Goal: Task Accomplishment & Management: Manage account settings

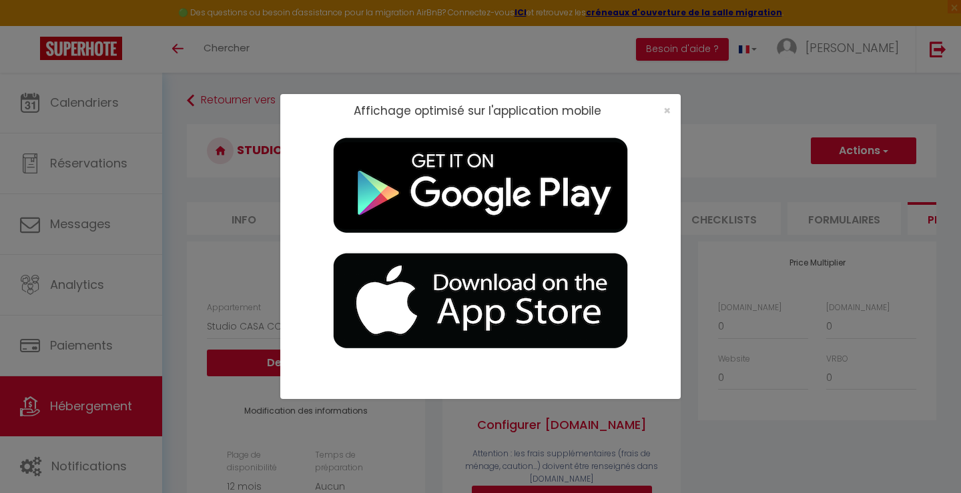
select select "10552-1462373310318491886"
select select "365"
select select
select select "EUR"
select select
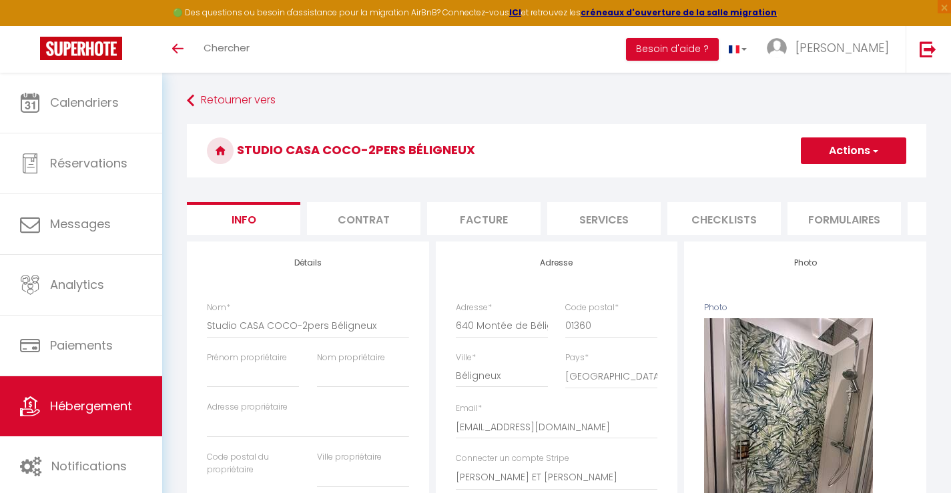
select select "2"
select select "1"
select select "11:00"
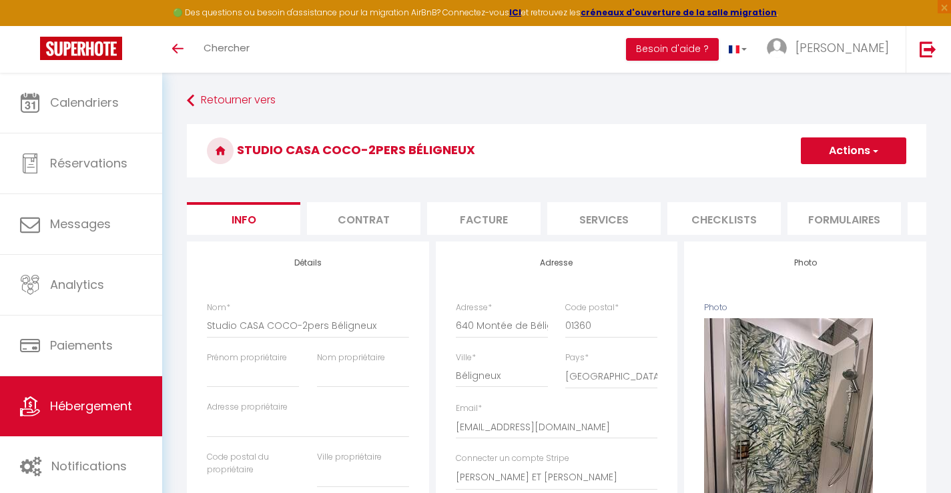
select select "23:45"
select select "16:00"
select select "30"
select select "120"
select select "15925"
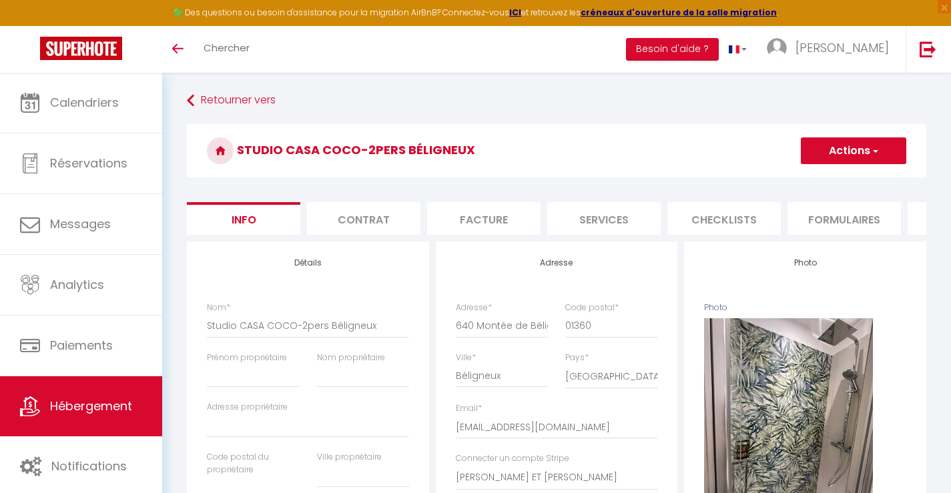
select select "28"
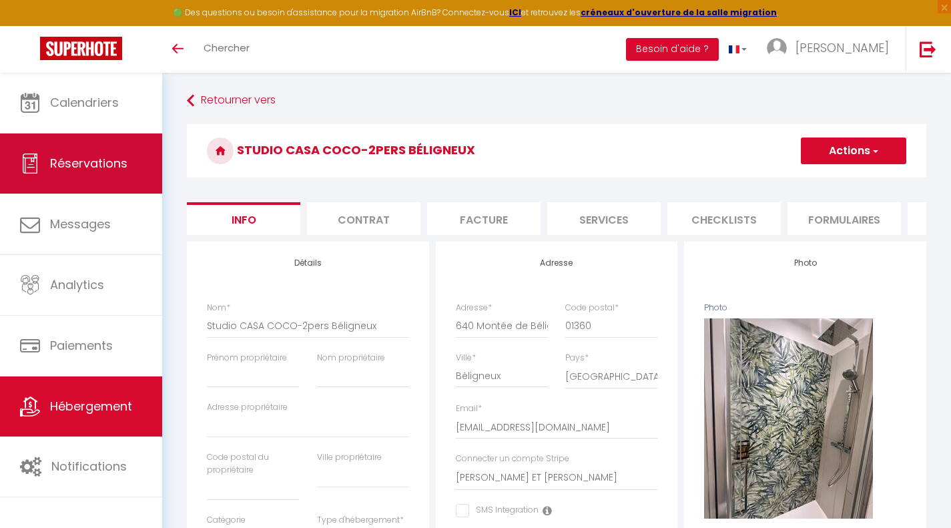
click at [83, 163] on span "Réservations" at bounding box center [88, 163] width 77 height 17
select select "not_cancelled"
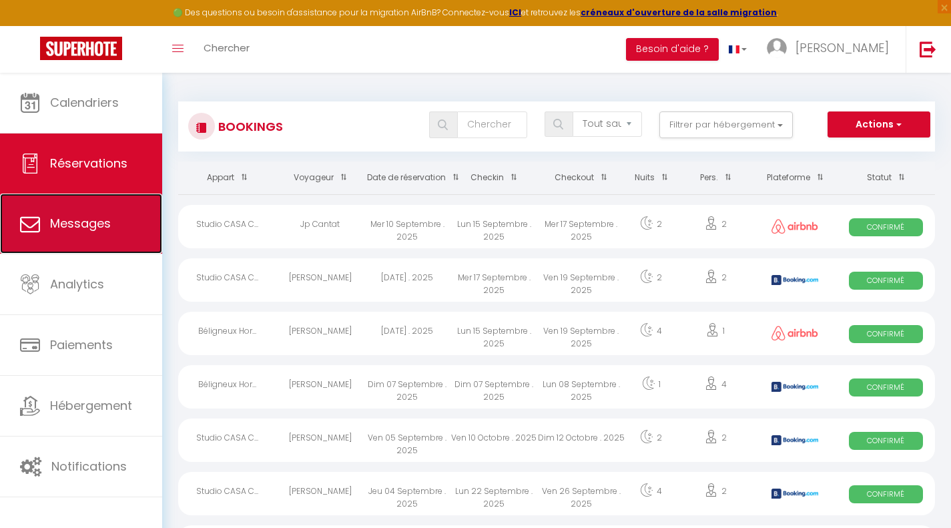
click at [109, 216] on span "Messages" at bounding box center [80, 223] width 61 height 17
select select "message"
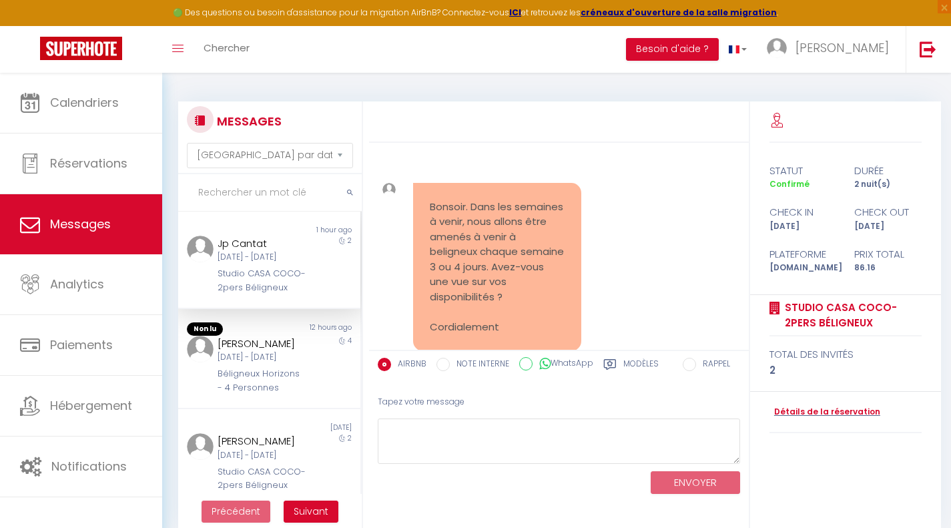
scroll to position [54, 0]
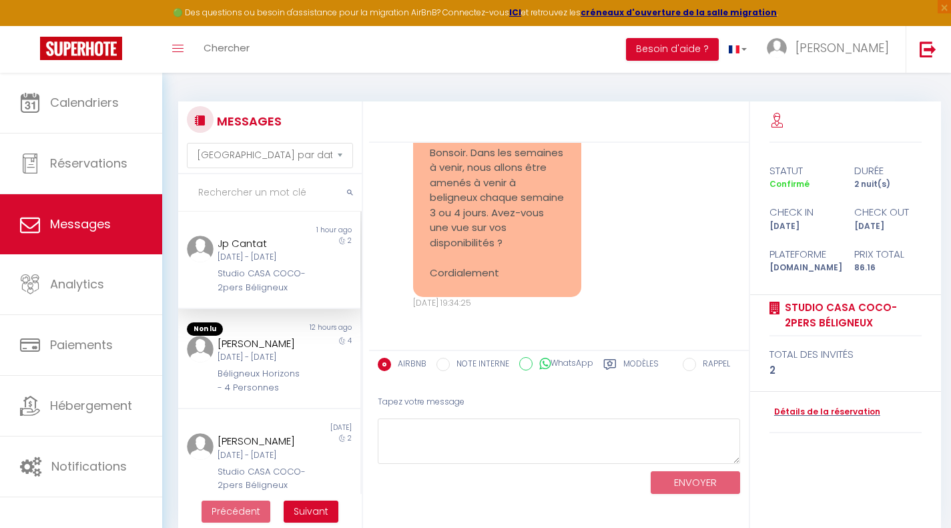
click at [258, 264] on div "[DATE] - [DATE]" at bounding box center [262, 257] width 89 height 13
click at [484, 423] on textarea at bounding box center [559, 441] width 362 height 46
type textarea "b"
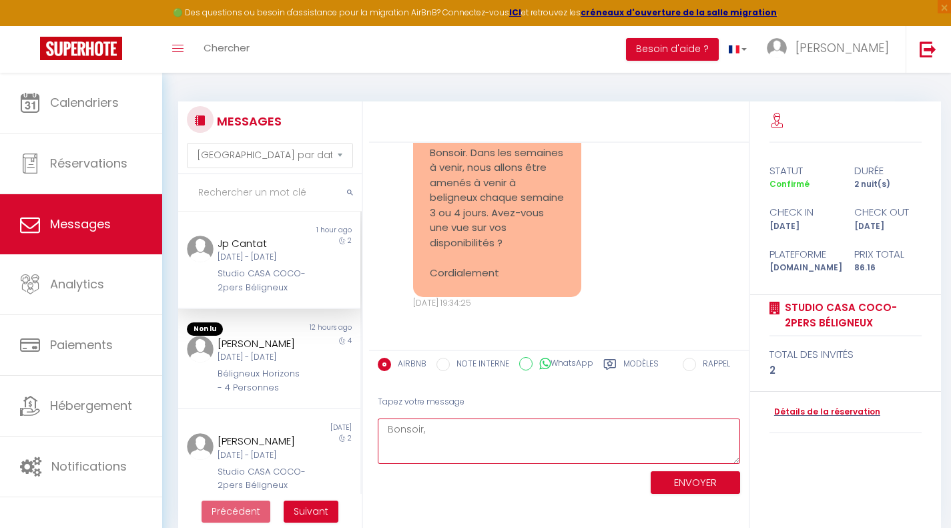
type textarea "Bonsoir,"
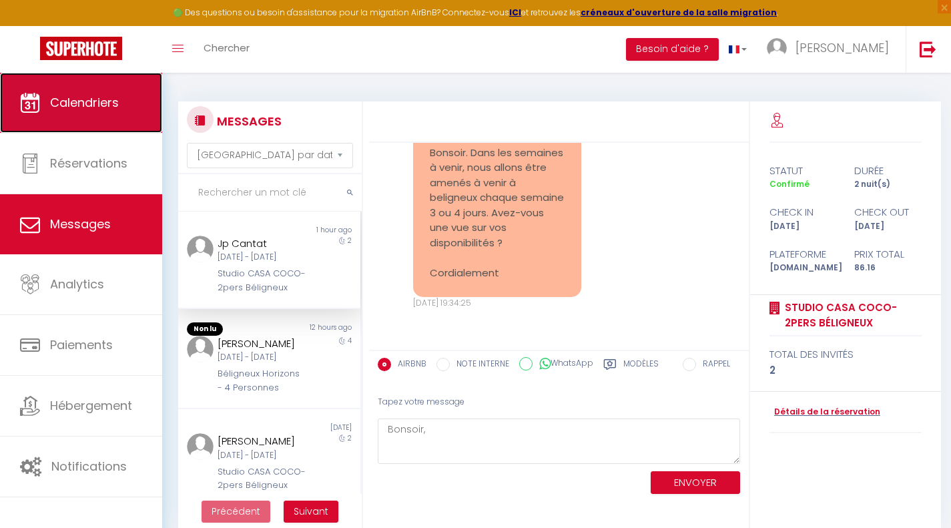
click at [86, 117] on link "Calendriers" at bounding box center [81, 103] width 162 height 60
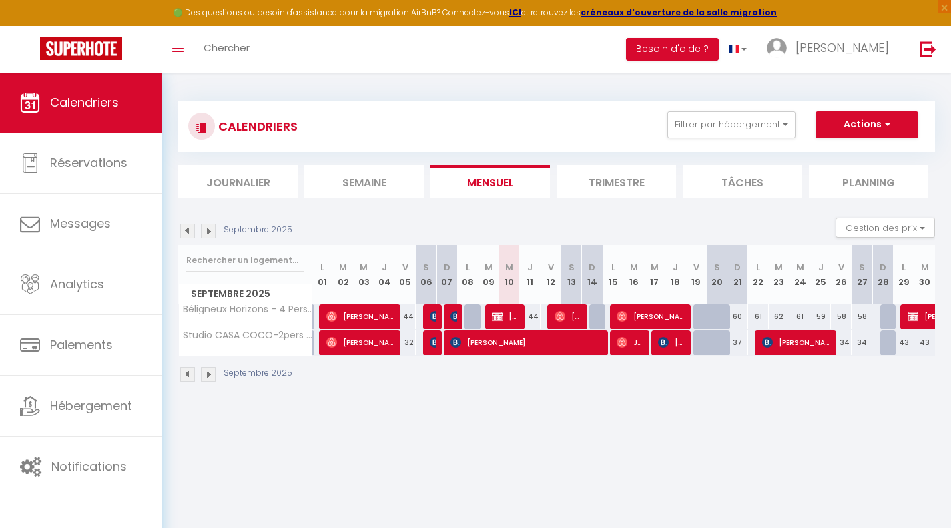
click at [208, 372] on img at bounding box center [208, 374] width 15 height 15
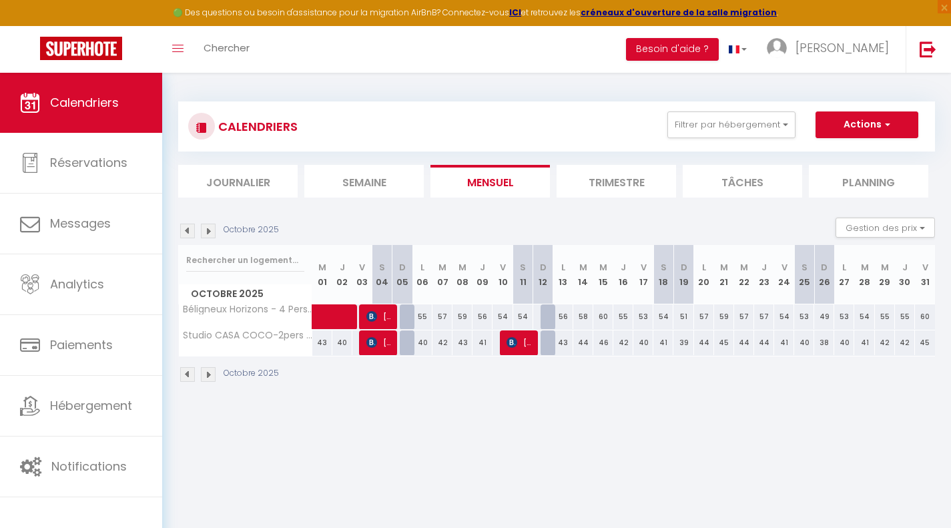
click at [502, 342] on div at bounding box center [510, 342] width 20 height 25
click at [187, 378] on img at bounding box center [187, 374] width 15 height 15
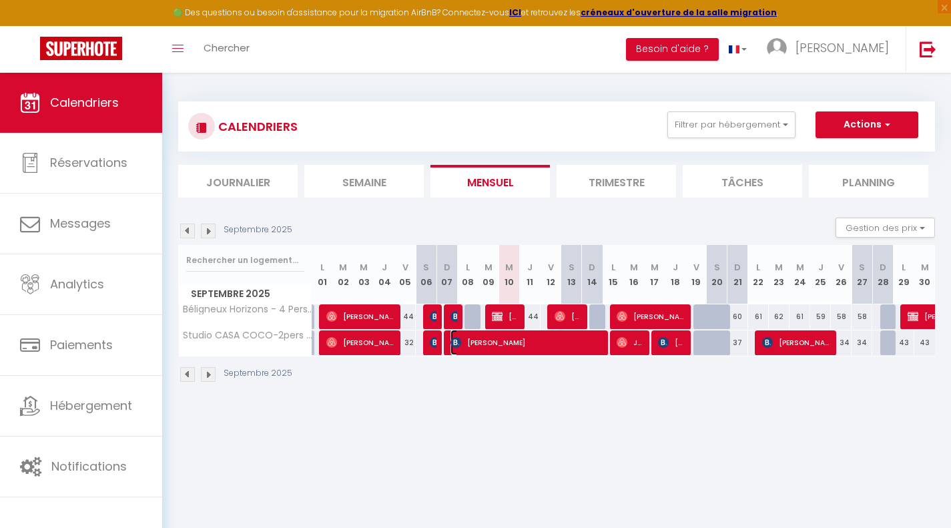
click at [488, 344] on span "[PERSON_NAME]" at bounding box center [525, 342] width 151 height 25
select select "OK"
select select "KO"
select select "0"
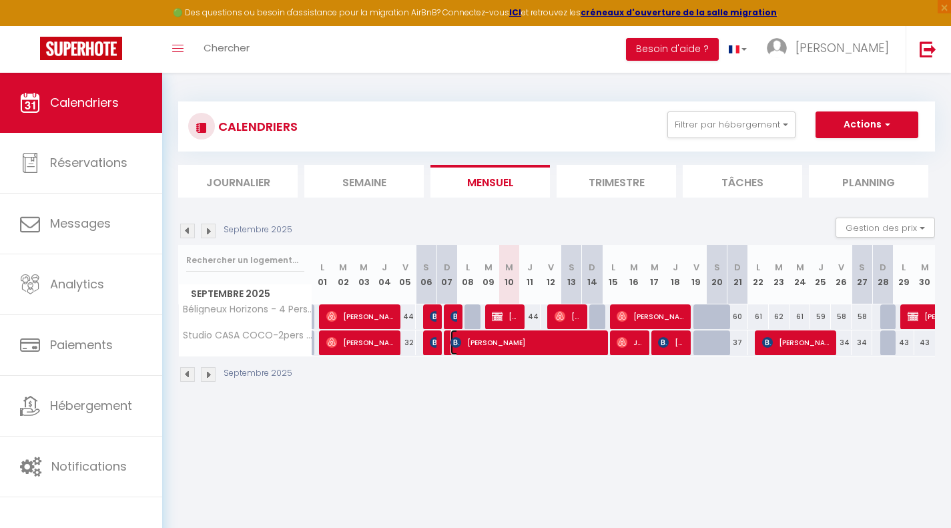
select select "1"
select select
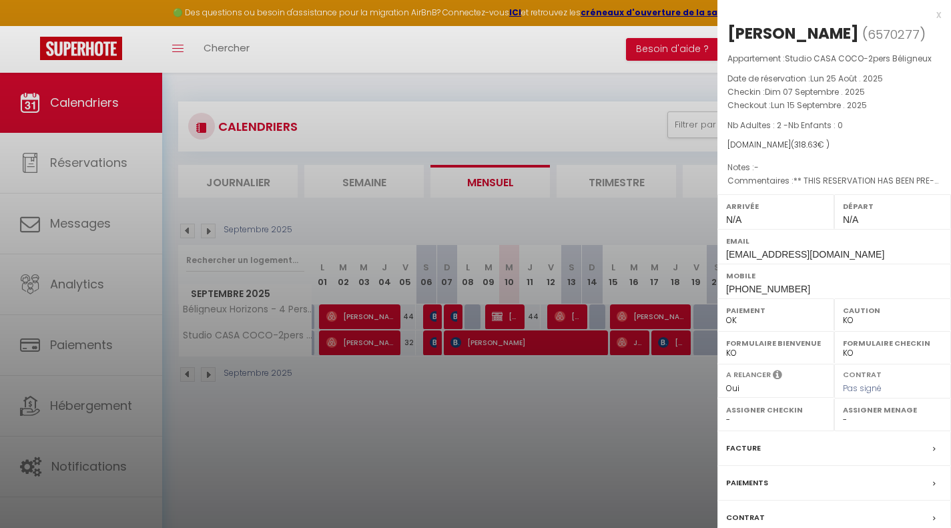
click at [928, 14] on div "x" at bounding box center [829, 15] width 224 height 16
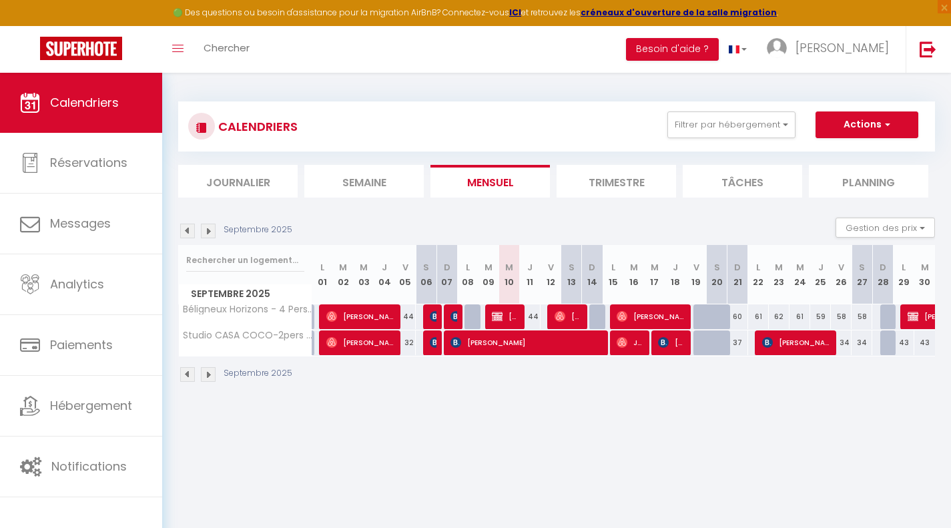
click at [209, 378] on img at bounding box center [208, 374] width 15 height 15
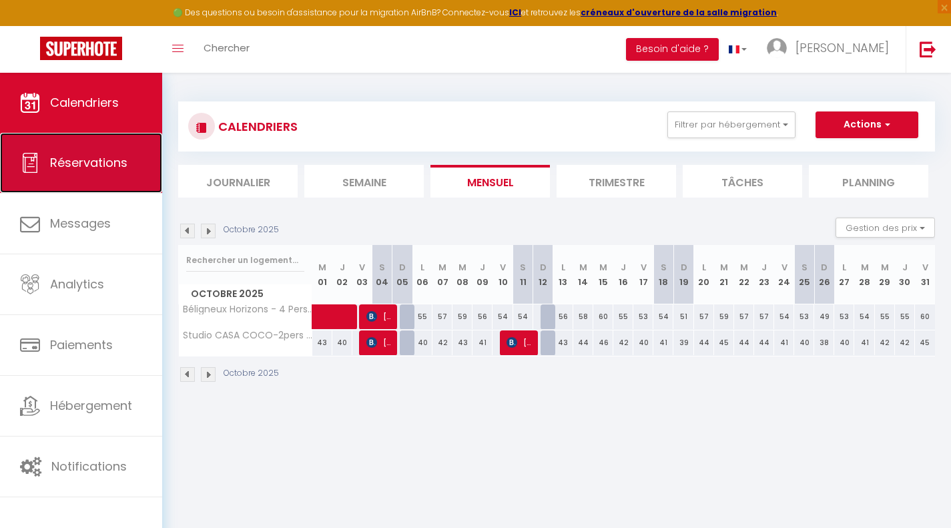
click at [100, 140] on link "Réservations" at bounding box center [81, 163] width 162 height 60
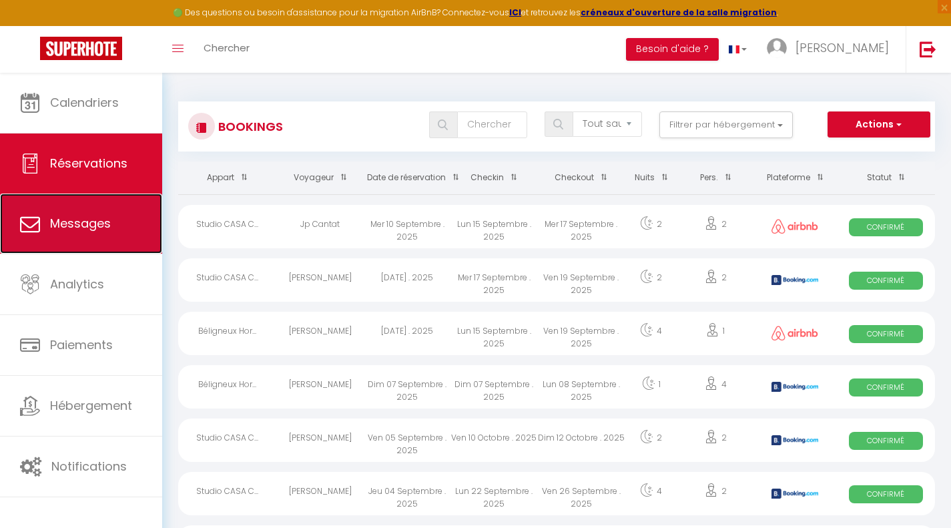
click at [91, 229] on span "Messages" at bounding box center [80, 223] width 61 height 17
select select "message"
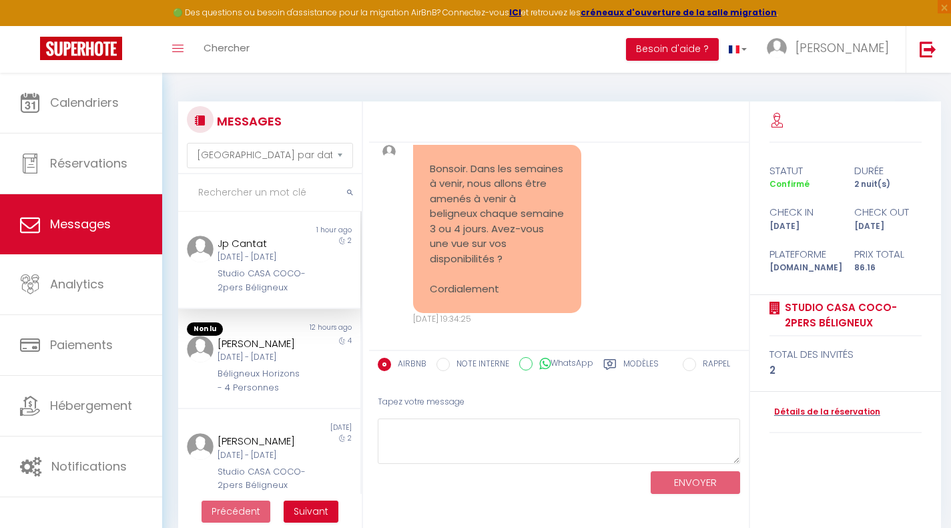
scroll to position [54, 0]
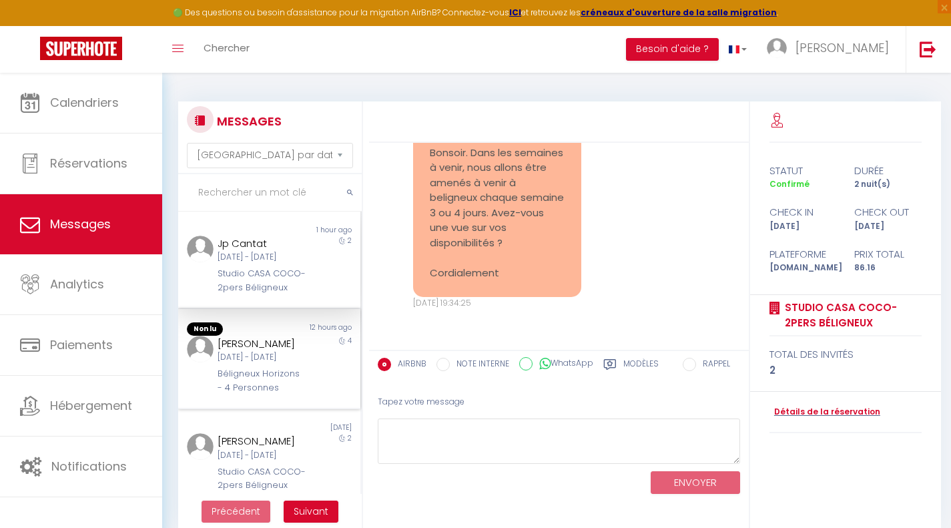
click at [254, 352] on div "[PERSON_NAME]" at bounding box center [262, 344] width 89 height 16
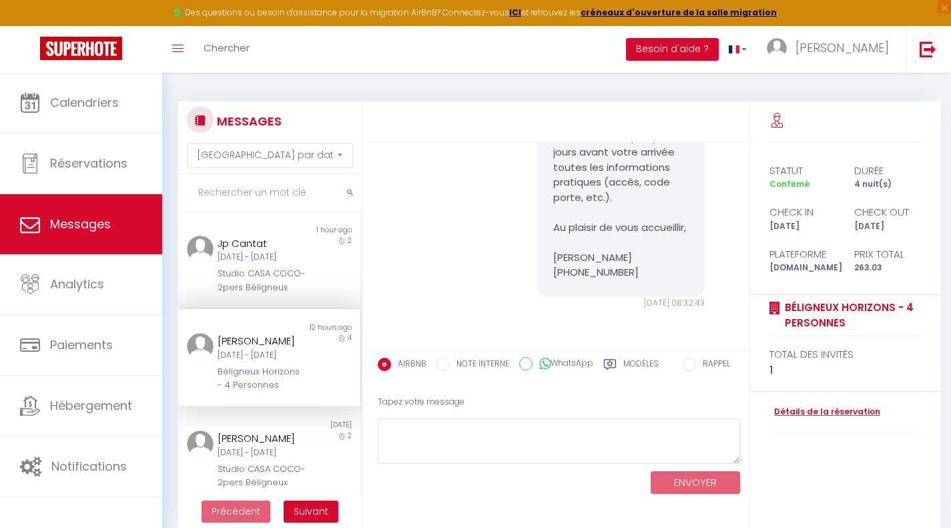
scroll to position [133, 0]
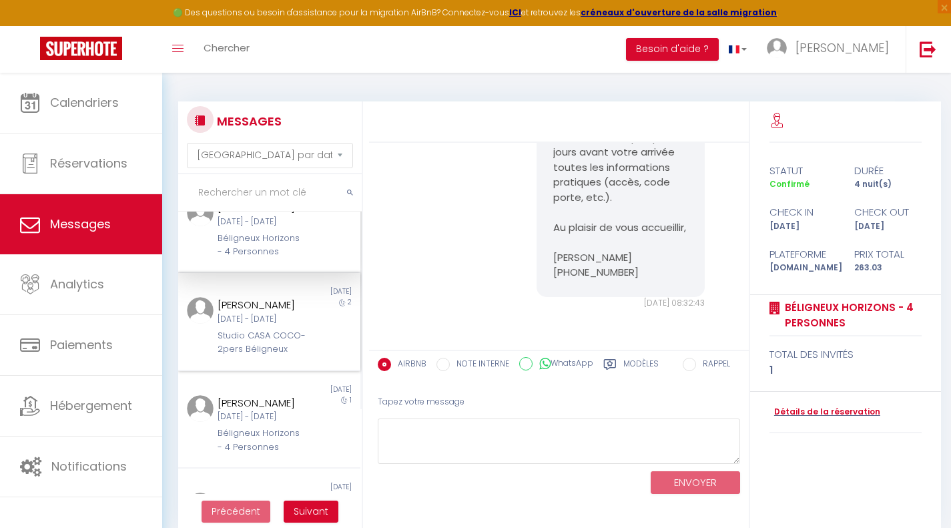
click at [256, 326] on div "[DATE] - [DATE]" at bounding box center [262, 319] width 89 height 13
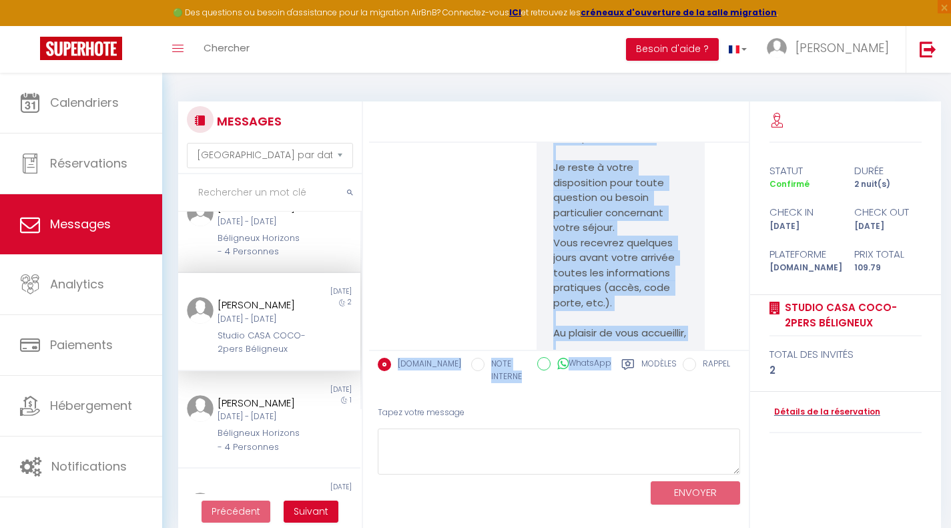
scroll to position [505, 0]
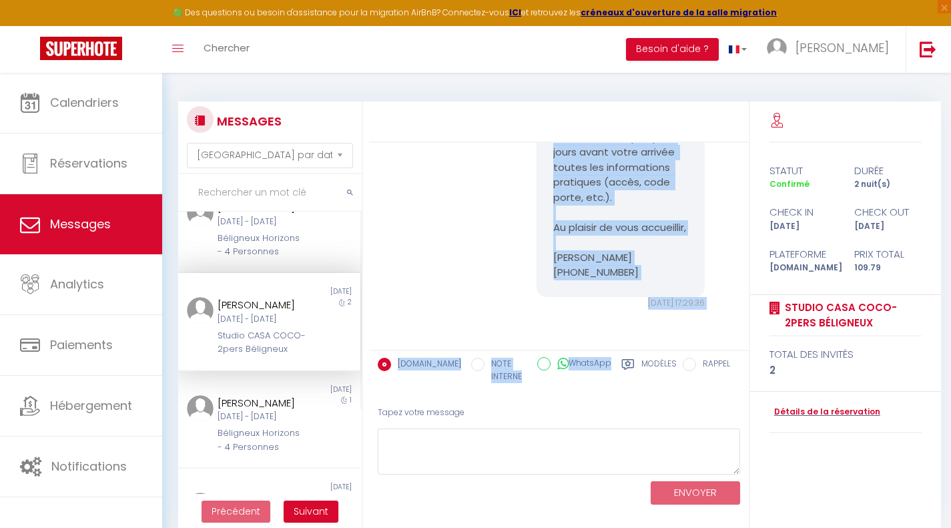
drag, startPoint x: 550, startPoint y: 206, endPoint x: 635, endPoint y: 274, distance: 108.7
click at [635, 274] on pre "Bonjour [PERSON_NAME], Je vous remercie pour votre réservation au CASA COCO 📅 D…" at bounding box center [620, 10] width 135 height 541
copy pre "Bonjour [PERSON_NAME], Je vous remercie pour votre réservation au CASA COCO 📅 D…"
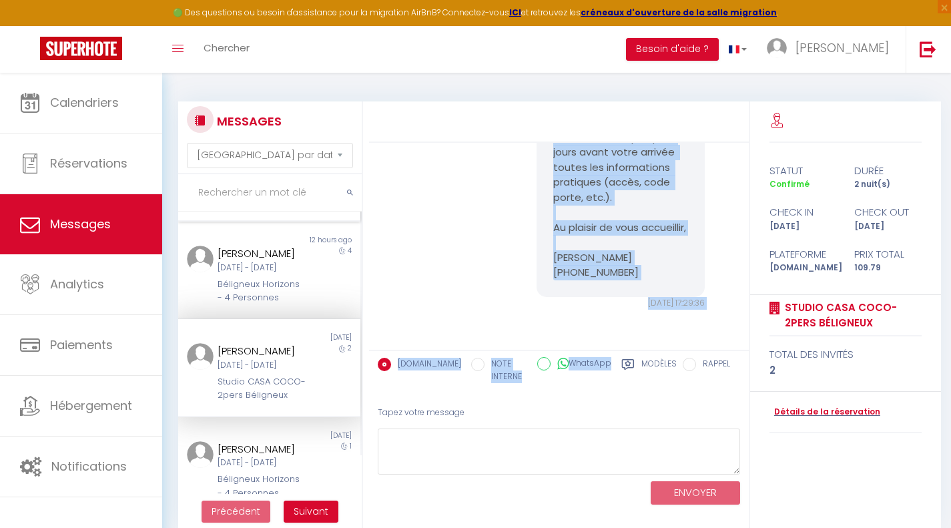
scroll to position [0, 0]
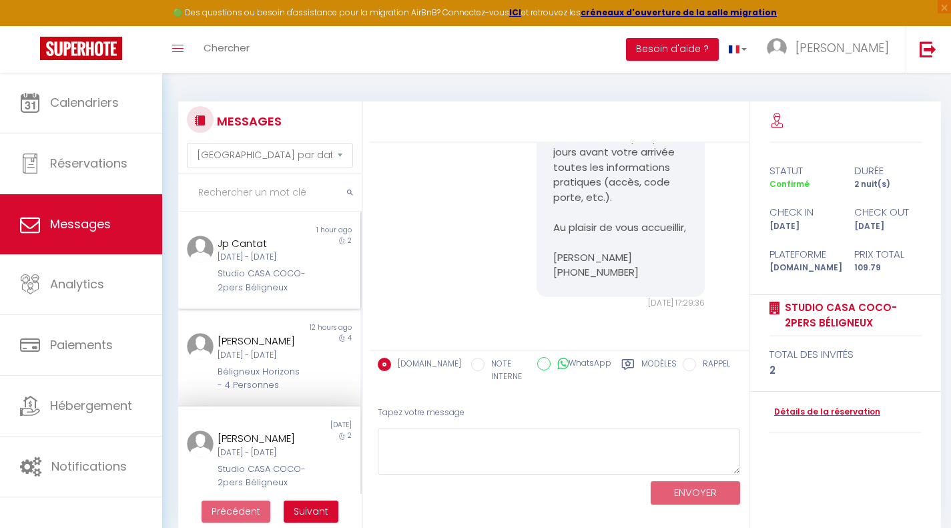
click at [274, 264] on div "[DATE] - [DATE]" at bounding box center [262, 257] width 89 height 13
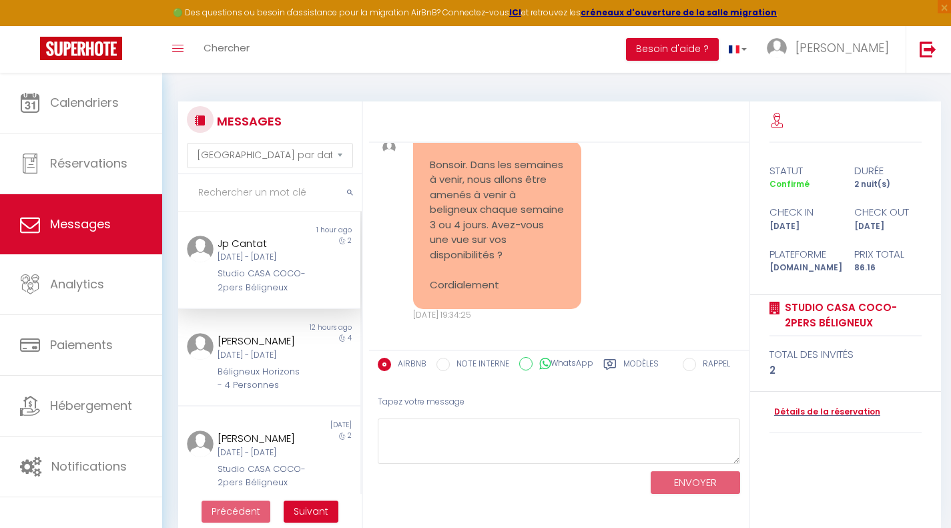
scroll to position [54, 0]
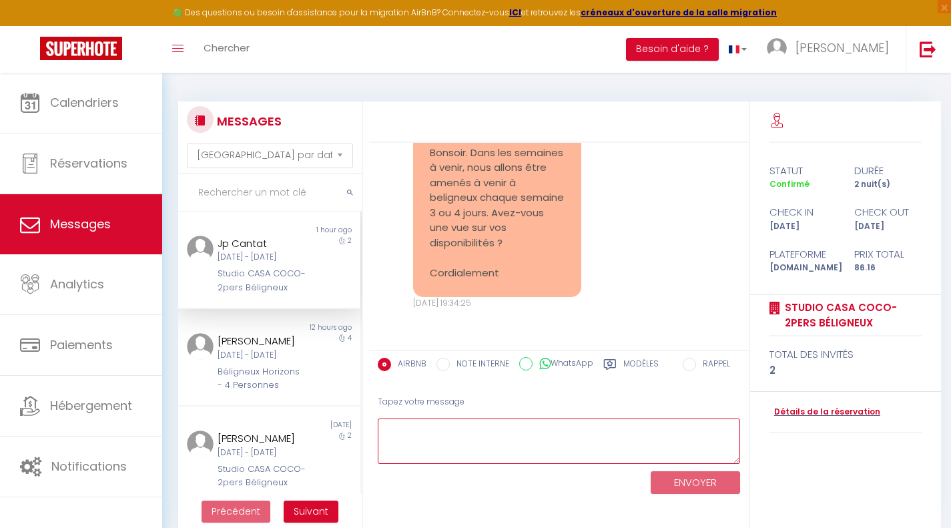
click at [462, 430] on textarea at bounding box center [559, 441] width 362 height 46
paste textarea "Bonjour [PERSON_NAME], Je vous remercie pour votre réservation au CASA COCO 📅 D…"
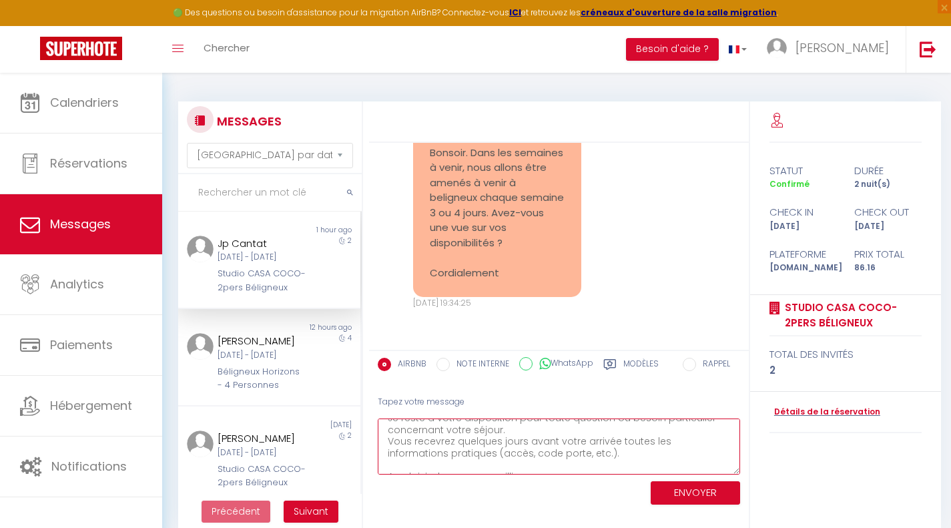
drag, startPoint x: 733, startPoint y: 461, endPoint x: 739, endPoint y: 558, distance: 97.0
click at [739, 492] on html "🟢 Des questions ou besoin d'assistance pour la migration AirBnB? Connectez-vous…" at bounding box center [475, 264] width 951 height 528
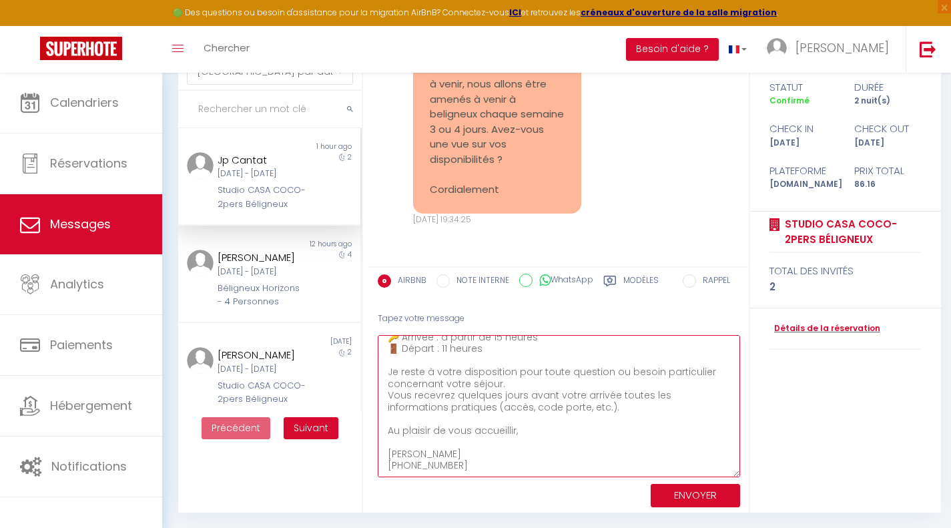
scroll to position [83, 0]
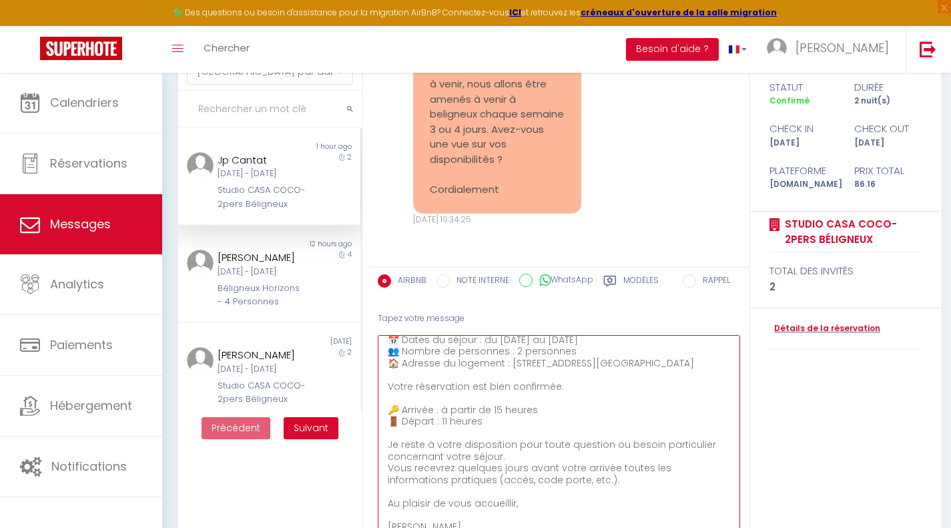
drag, startPoint x: 733, startPoint y: 472, endPoint x: 733, endPoint y: 527, distance: 55.4
click at [733, 444] on html "🟢 Des questions ou besoin d'assistance pour la migration AirBnB? Connectez-vous…" at bounding box center [475, 181] width 951 height 528
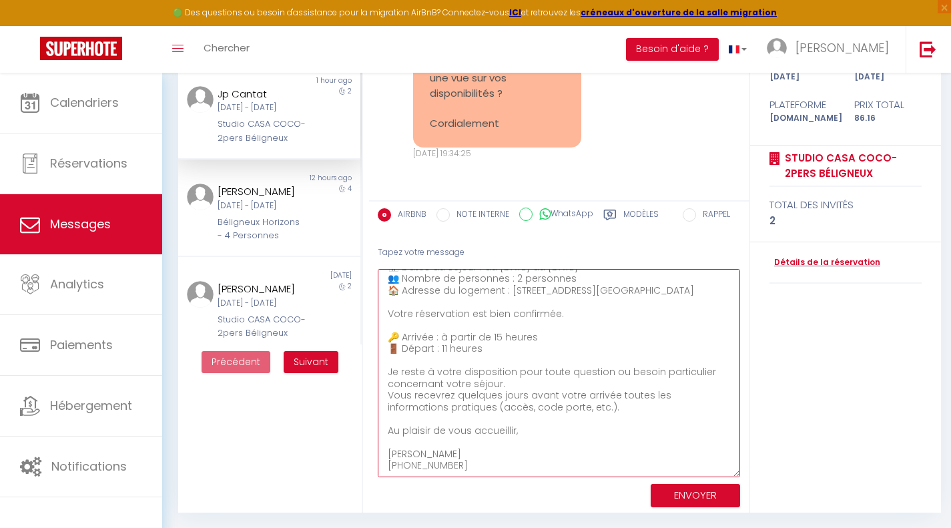
scroll to position [36, 0]
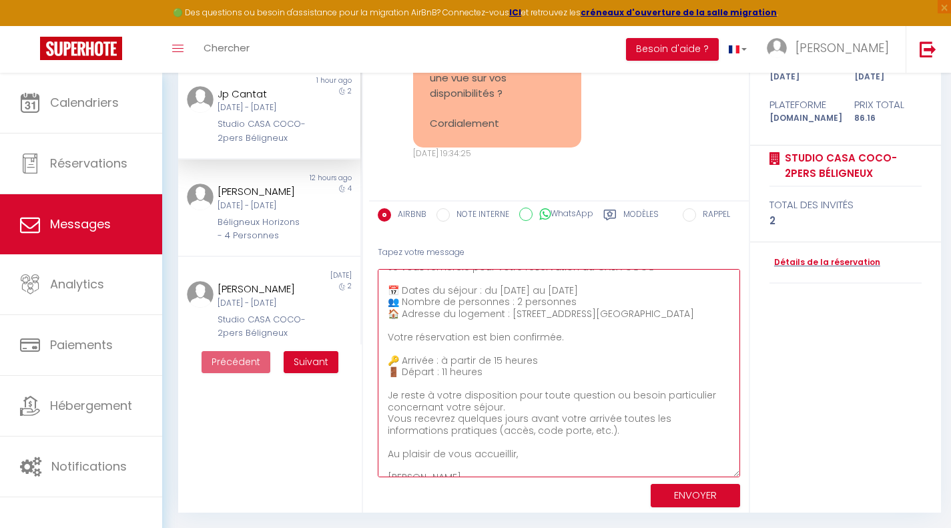
drag, startPoint x: 731, startPoint y: 474, endPoint x: 739, endPoint y: 510, distance: 36.4
click at [739, 477] on textarea "Bonjour [PERSON_NAME], Je vous remercie pour votre réservation au CASA COCO 📅 D…" at bounding box center [559, 373] width 362 height 208
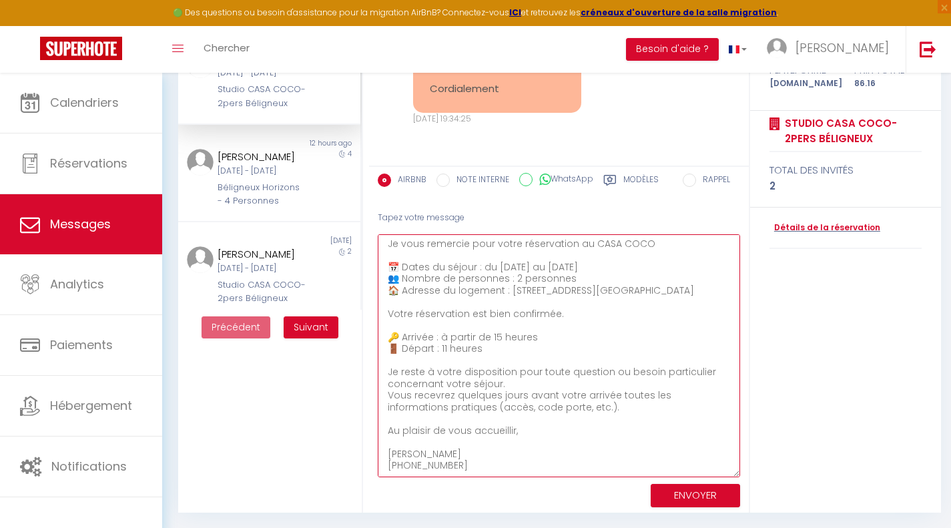
scroll to position [0, 0]
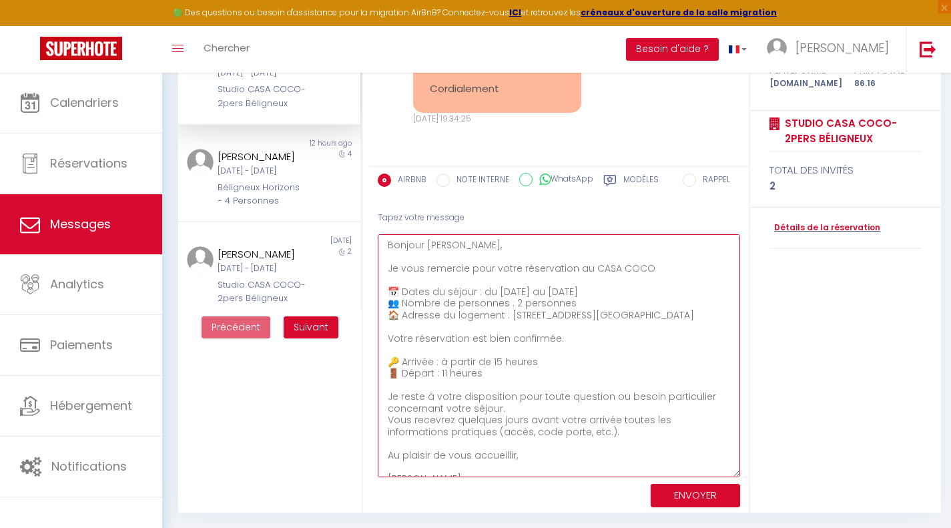
click at [466, 244] on textarea "Bonjour [PERSON_NAME], Je vous remercie pour votre réservation au CASA COCO 📅 D…" at bounding box center [559, 355] width 362 height 243
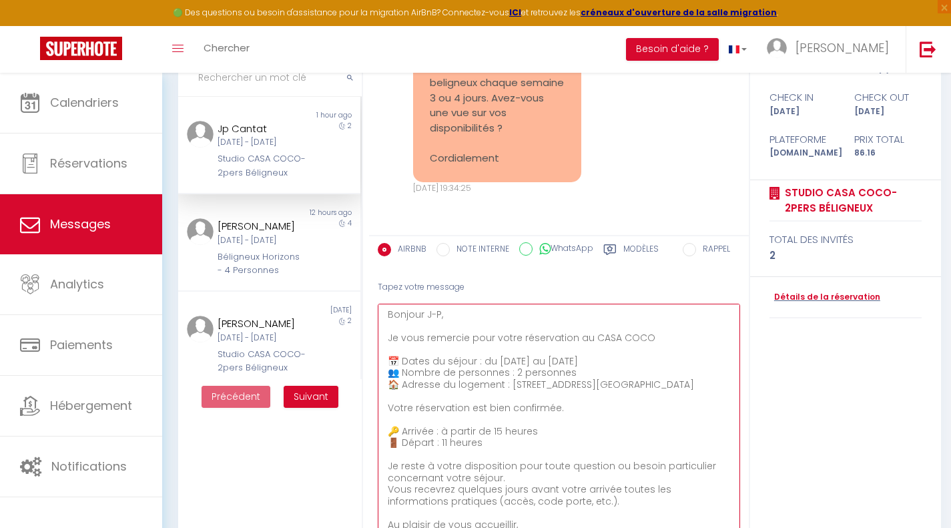
scroll to position [117, 0]
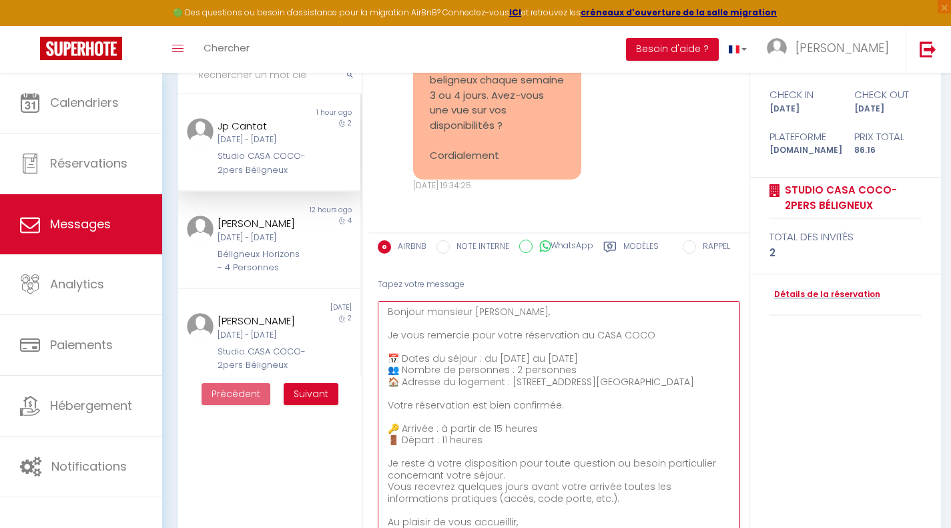
drag, startPoint x: 498, startPoint y: 356, endPoint x: 502, endPoint y: 366, distance: 11.4
click at [502, 366] on textarea "Bonjour monsieur [PERSON_NAME], Je vous remercie pour votre réservation au CASA…" at bounding box center [559, 422] width 362 height 243
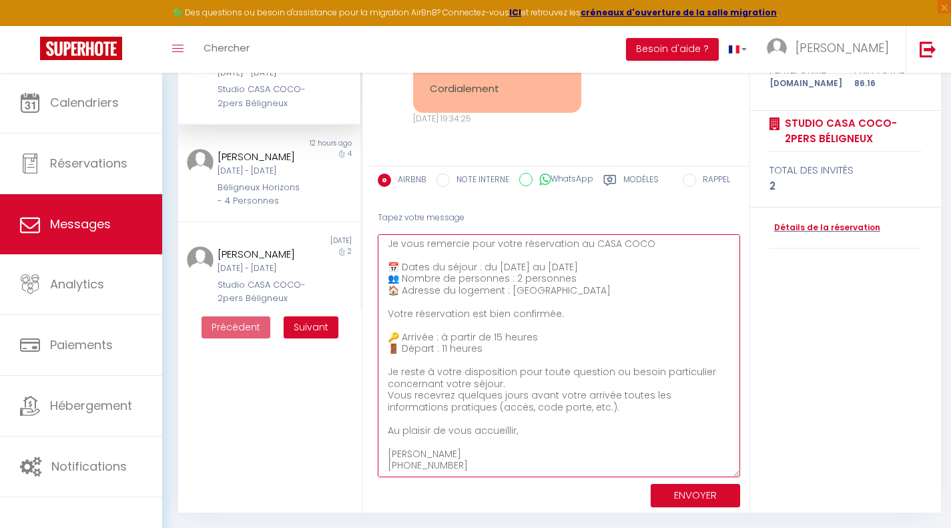
type textarea "Bonjour monsieur [PERSON_NAME], Je vous remercie pour votre réservation au CASA…"
click at [669, 492] on button "ENVOYER" at bounding box center [695, 495] width 89 height 23
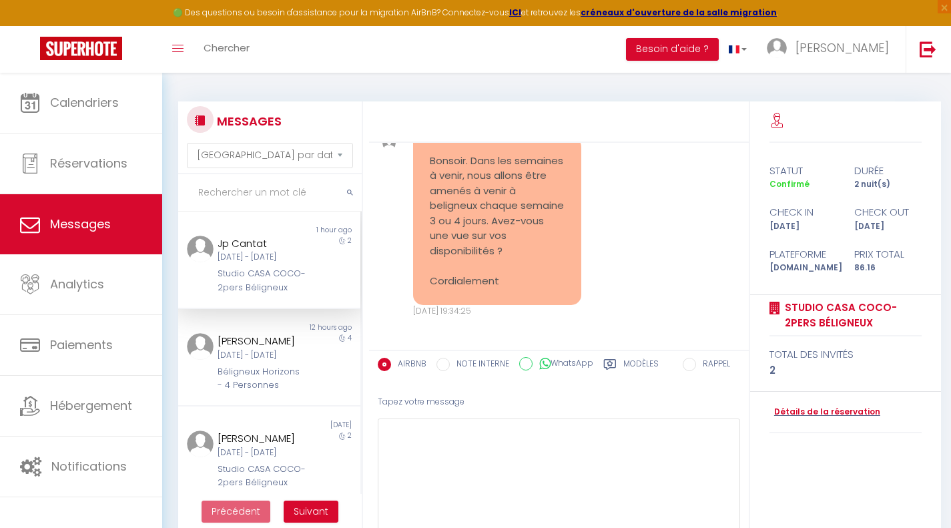
scroll to position [200, 0]
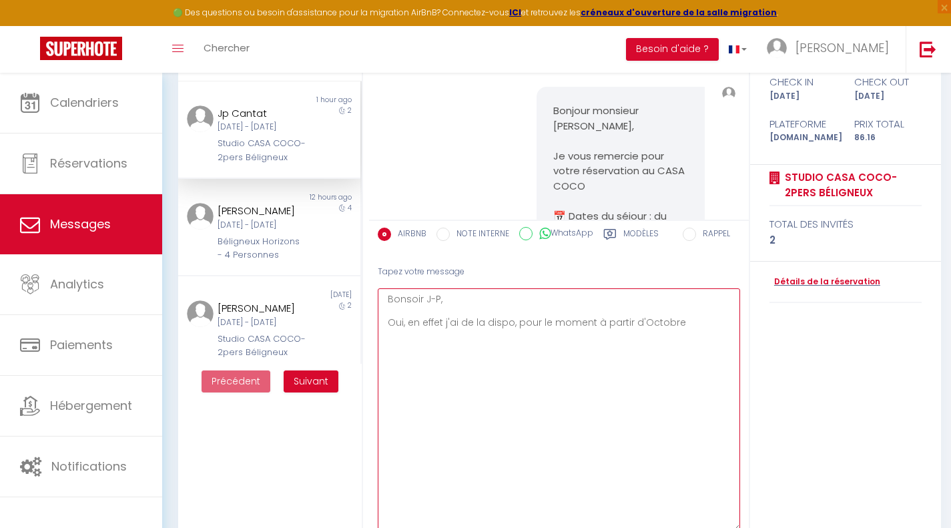
scroll to position [133, 0]
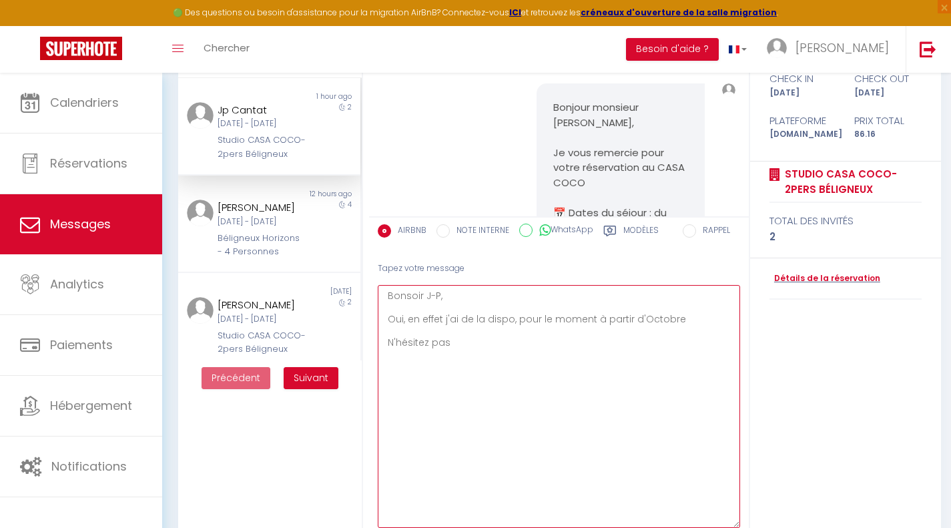
click at [513, 318] on textarea "Bonsoir J-P, Oui, en effet j'ai de la dispo, pour le moment à partir d'Octobre …" at bounding box center [559, 406] width 362 height 243
click at [680, 318] on textarea "Bonsoir J-P, Oui, en effet j'ai de la dispo pour le moment à partir d'Octobre N…" at bounding box center [559, 406] width 362 height 243
drag, startPoint x: 483, startPoint y: 344, endPoint x: 392, endPoint y: 347, distance: 91.5
click at [392, 347] on textarea "Bonsoir J-P, Oui, en effet j'ai de la dispo pour le moment sauf N'hésitez pas" at bounding box center [559, 406] width 362 height 243
click at [631, 318] on textarea "Bonsoir J-P, Oui, en effet j'ai de la dispo pour le moment sauf N'hésitez pas" at bounding box center [559, 406] width 362 height 243
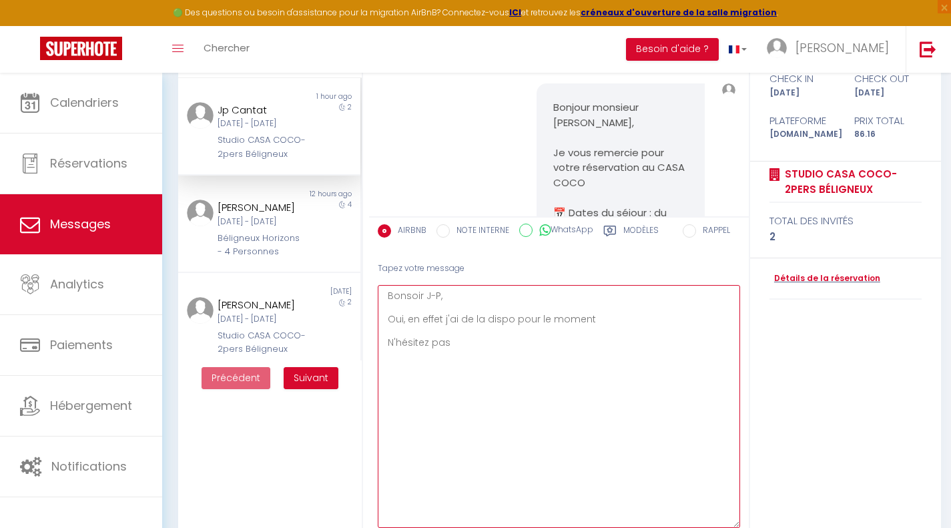
drag, startPoint x: 448, startPoint y: 343, endPoint x: 384, endPoint y: 342, distance: 63.4
click at [384, 342] on textarea "Bonsoir J-P, Oui, en effet j'ai de la dispo pour le moment N'hésitez pas" at bounding box center [559, 406] width 362 height 243
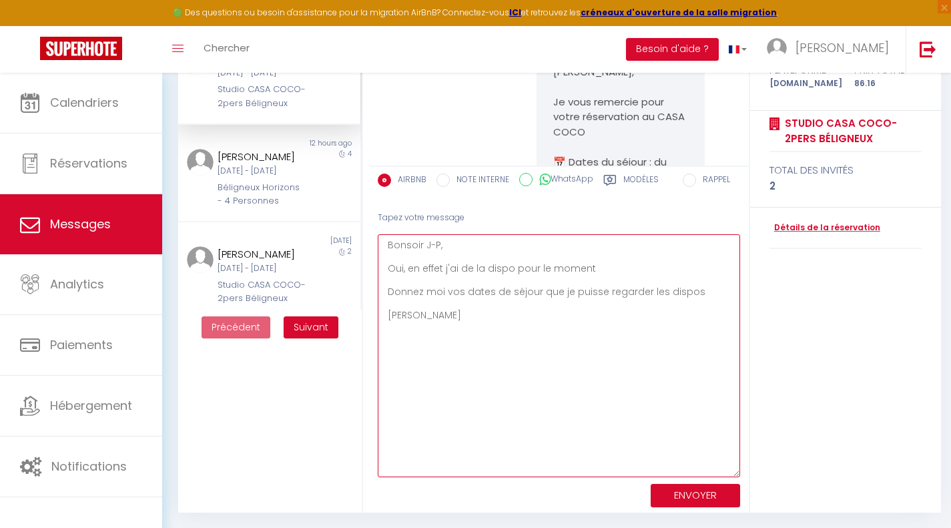
type textarea "Bonsoir J-P, Oui, en effet j'ai de la dispo pour le moment Donnez moi vos dates…"
click at [721, 489] on button "ENVOYER" at bounding box center [695, 495] width 89 height 23
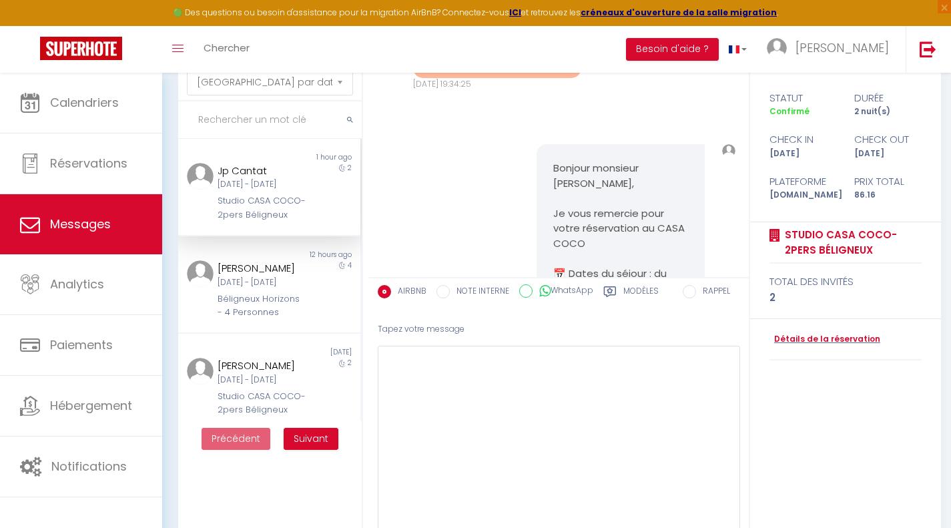
scroll to position [974, 0]
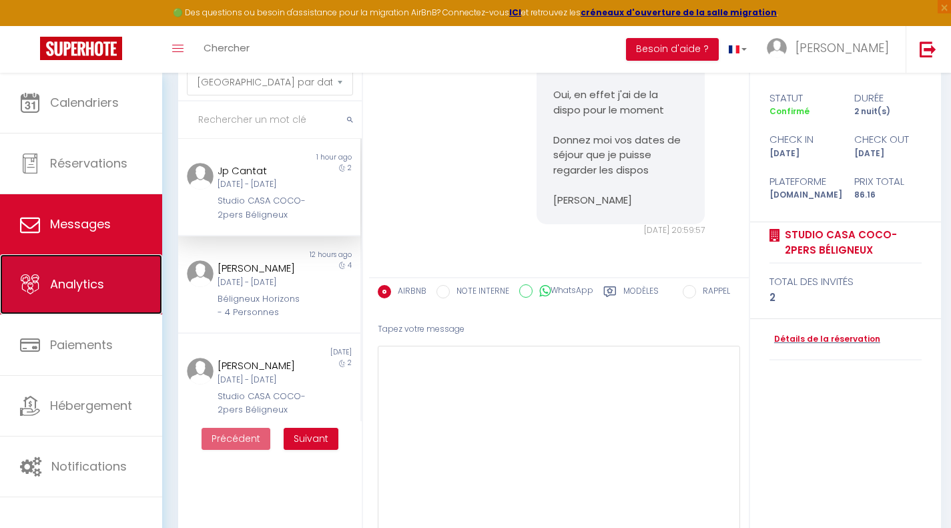
click at [137, 274] on link "Analytics" at bounding box center [81, 284] width 162 height 60
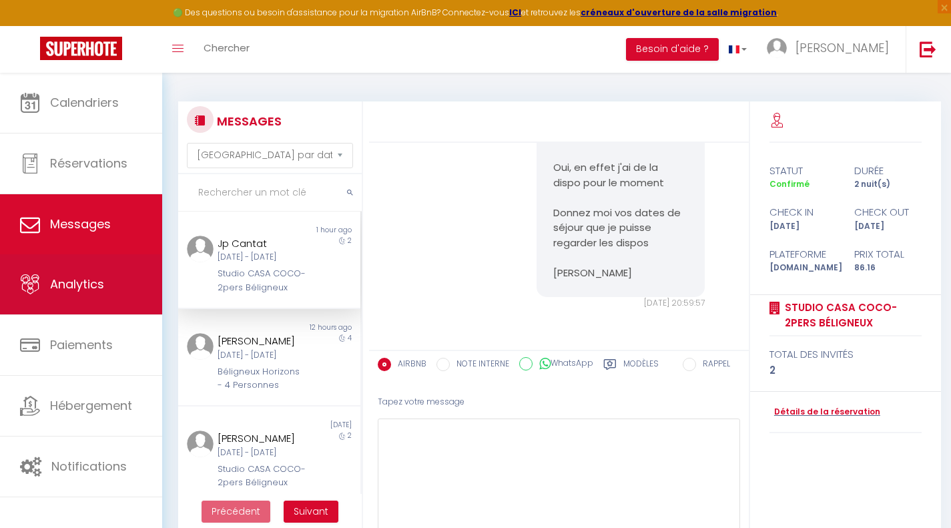
select select "2025"
select select "9"
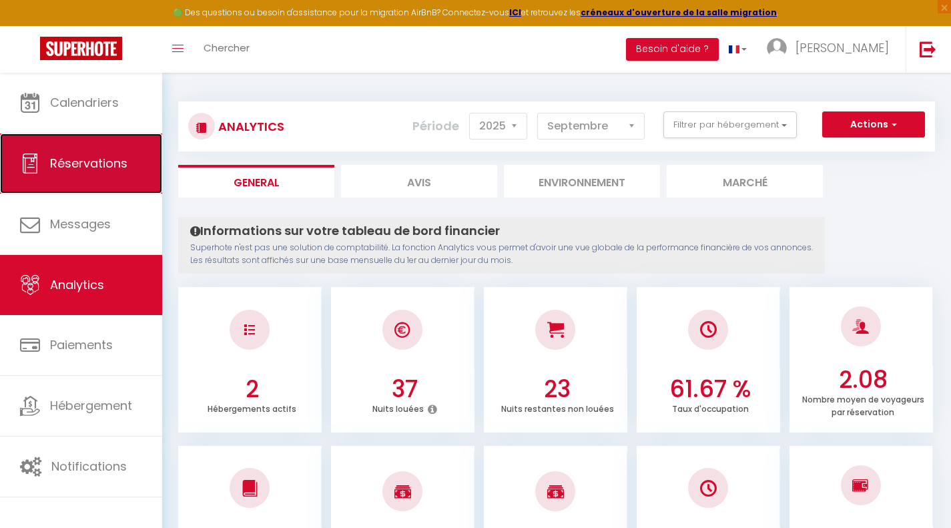
click at [97, 174] on link "Réservations" at bounding box center [81, 163] width 162 height 60
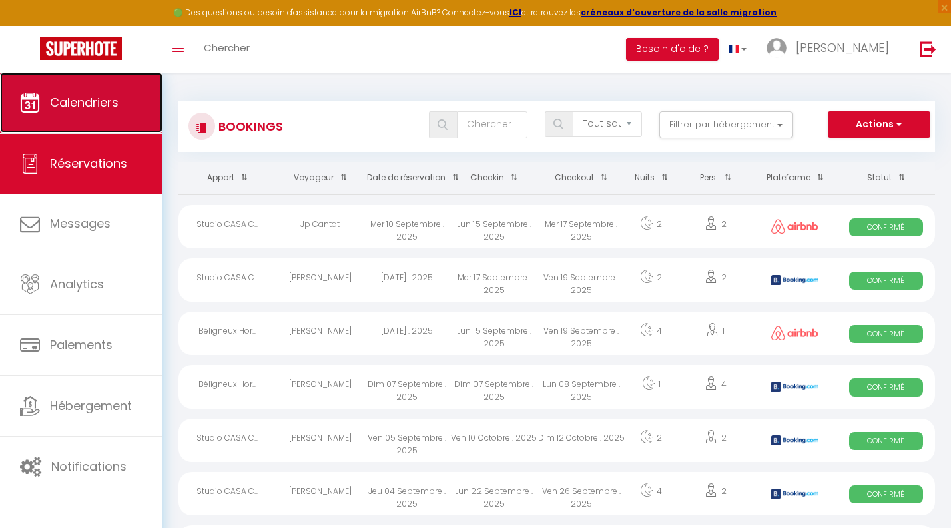
click at [76, 117] on link "Calendriers" at bounding box center [81, 103] width 162 height 60
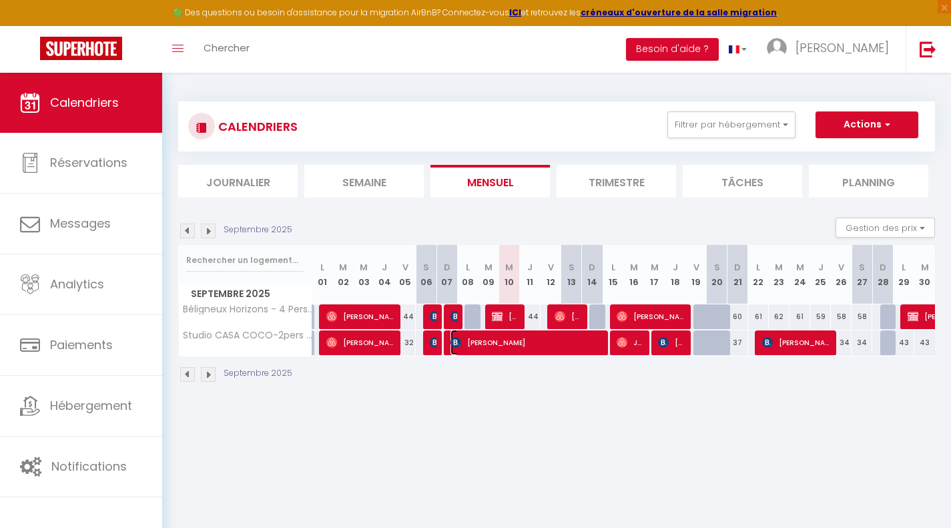
click at [594, 344] on span "[PERSON_NAME]" at bounding box center [525, 342] width 151 height 25
select select "OK"
select select "KO"
select select "0"
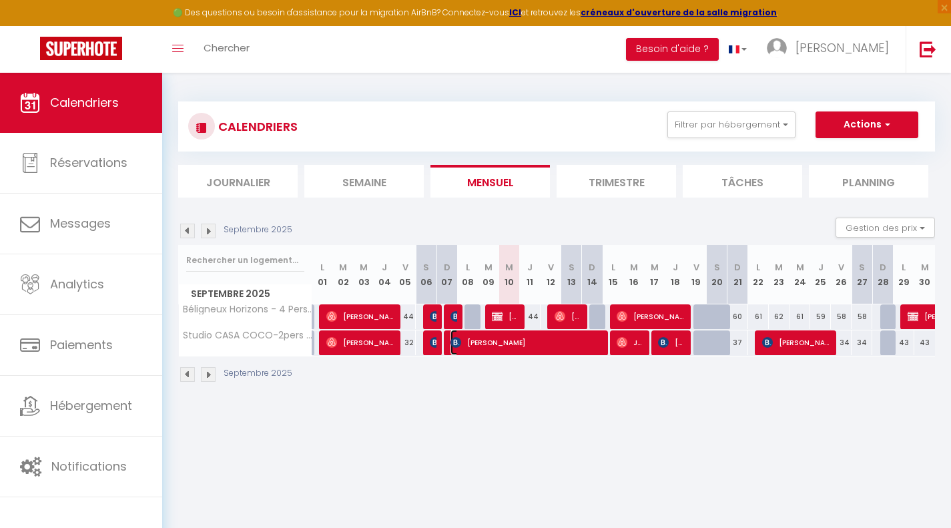
select select "1"
select select
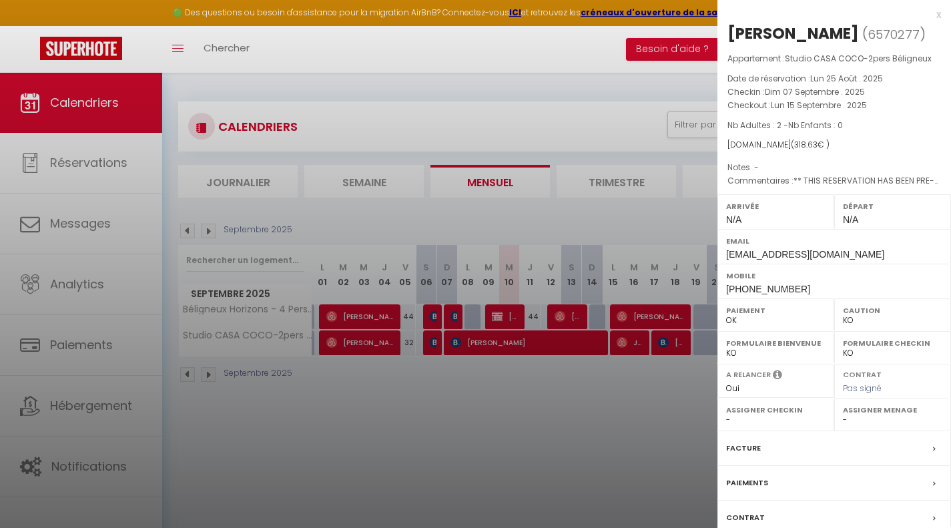
click at [926, 16] on div "x" at bounding box center [829, 15] width 224 height 16
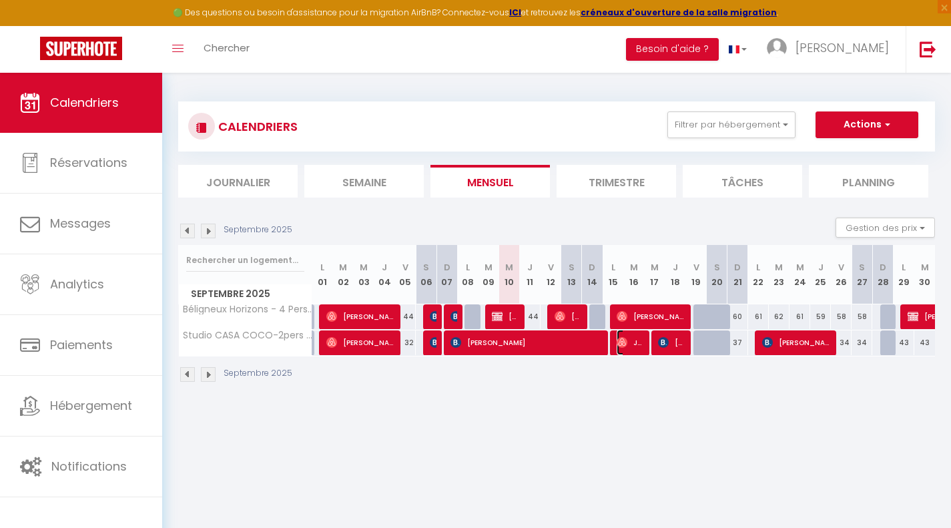
click at [631, 341] on span "Jp Cantat" at bounding box center [630, 342] width 27 height 25
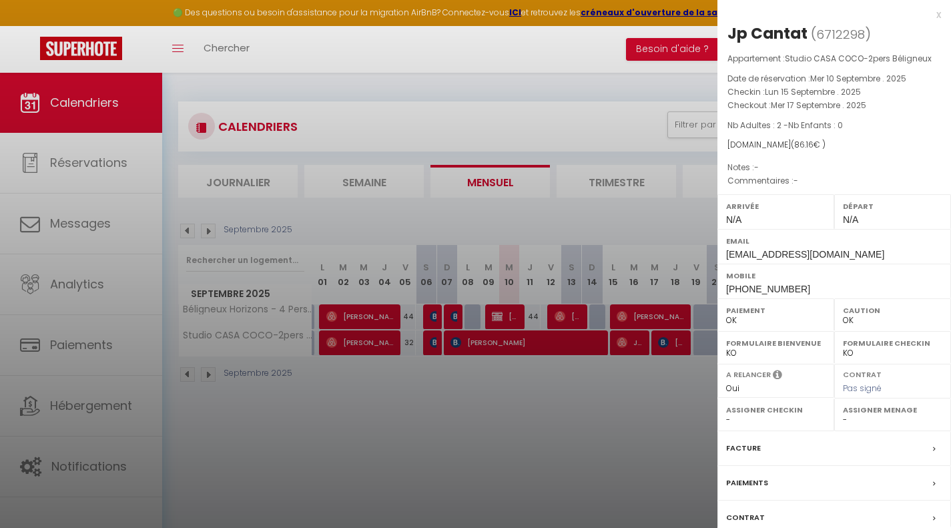
click at [925, 17] on div "x" at bounding box center [829, 15] width 224 height 16
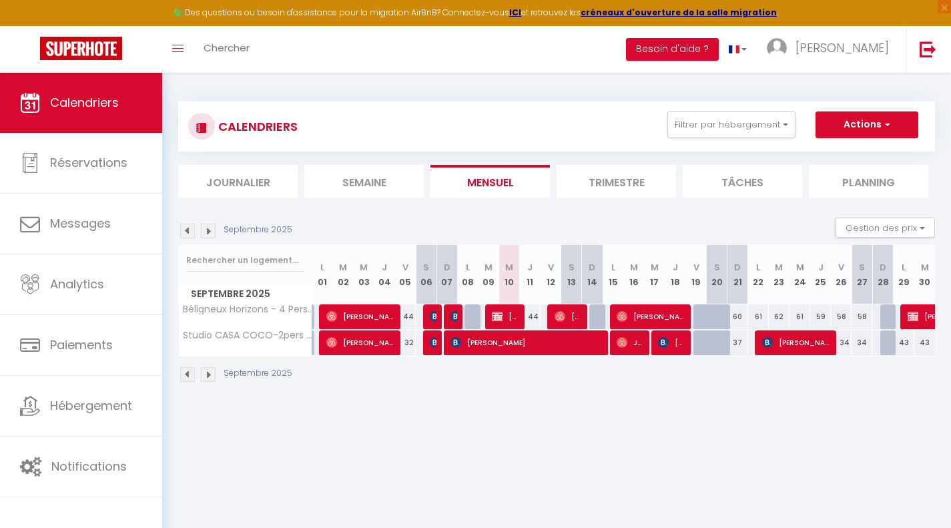
click at [649, 345] on div at bounding box center [639, 342] width 21 height 25
click at [643, 339] on span "Jp Cantat" at bounding box center [630, 342] width 27 height 25
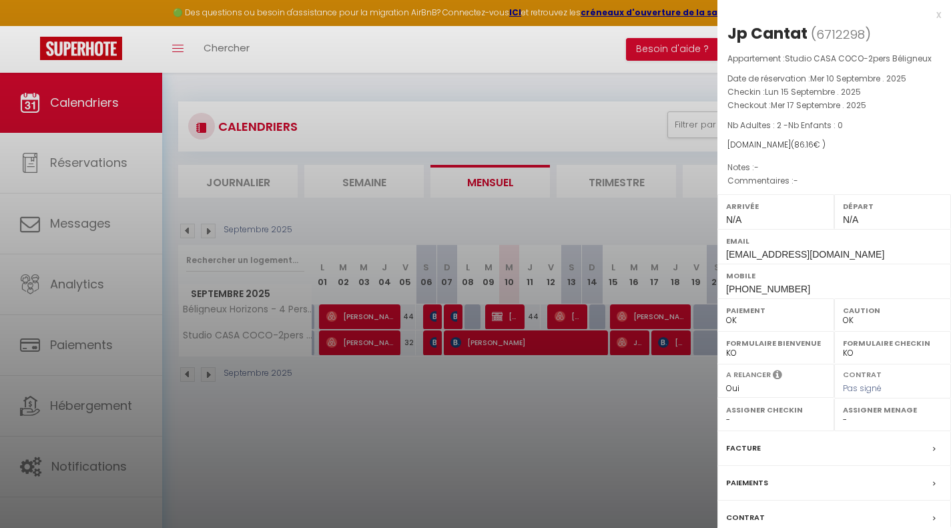
click at [924, 15] on div "x" at bounding box center [829, 15] width 224 height 16
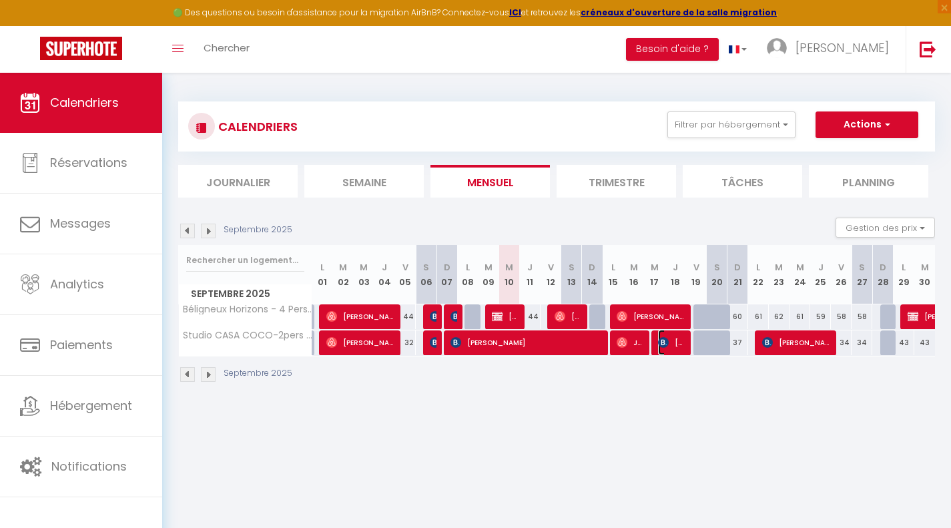
click at [672, 337] on span "[PERSON_NAME]" at bounding box center [671, 342] width 27 height 25
select select "KO"
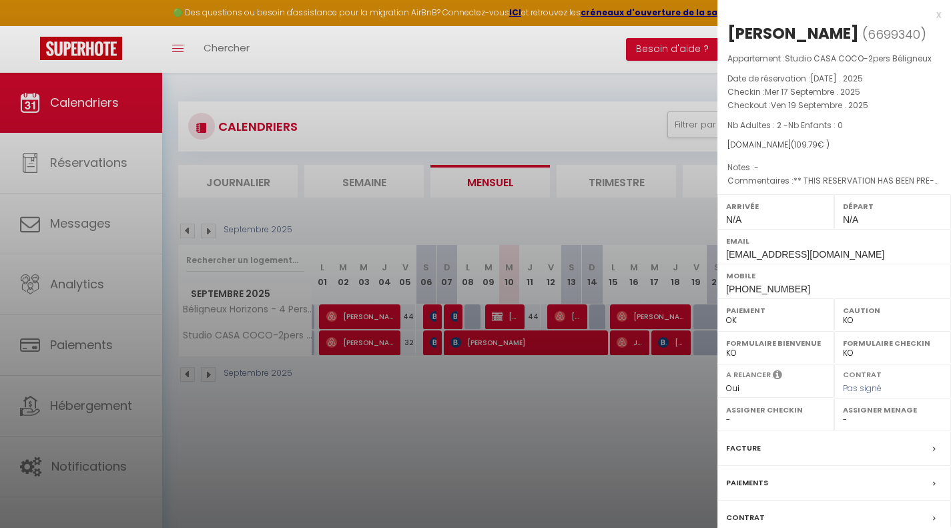
click at [930, 15] on div "x" at bounding box center [829, 15] width 224 height 16
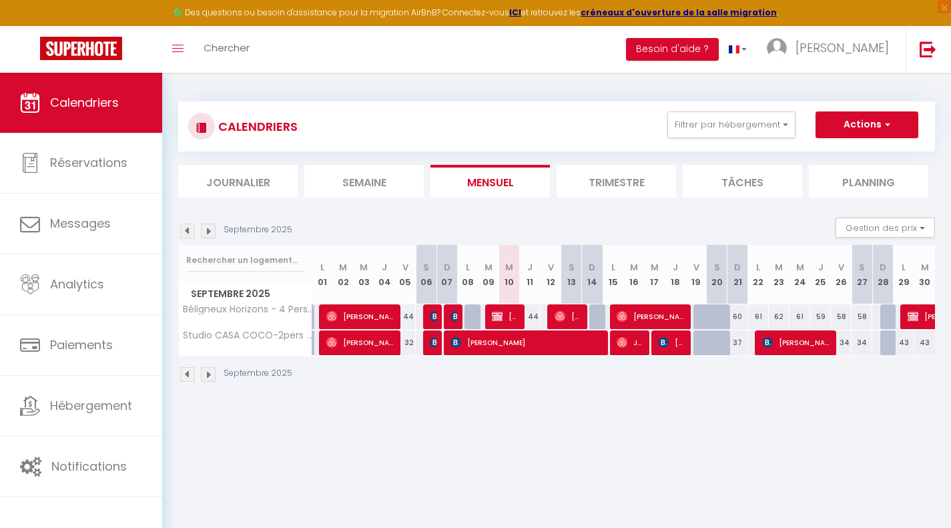
click at [685, 316] on div at bounding box center [680, 316] width 21 height 25
type input "62"
type input "Ven 19 Septembre 2025"
type input "[DATE]"
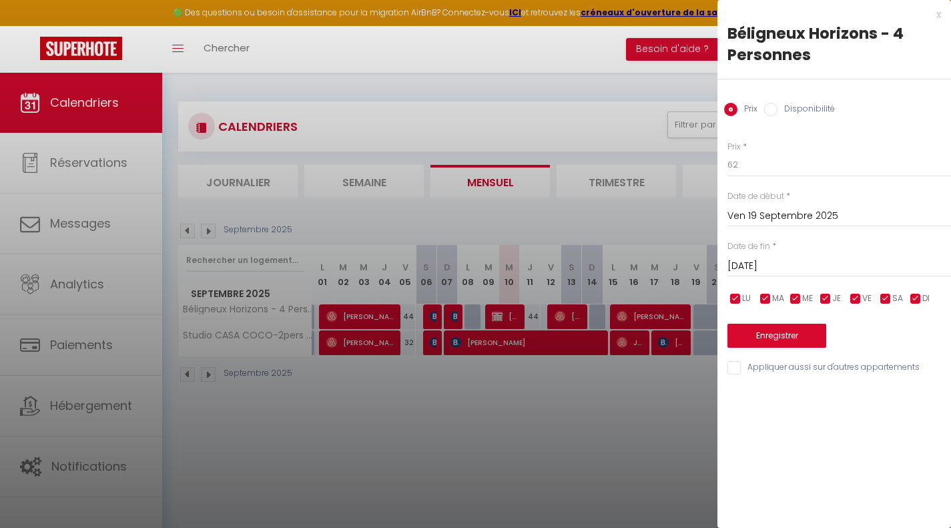
click at [938, 8] on div "x" at bounding box center [829, 15] width 224 height 16
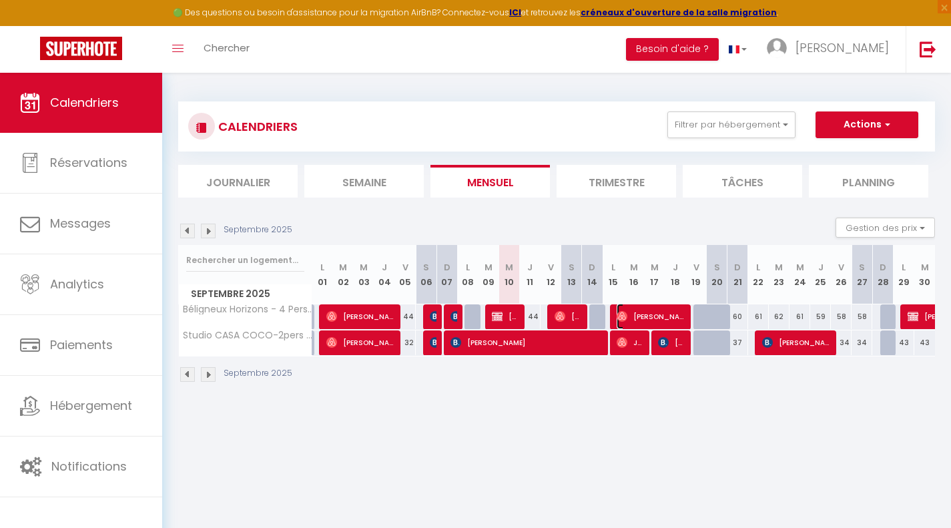
click at [662, 311] on span "[PERSON_NAME]" at bounding box center [651, 316] width 69 height 25
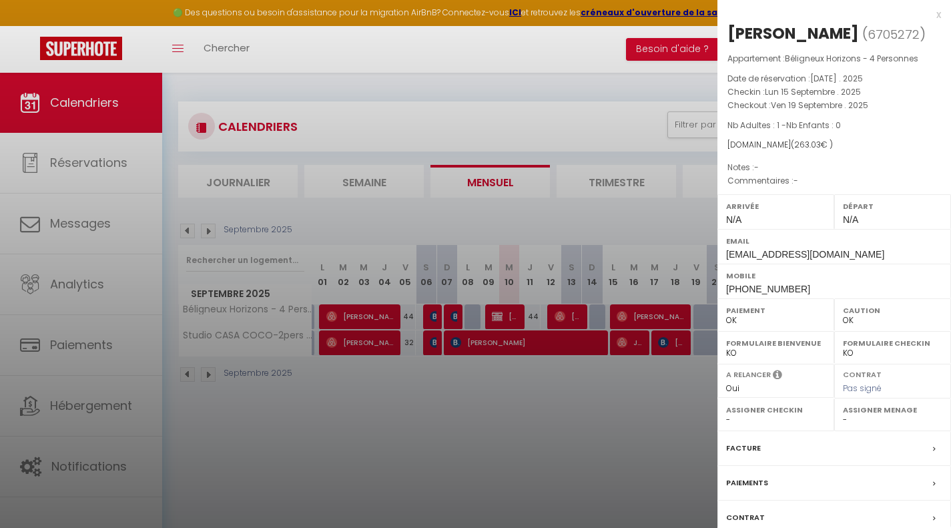
click at [926, 12] on div "x" at bounding box center [829, 15] width 224 height 16
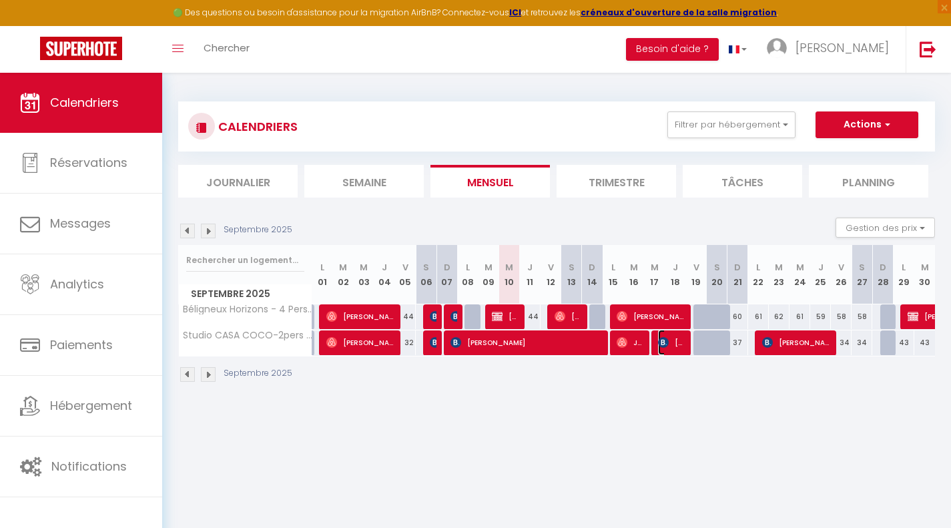
click at [671, 343] on span "[PERSON_NAME]" at bounding box center [671, 342] width 27 height 25
select select "KO"
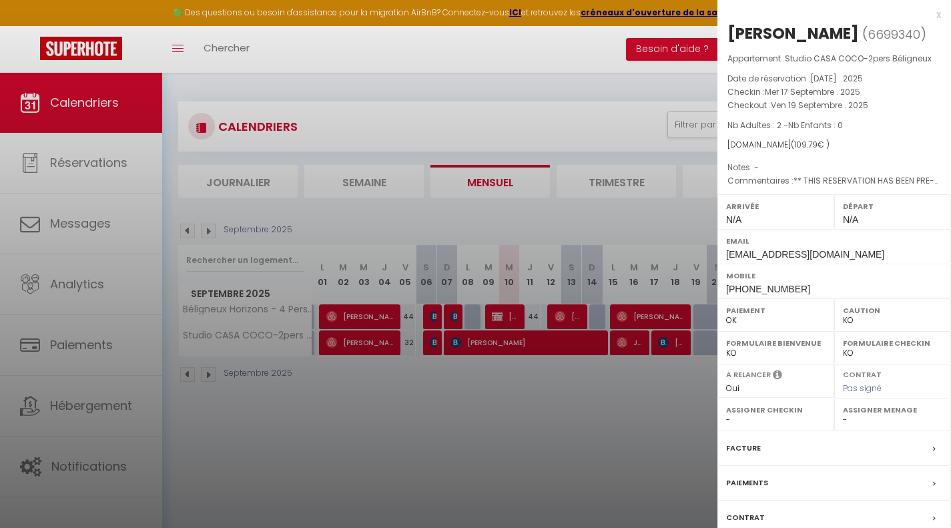
click at [926, 15] on div "x" at bounding box center [829, 15] width 224 height 16
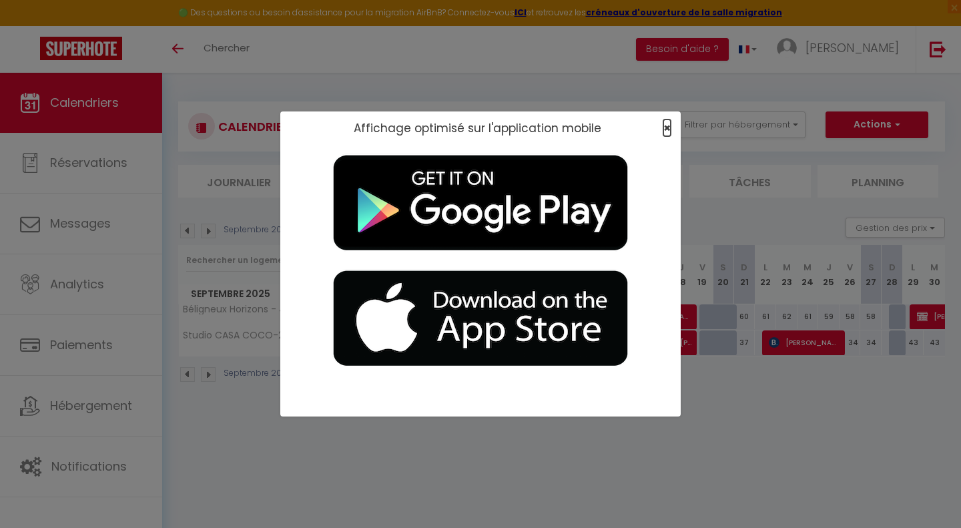
click at [665, 127] on span "×" at bounding box center [666, 127] width 7 height 17
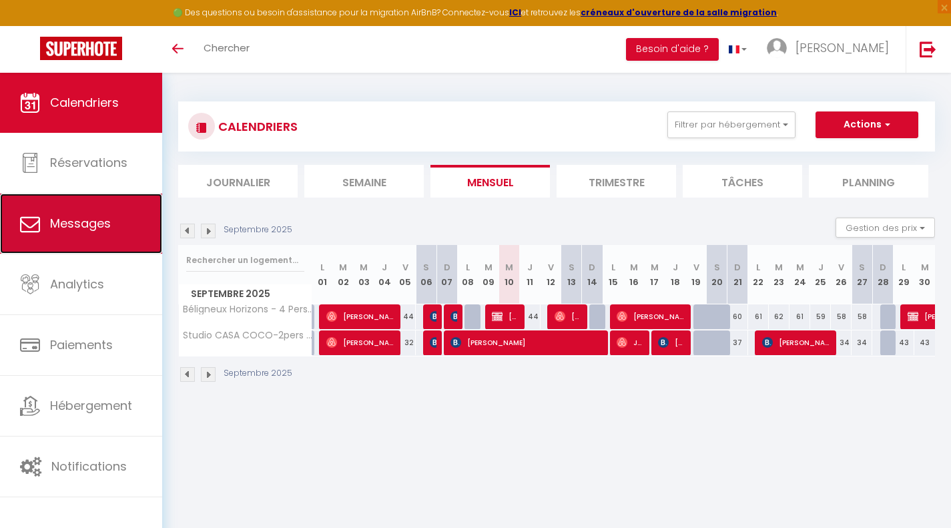
click at [107, 223] on span "Messages" at bounding box center [80, 223] width 61 height 17
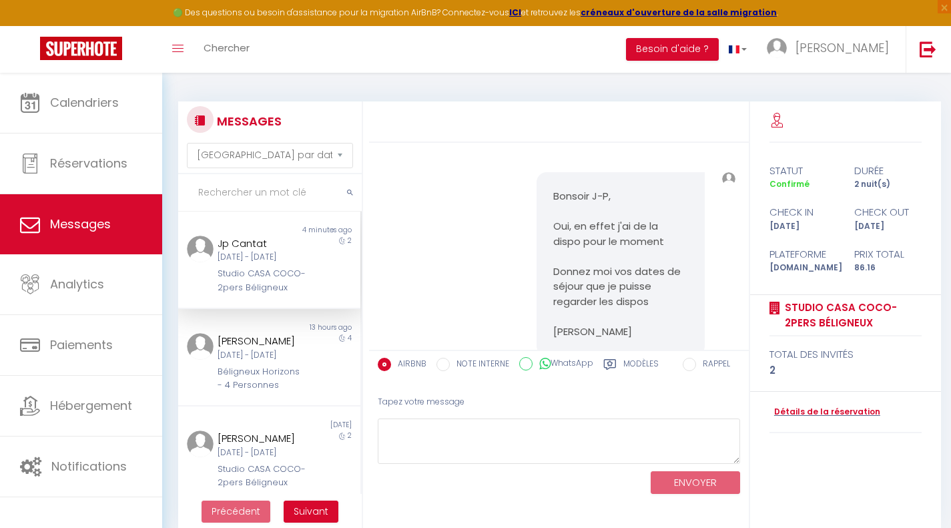
scroll to position [907, 0]
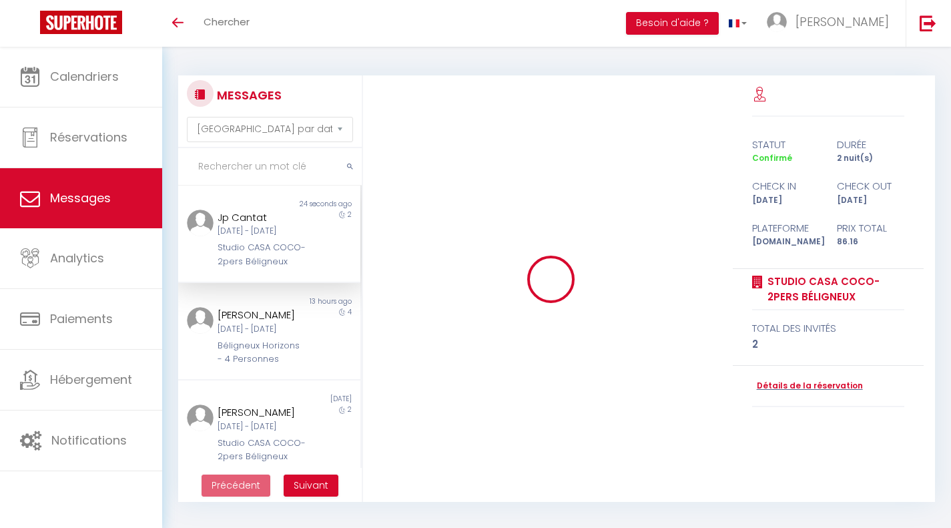
select select "message"
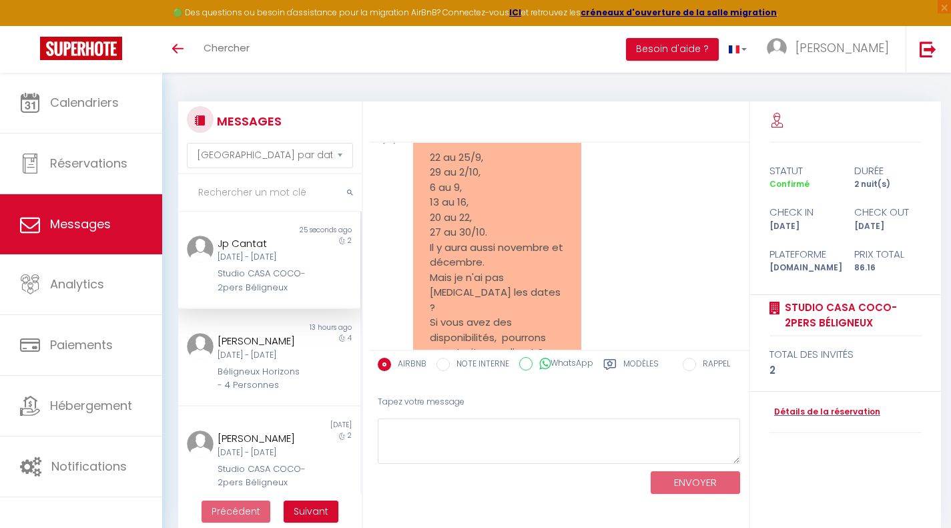
scroll to position [1173, 0]
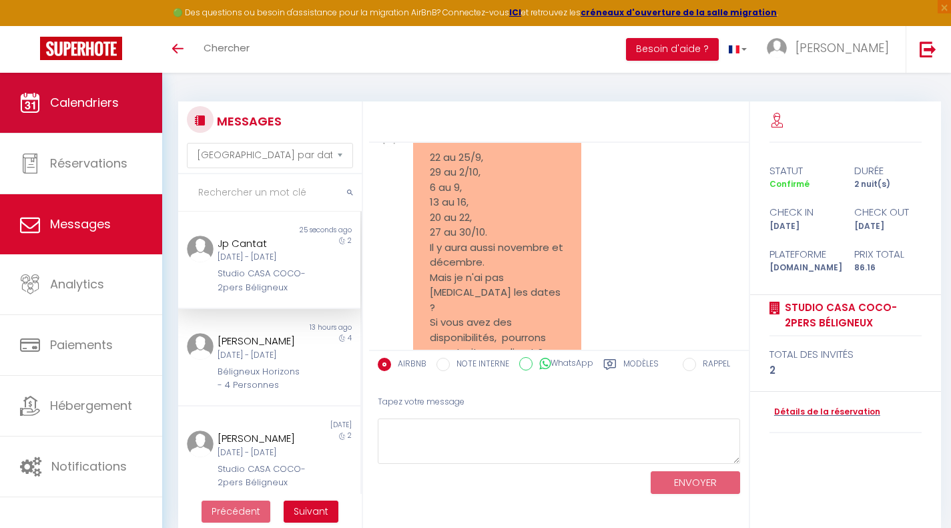
click at [91, 116] on link "Calendriers" at bounding box center [81, 103] width 162 height 60
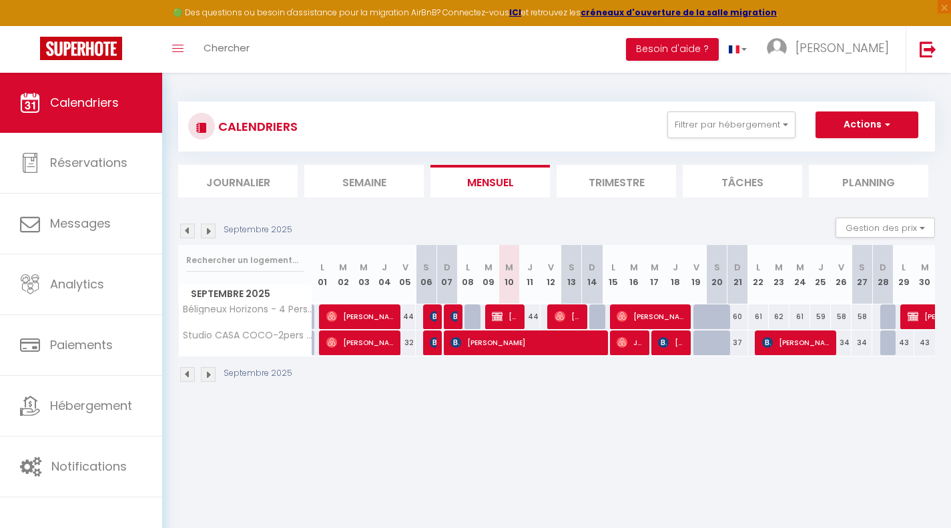
click at [210, 373] on img at bounding box center [208, 374] width 15 height 15
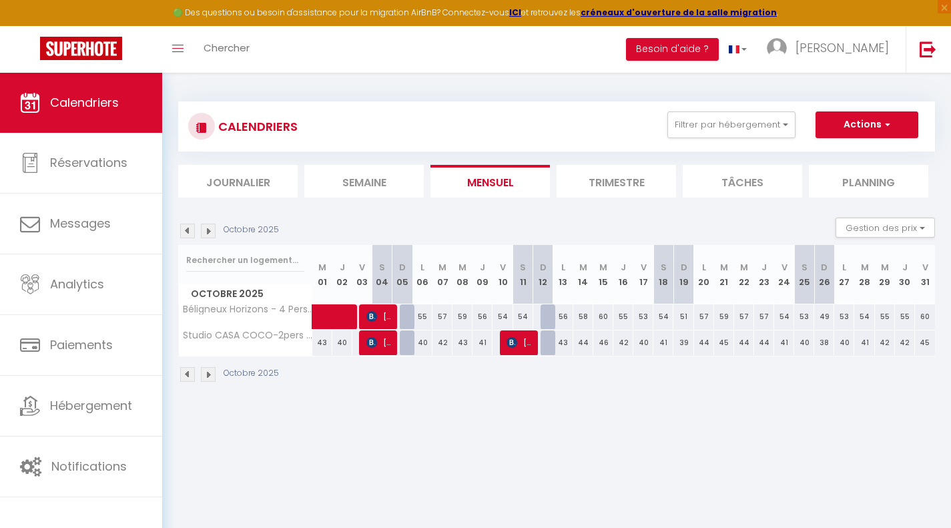
click at [210, 372] on img at bounding box center [208, 374] width 15 height 15
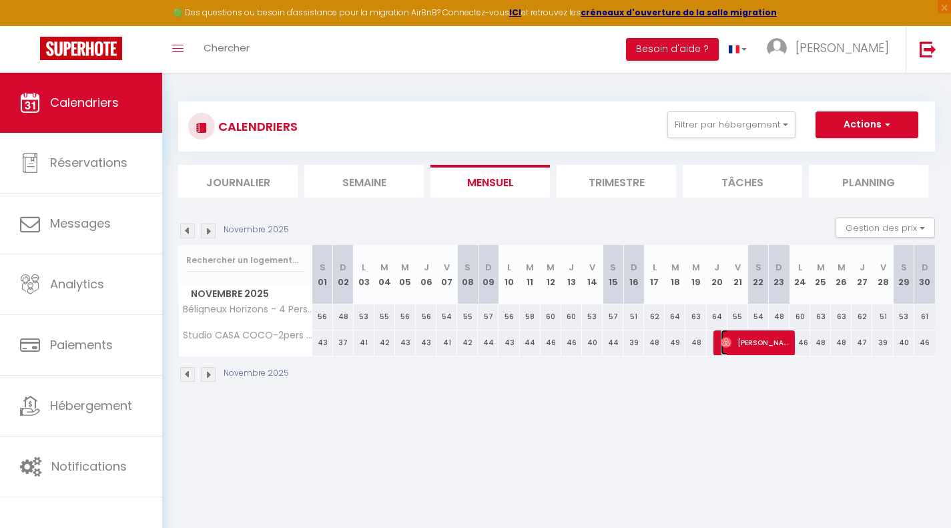
click at [735, 344] on span "[PERSON_NAME]" at bounding box center [755, 342] width 69 height 25
select select "OK"
select select "0"
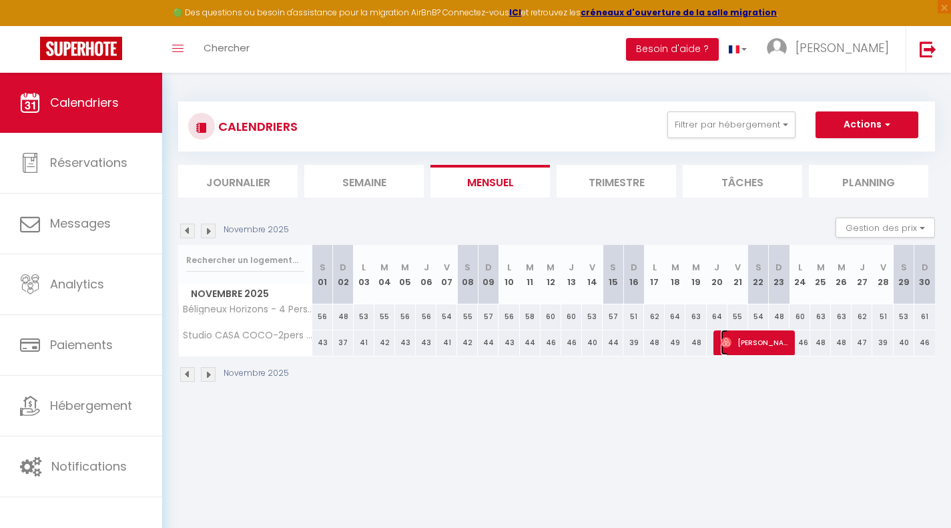
select select "1"
select select
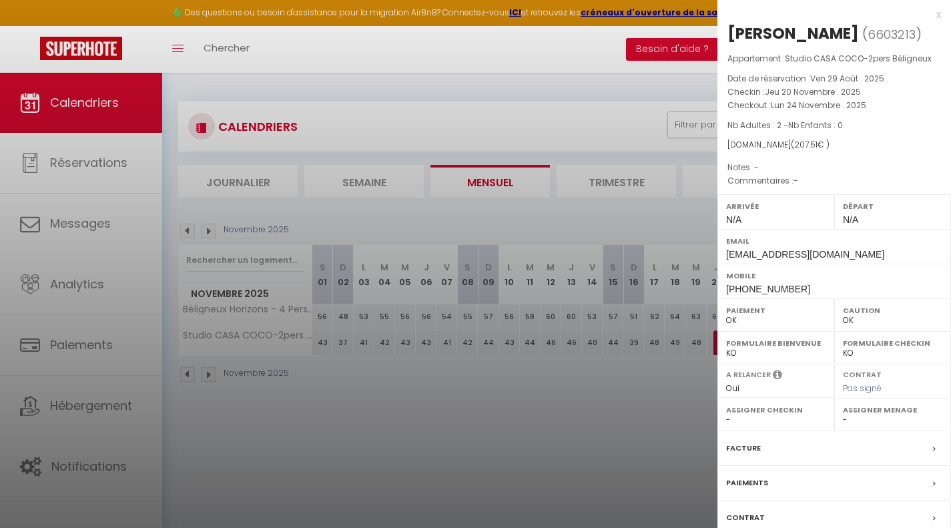
click at [928, 14] on div "x" at bounding box center [829, 15] width 224 height 16
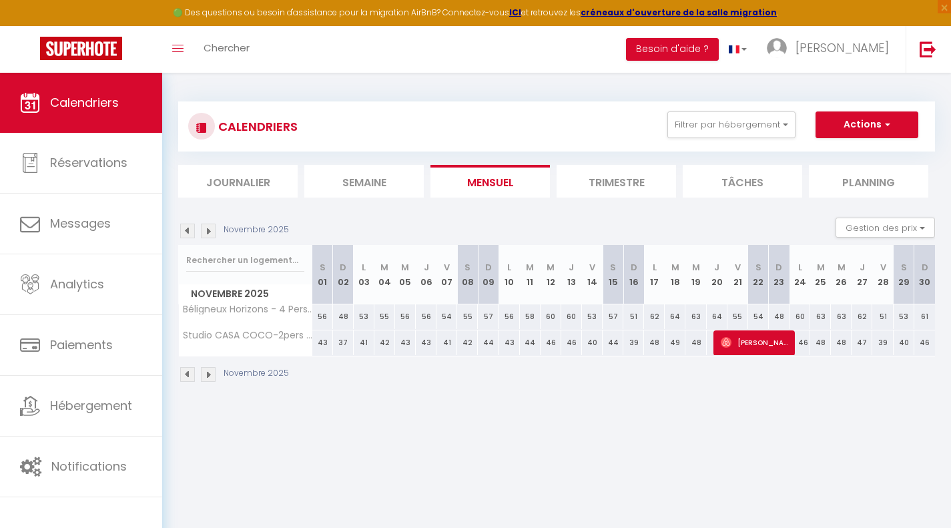
click at [186, 370] on img at bounding box center [187, 374] width 15 height 15
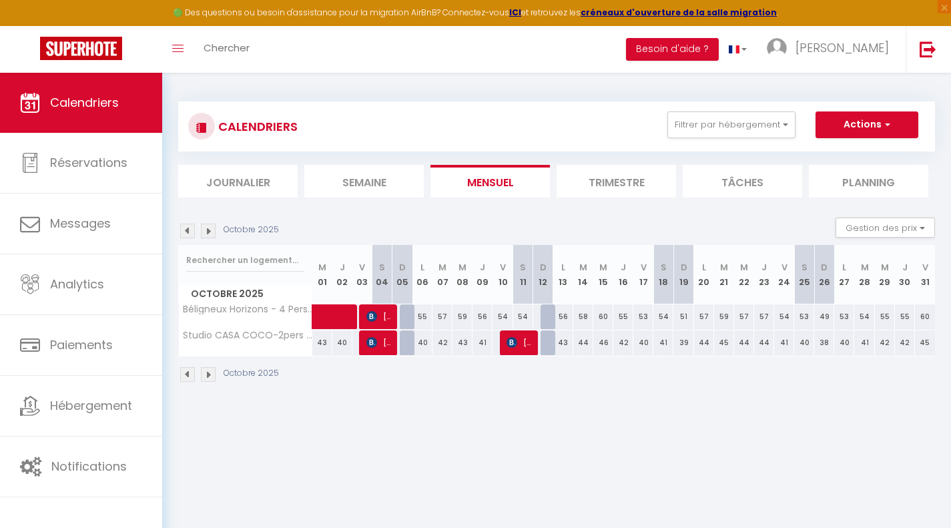
click at [186, 370] on img at bounding box center [187, 374] width 15 height 15
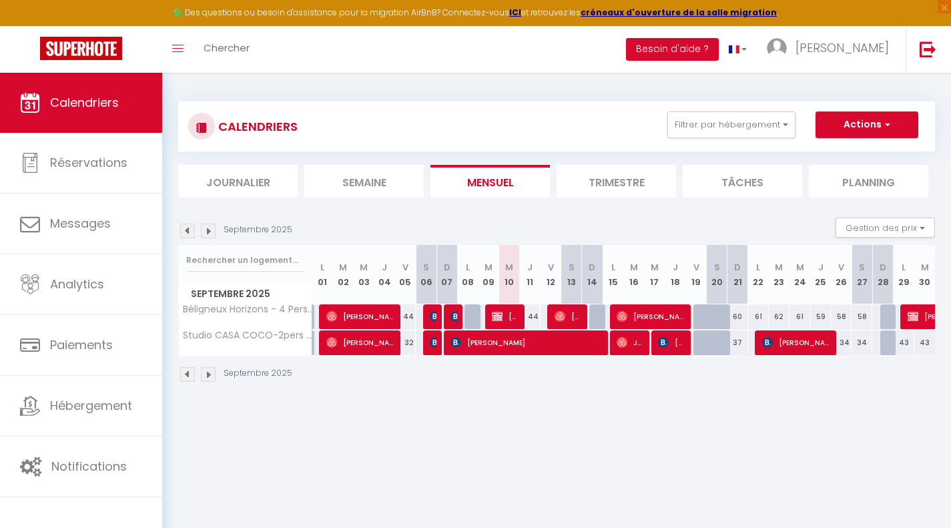
click at [186, 368] on img at bounding box center [187, 374] width 15 height 15
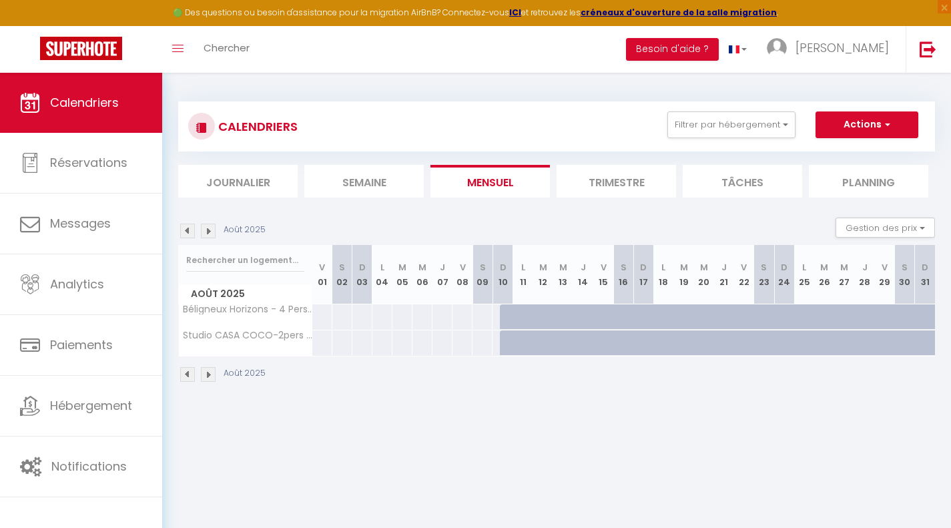
click at [205, 376] on img at bounding box center [208, 374] width 15 height 15
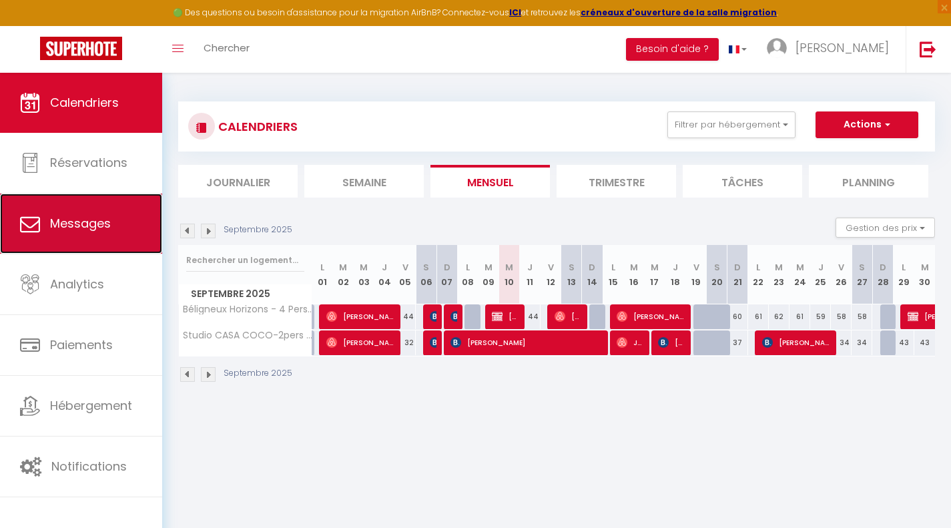
click at [113, 219] on link "Messages" at bounding box center [81, 224] width 162 height 60
select select "message"
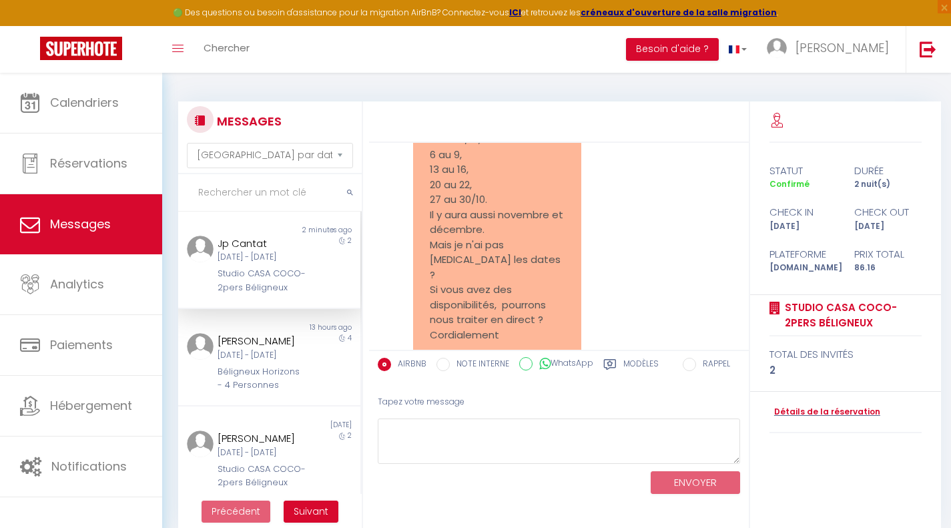
scroll to position [1201, 0]
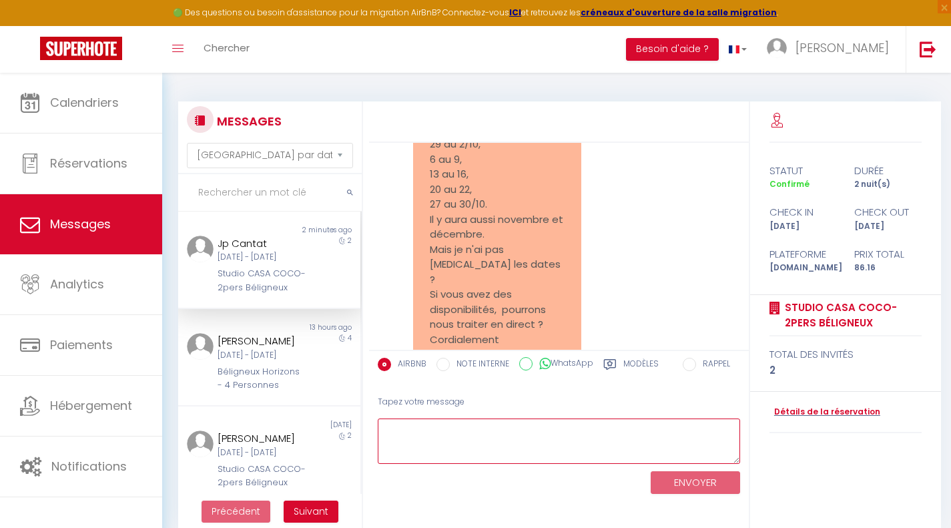
click at [444, 429] on textarea at bounding box center [559, 441] width 362 height 46
type textarea "P"
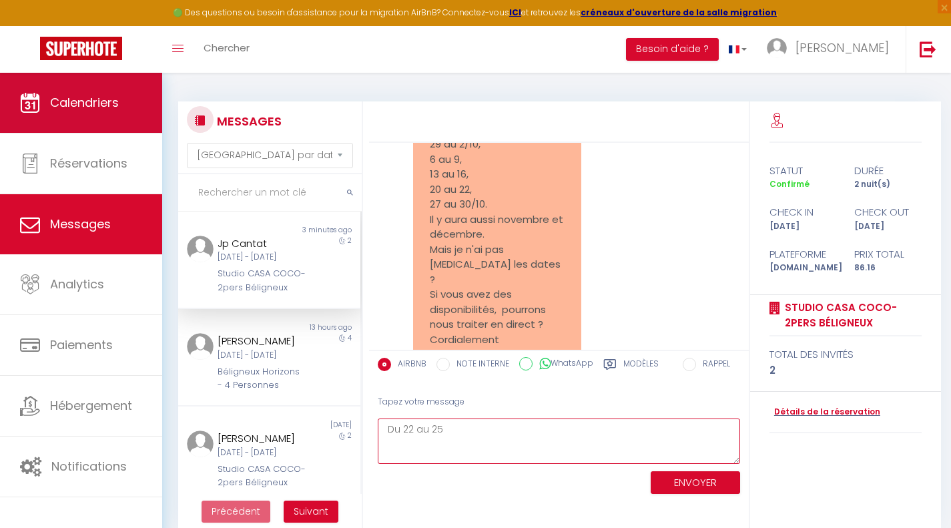
type textarea "Du 22 au 25"
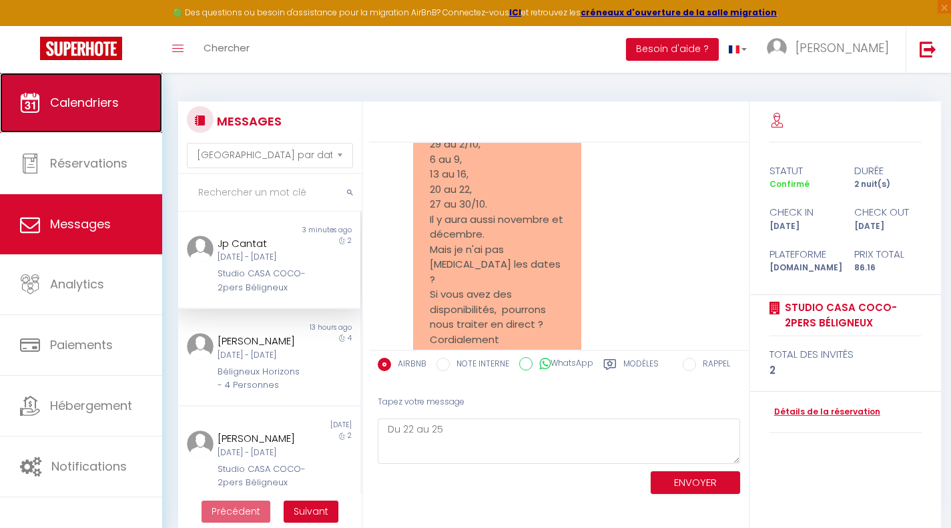
click at [97, 113] on link "Calendriers" at bounding box center [81, 103] width 162 height 60
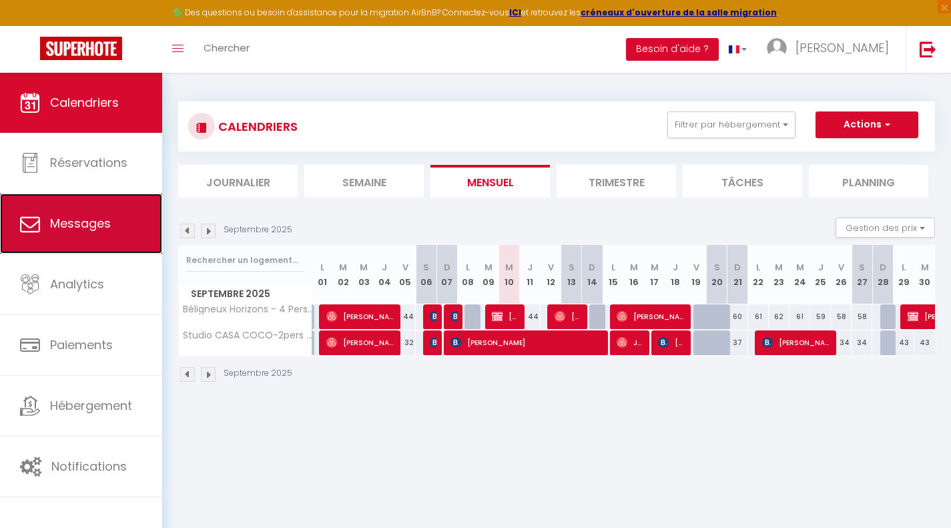
click at [66, 220] on span "Messages" at bounding box center [80, 223] width 61 height 17
select select "message"
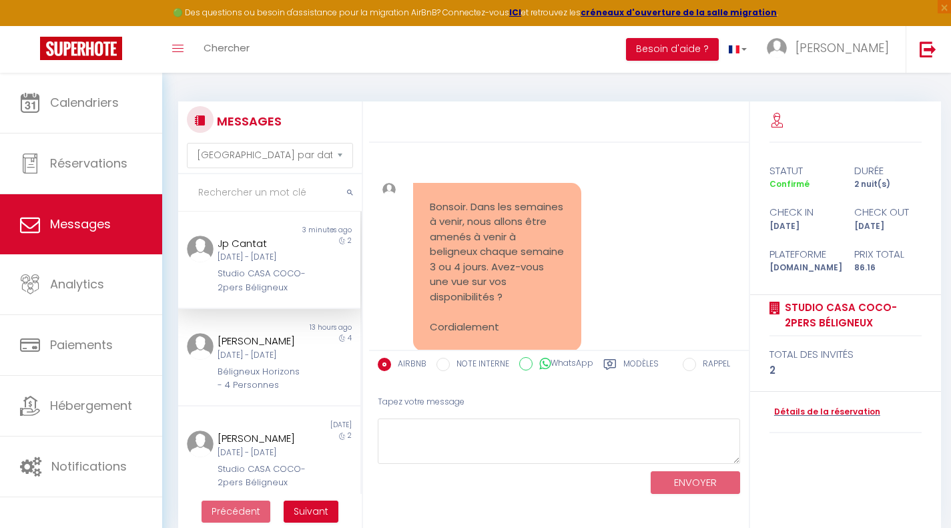
scroll to position [1283, 0]
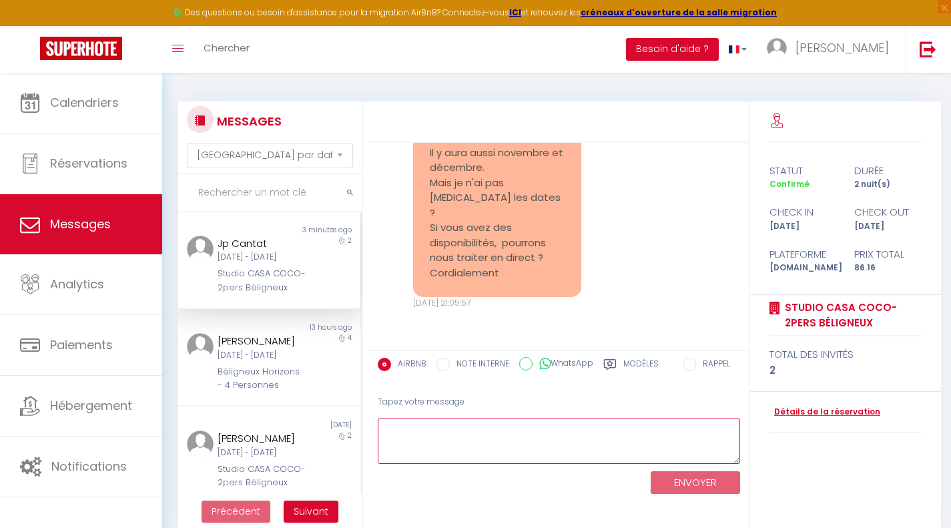
click at [517, 435] on textarea at bounding box center [559, 441] width 362 height 46
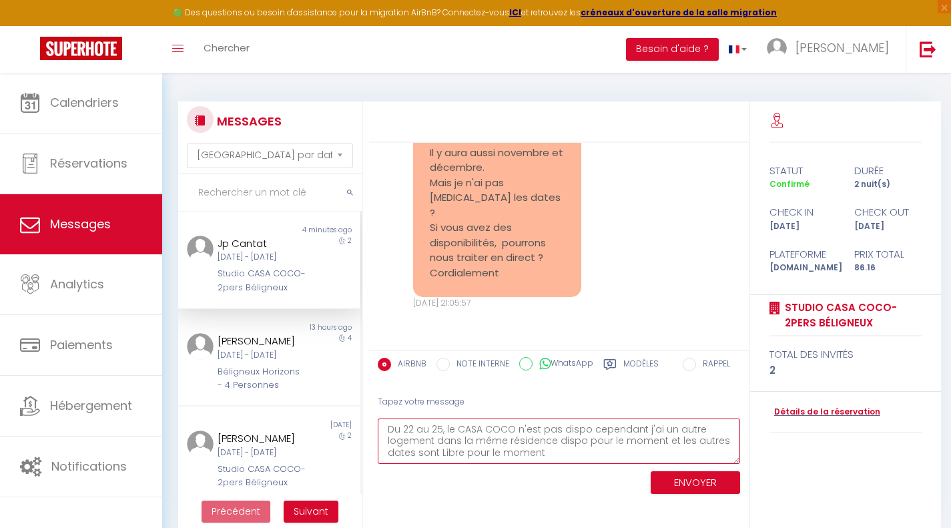
click at [551, 440] on textarea "Du 22 au 25, le CASA COCO n'est pas dispo cependant j'ai un autre logement dans…" at bounding box center [559, 441] width 362 height 46
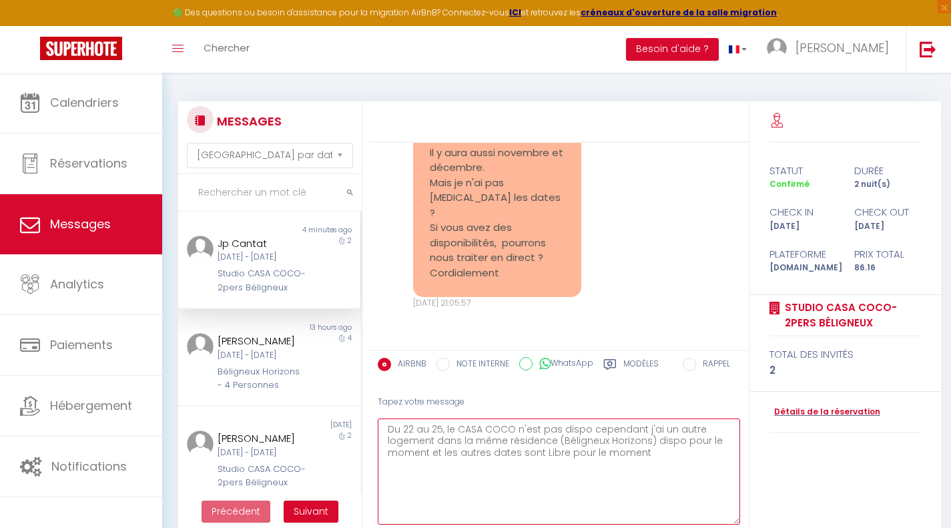
drag, startPoint x: 737, startPoint y: 460, endPoint x: 736, endPoint y: 445, distance: 15.4
click at [735, 527] on html "🟢 Des questions ou besoin d'assistance pour la migration AirBnB? Connectez-vous…" at bounding box center [475, 264] width 951 height 528
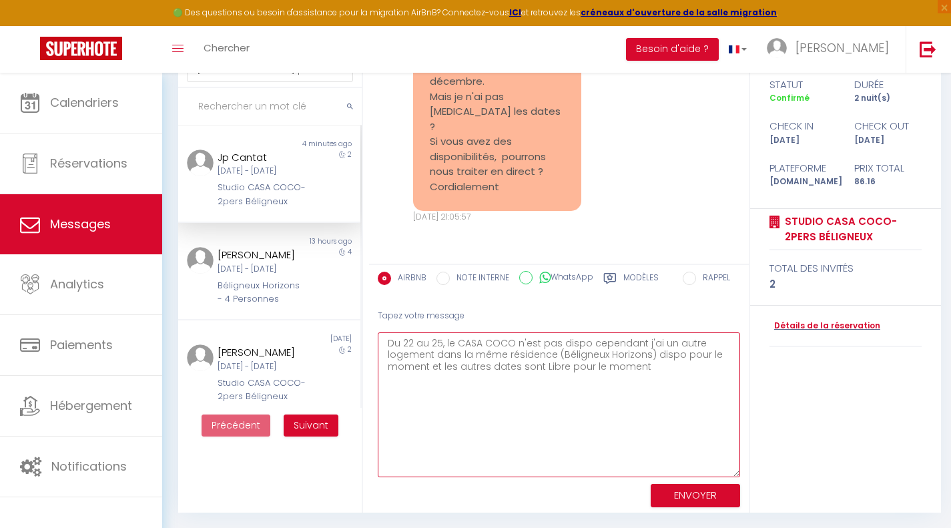
click at [645, 366] on textarea "Du 22 au 25, le CASA COCO n'est pas dispo cependant j'ai un autre logement dans…" at bounding box center [559, 404] width 362 height 145
click at [545, 366] on textarea "Du 22 au 25, le CASA COCO n'est pas dispo cependant j'ai un autre logement dans…" at bounding box center [559, 404] width 362 height 145
click at [657, 368] on textarea "Du 22 au 25, le CASA COCO n'est pas dispo cependant j'ai un autre logement dans…" at bounding box center [559, 404] width 362 height 145
drag, startPoint x: 639, startPoint y: 368, endPoint x: 566, endPoint y: 370, distance: 73.5
click at [566, 370] on textarea "Du 22 au 25, le CASA COCO n'est pas dispo cependant j'ai un autre logement dans…" at bounding box center [559, 404] width 362 height 145
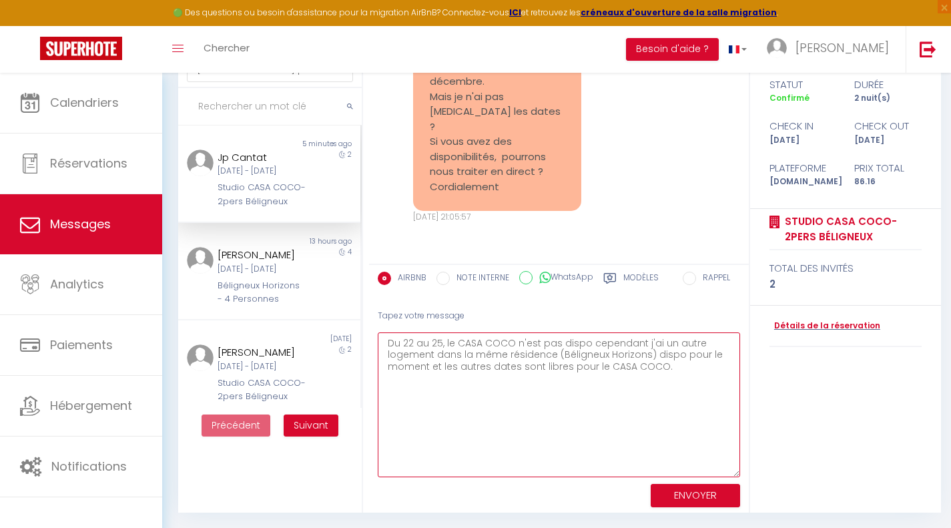
click at [677, 370] on textarea "Du 22 au 25, le CASA COCO n'est pas dispo cependant j'ai un autre logement dans…" at bounding box center [559, 404] width 362 height 145
drag, startPoint x: 470, startPoint y: 396, endPoint x: 386, endPoint y: 388, distance: 83.8
click at [386, 388] on textarea "Du 22 au 25, le CASA COCO n'est pas dispo cependant j'ai un autre logement dans…" at bounding box center [559, 404] width 362 height 145
drag, startPoint x: 665, startPoint y: 371, endPoint x: 386, endPoint y: 339, distance: 280.1
click at [386, 339] on textarea "Du 22 au 25, le CASA COCO n'est pas dispo cependant j'ai un autre logement dans…" at bounding box center [559, 404] width 362 height 145
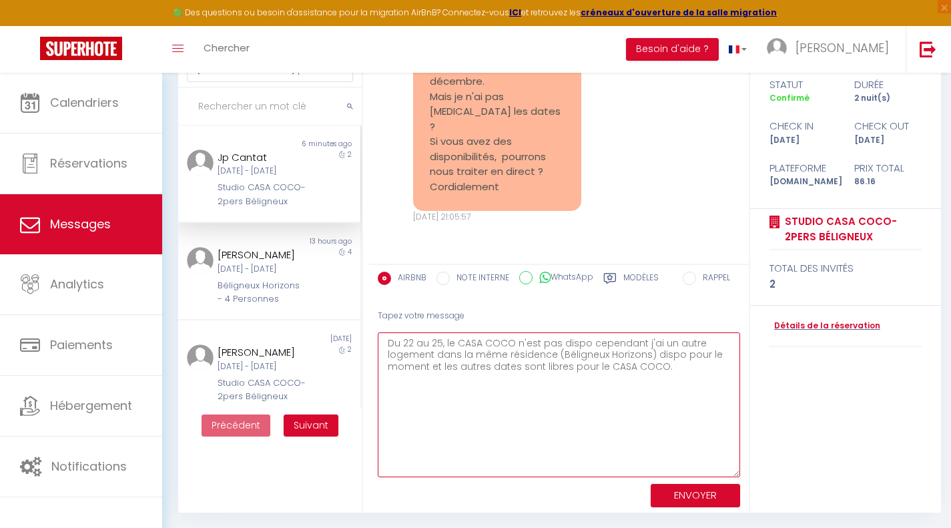
type textarea "Du 22 au 25, le CASA COCO n'est pas dispo cependant j'ai un autre logement dans…"
click at [245, 157] on div "Jp Cantat" at bounding box center [262, 157] width 89 height 16
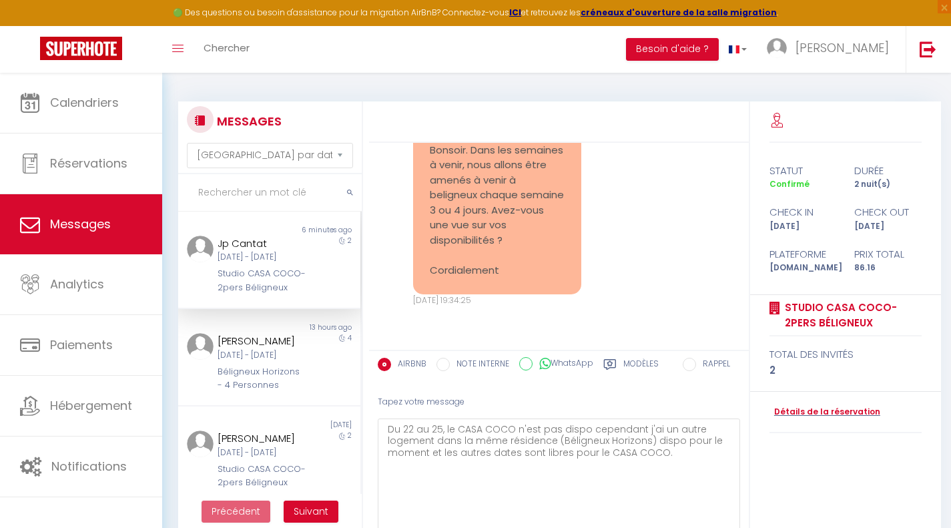
scroll to position [67, 0]
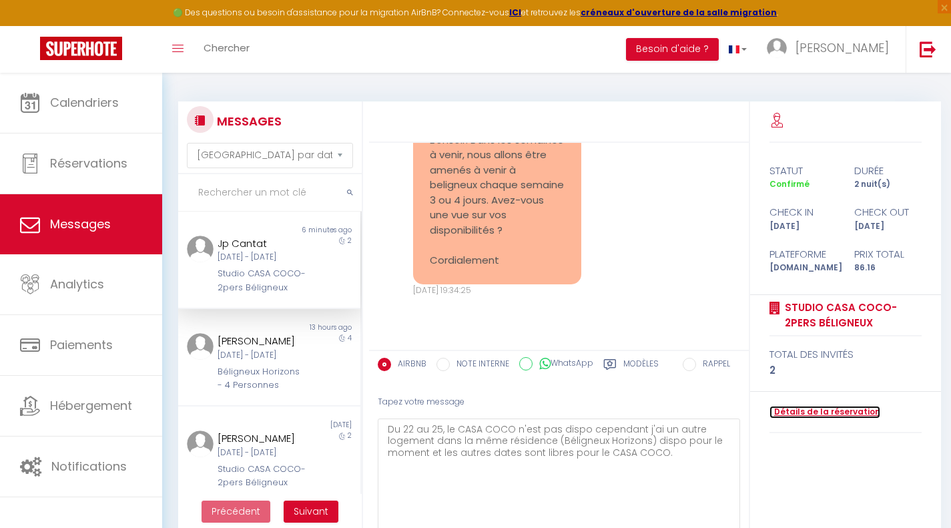
click at [813, 416] on link "Détails de la réservation" at bounding box center [824, 412] width 111 height 13
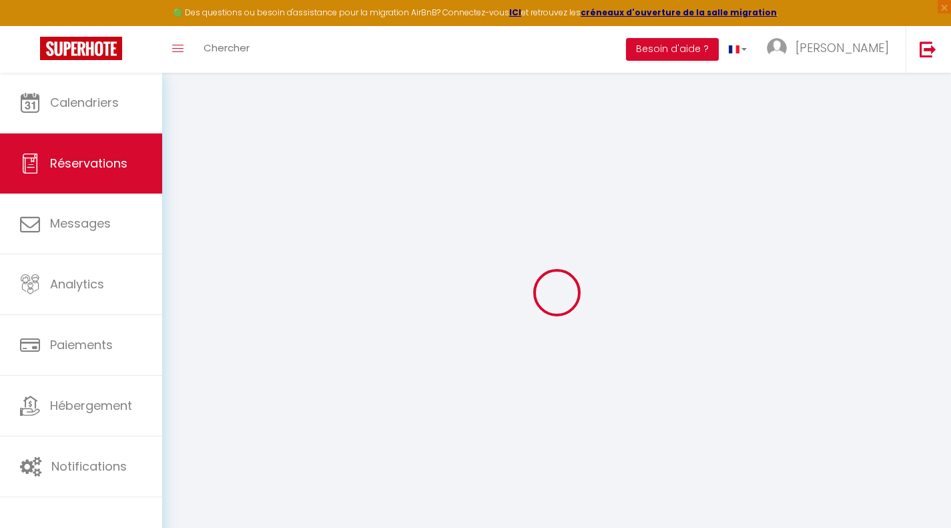
scroll to position [73, 0]
type input "Jp"
type input "Cantat"
type input "[EMAIL_ADDRESS][DOMAIN_NAME]"
type input "[PHONE_NUMBER]"
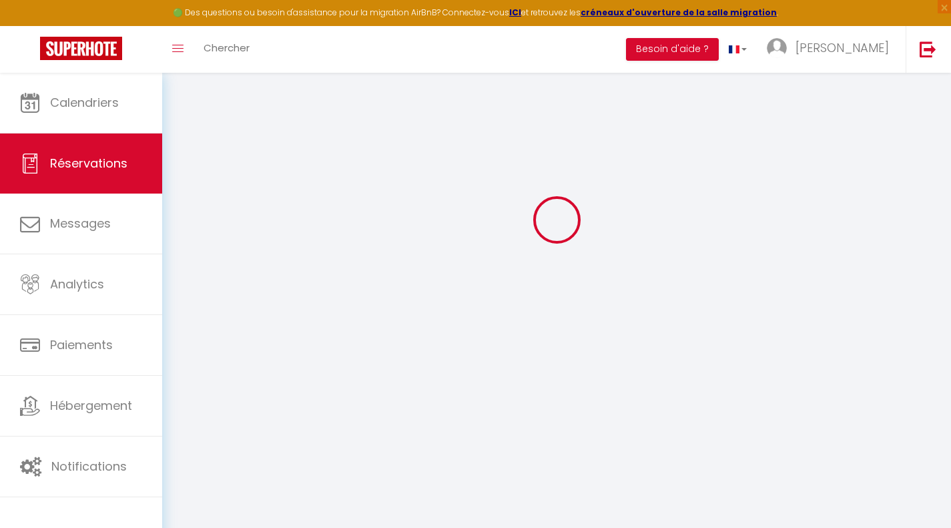
select select
type input "14.84"
select select "75306"
select select "1"
select select
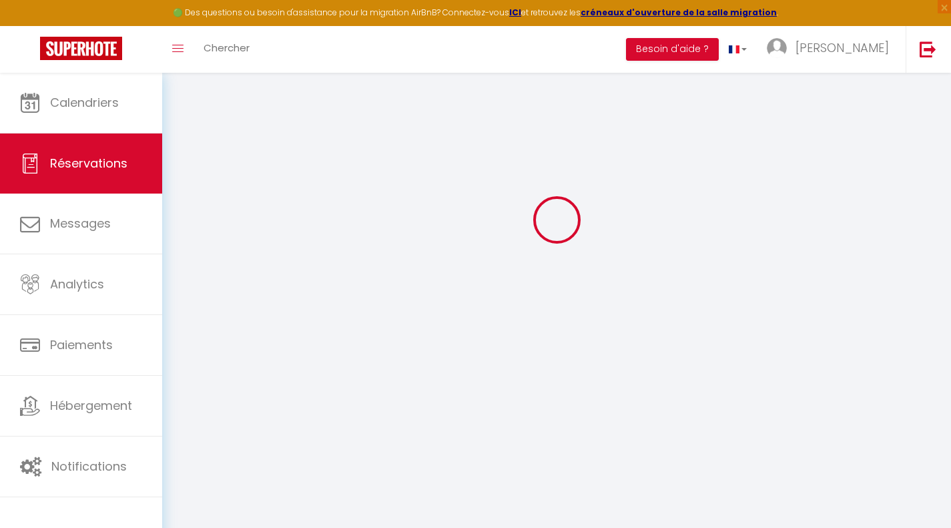
select select
type input "2"
select select "12"
select select
type input "67.45"
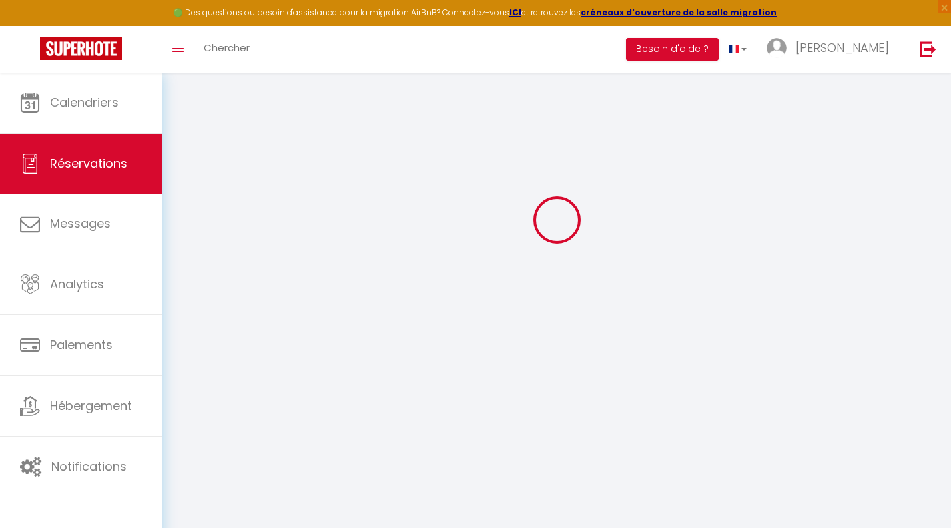
checkbox input "false"
type input "0"
select select "1"
type input "0"
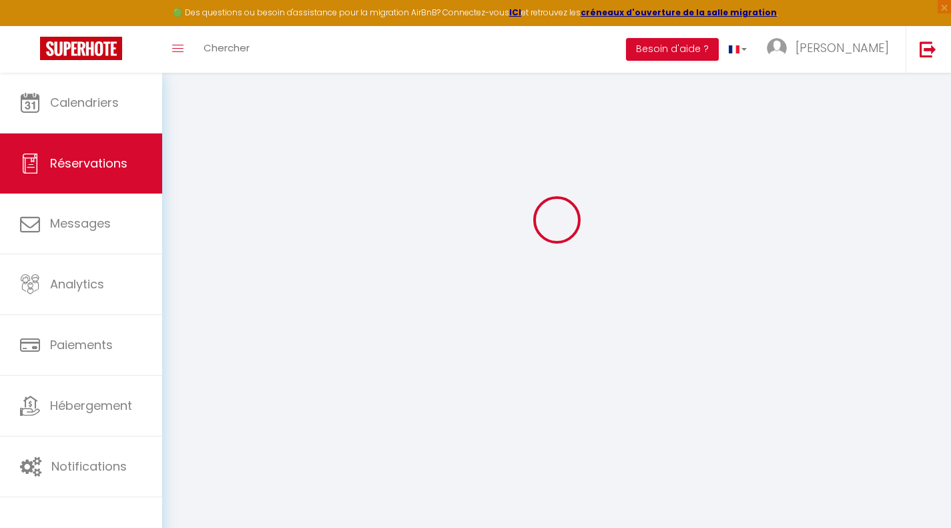
type input "0"
select select
select select "15"
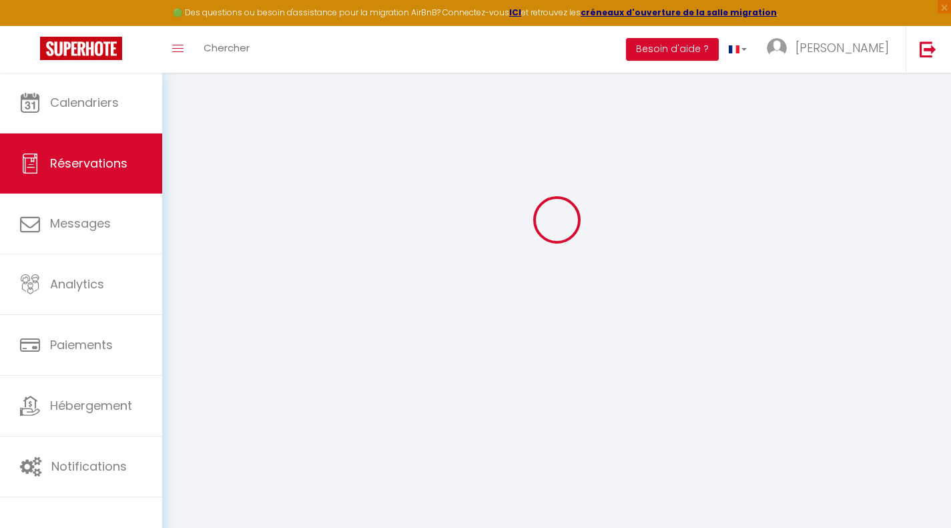
checkbox input "false"
select select
checkbox input "false"
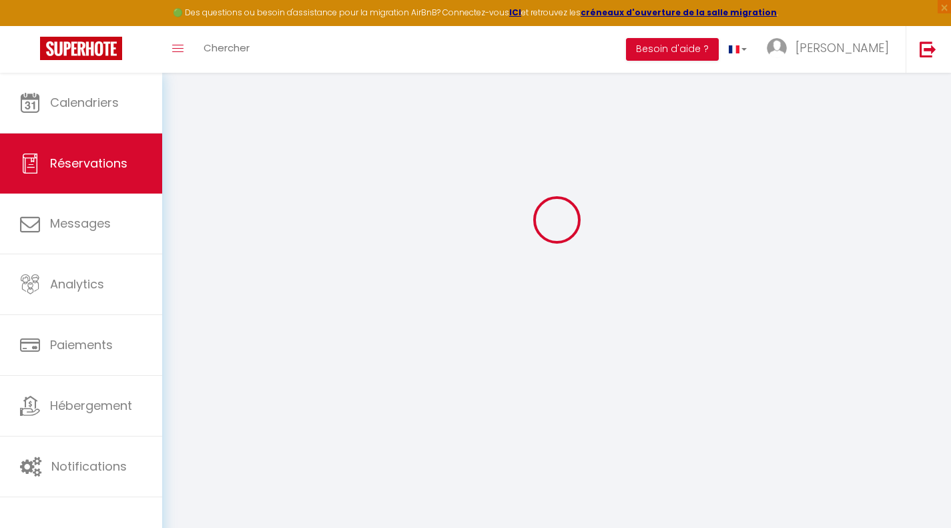
select select
checkbox input "false"
select select
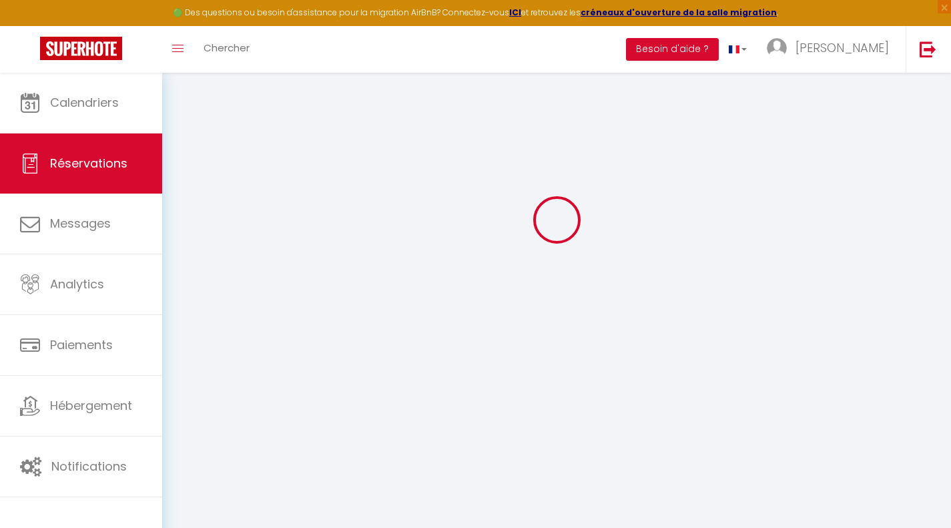
type input "15"
type input "3.71"
select select
checkbox input "false"
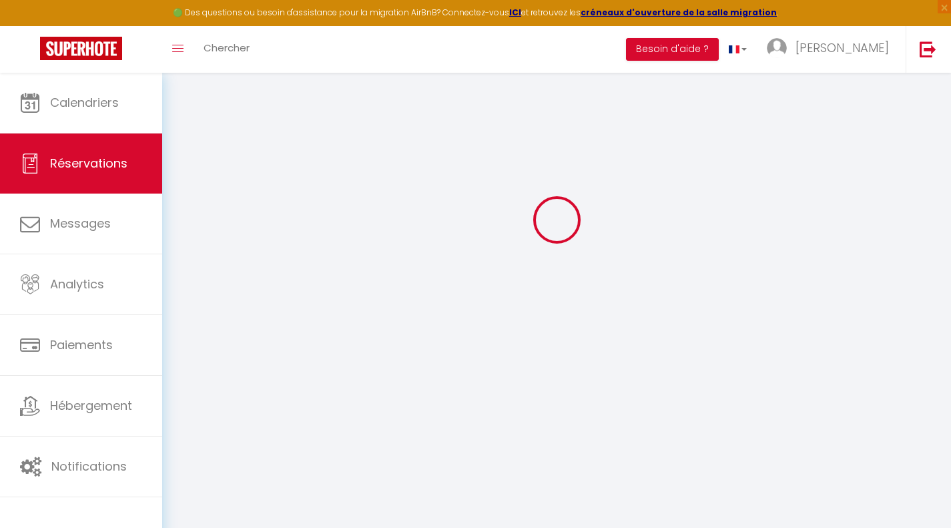
select select
checkbox input "false"
select select
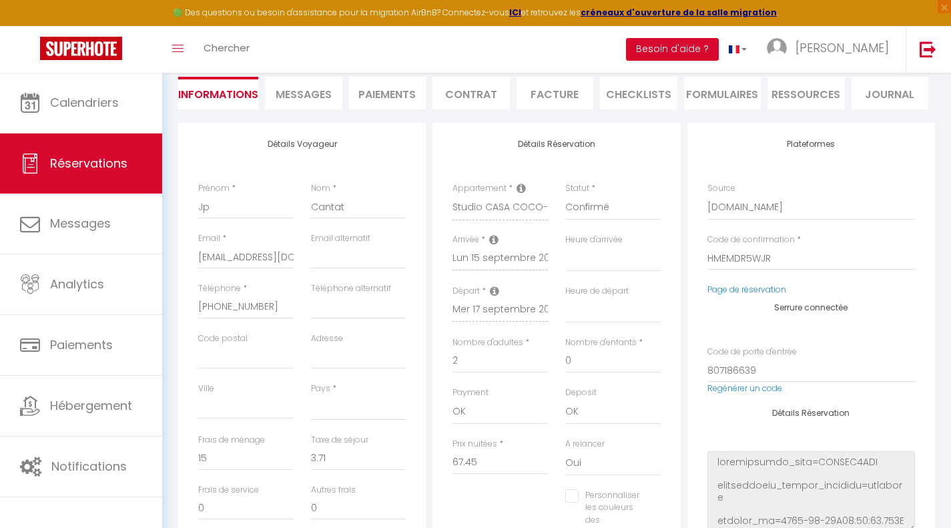
scroll to position [139, 0]
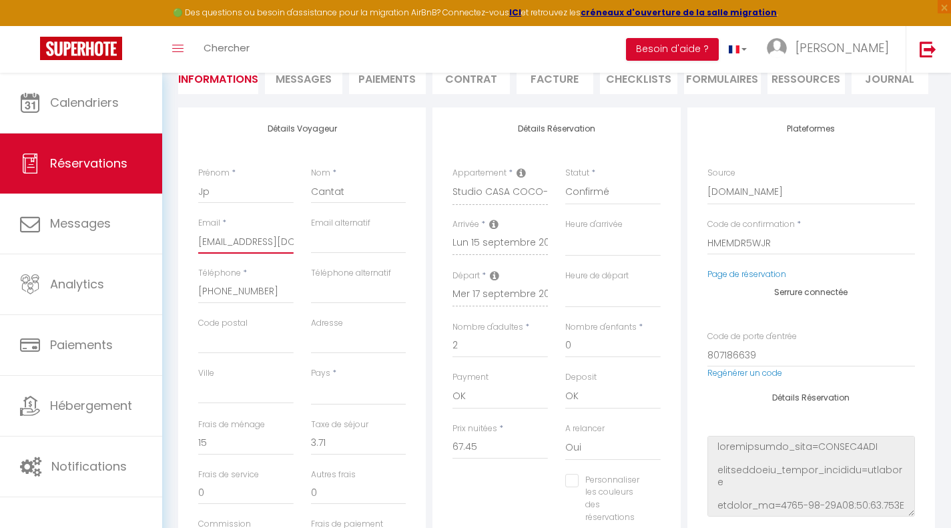
click at [264, 239] on input "[EMAIL_ADDRESS][DOMAIN_NAME]" at bounding box center [245, 242] width 95 height 24
drag, startPoint x: 280, startPoint y: 292, endPoint x: 197, endPoint y: 294, distance: 82.8
click at [197, 294] on div "Téléphone * +33676296692" at bounding box center [246, 292] width 113 height 50
click at [338, 293] on input "Téléphone alternatif" at bounding box center [358, 292] width 95 height 24
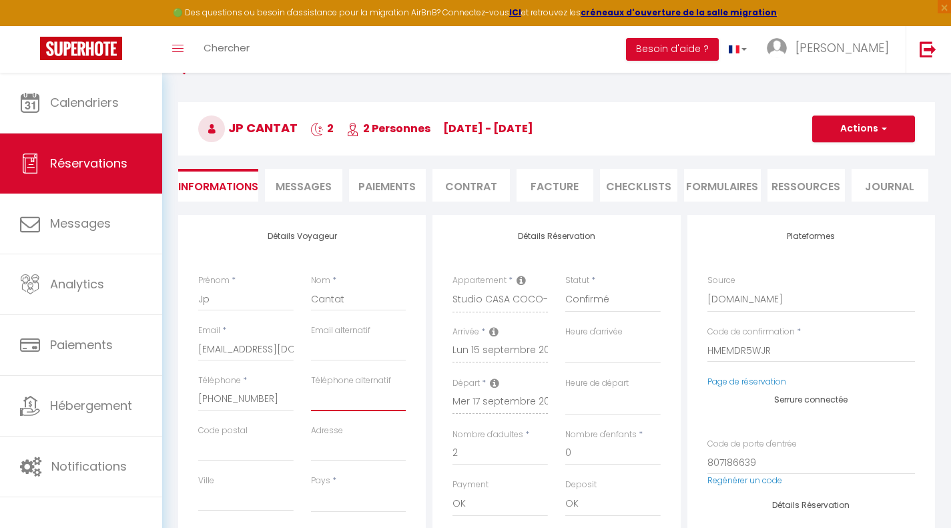
scroll to position [67, 0]
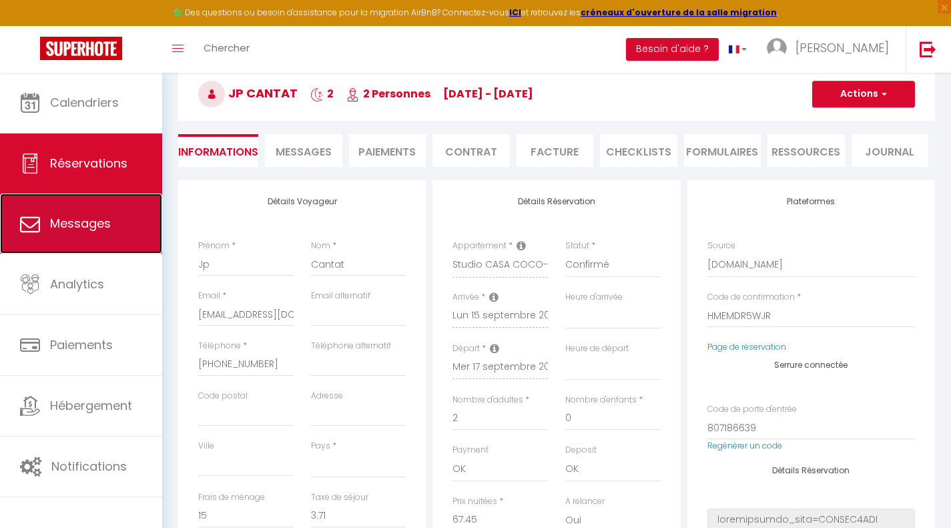
click at [119, 212] on link "Messages" at bounding box center [81, 224] width 162 height 60
select select "message"
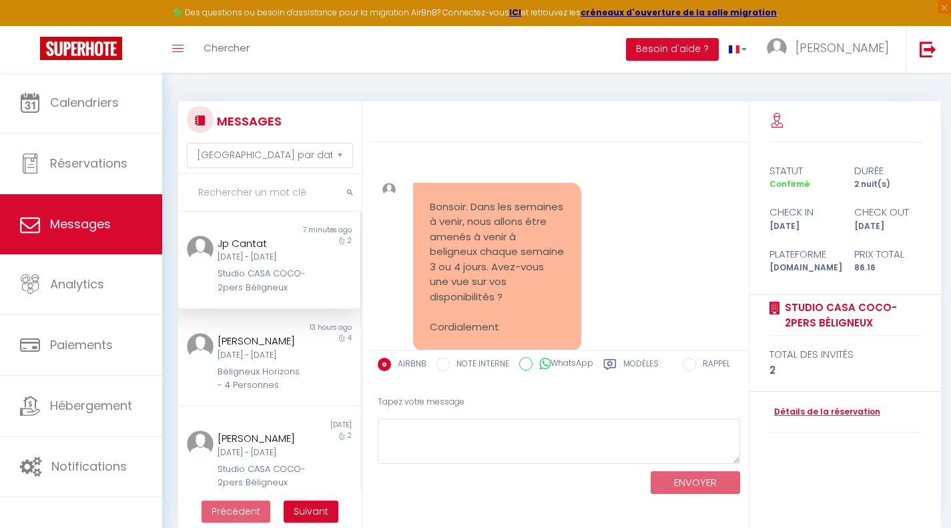
scroll to position [1283, 0]
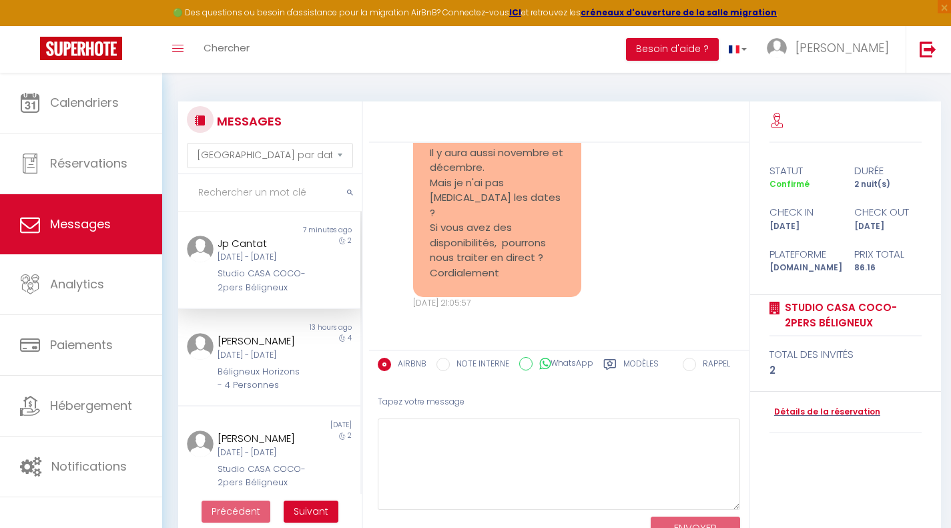
drag, startPoint x: 736, startPoint y: 460, endPoint x: 724, endPoint y: 480, distance: 23.9
click at [753, 527] on html "🟢 Des questions ou besoin d'assistance pour la migration AirBnB? Connectez-vous…" at bounding box center [475, 264] width 951 height 528
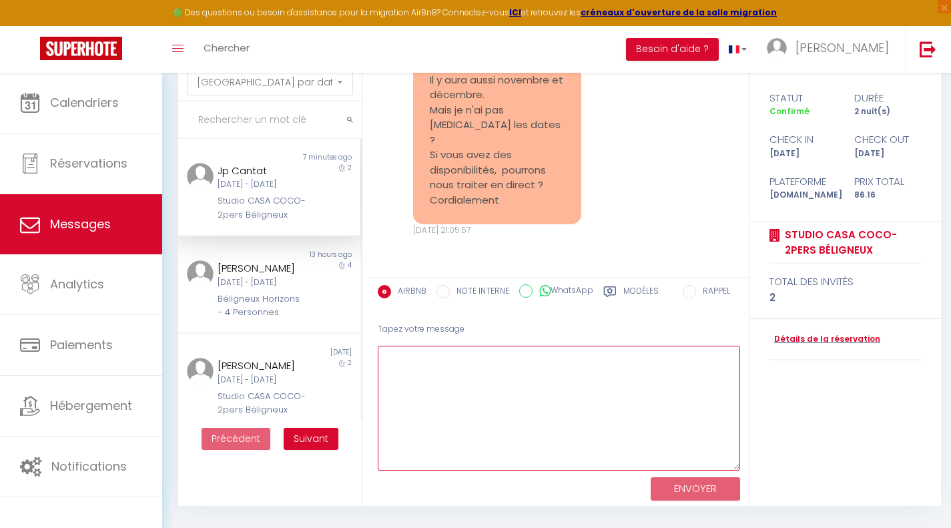
click at [456, 379] on textarea at bounding box center [559, 408] width 362 height 125
paste textarea "Du 22 au 25, le CASA COCO n'est pas dispo cependant j'ai un autre logement dans…"
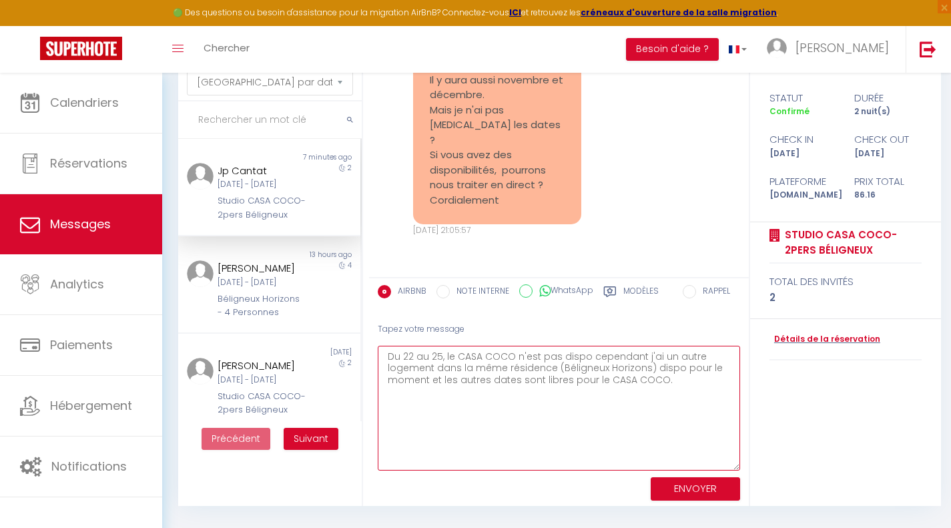
type textarea "Du 22 au 25, le CASA COCO n'est pas dispo cependant j'ai un autre logement dans…"
click at [701, 487] on button "ENVOYER" at bounding box center [695, 488] width 89 height 23
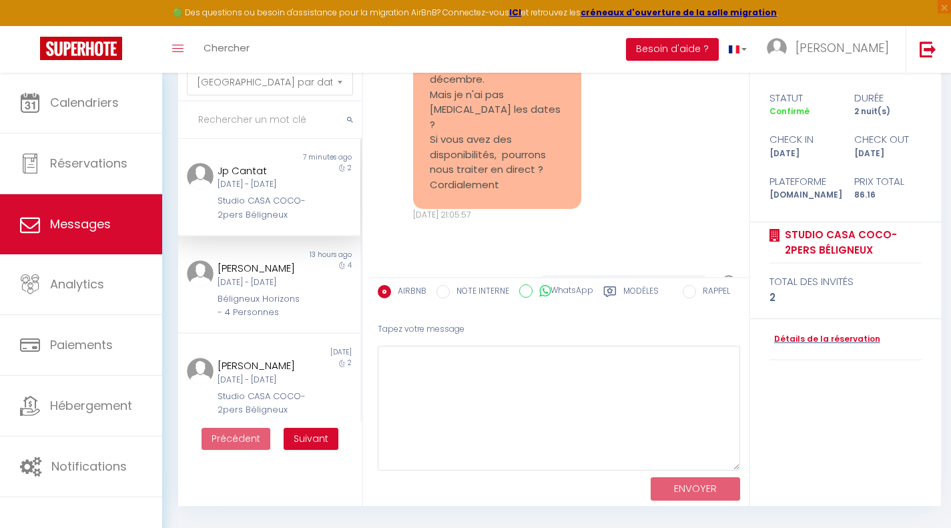
scroll to position [1518, 0]
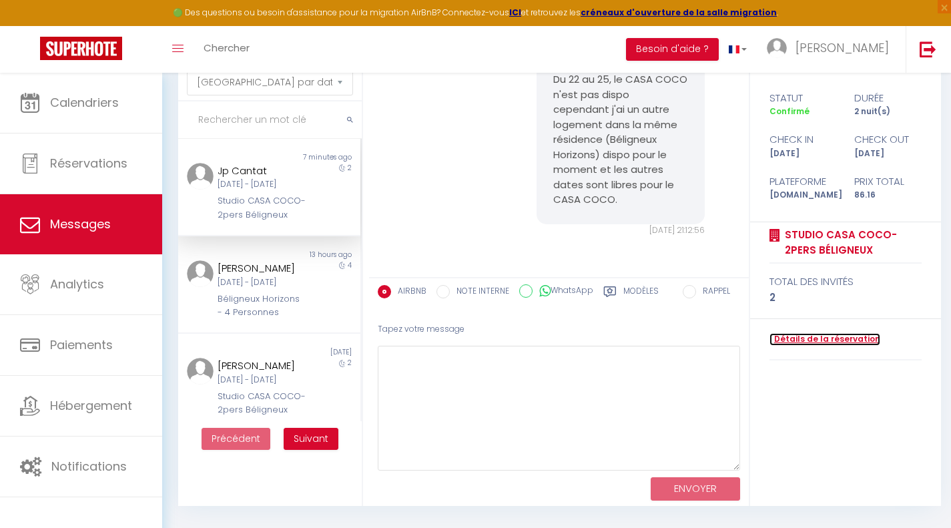
click at [844, 338] on link "Détails de la réservation" at bounding box center [824, 339] width 111 height 13
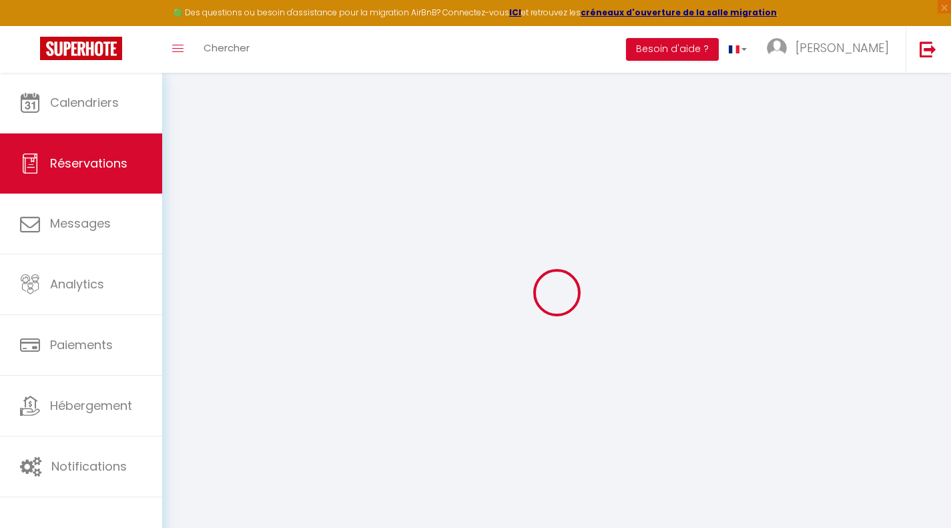
type input "Jp"
type input "Cantat"
type input "[EMAIL_ADDRESS][DOMAIN_NAME]"
type input "[PHONE_NUMBER]"
select select
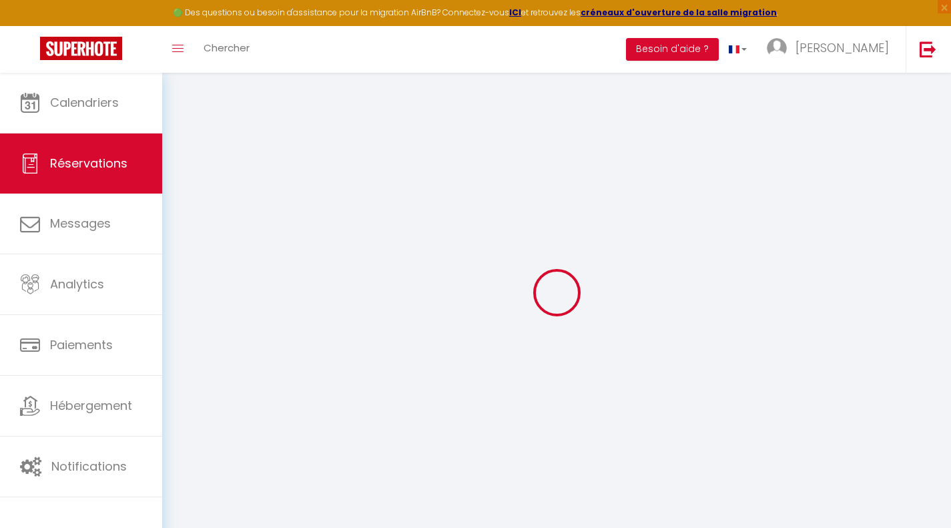
type input "14.84"
select select "75306"
select select "1"
select select
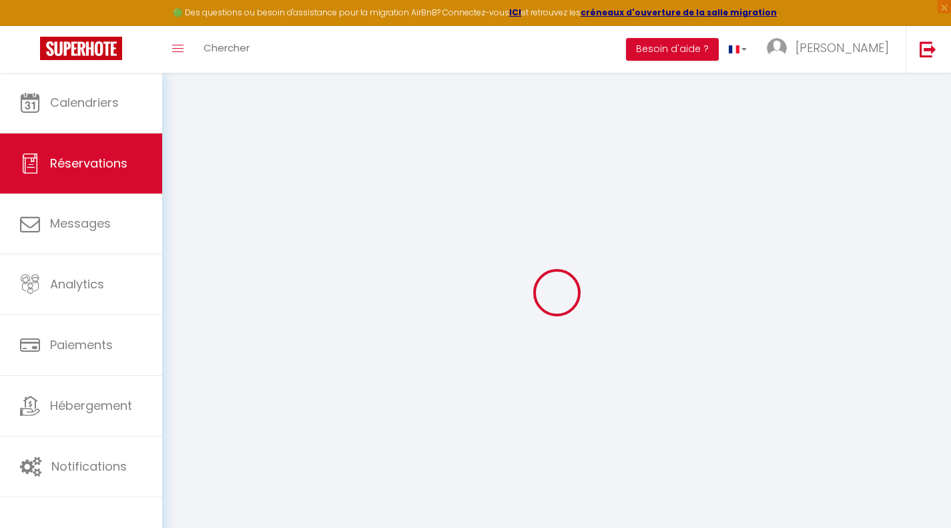
type input "2"
select select "12"
select select
type input "67.45"
checkbox input "false"
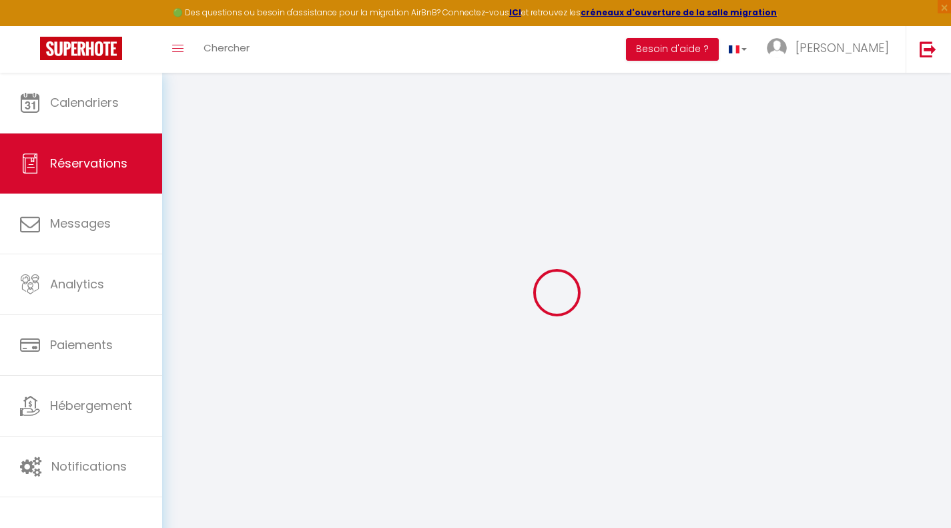
type input "0"
select select "1"
type input "0"
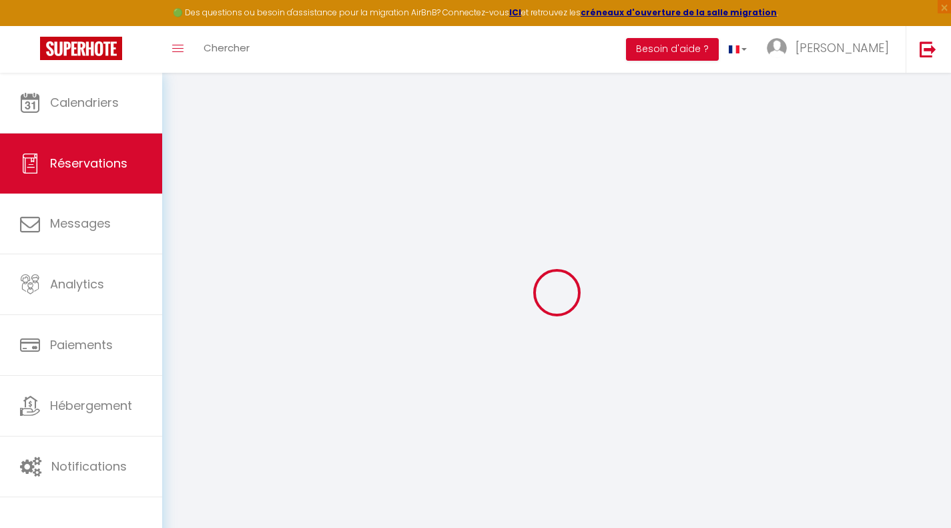
select select
select select "15"
checkbox input "false"
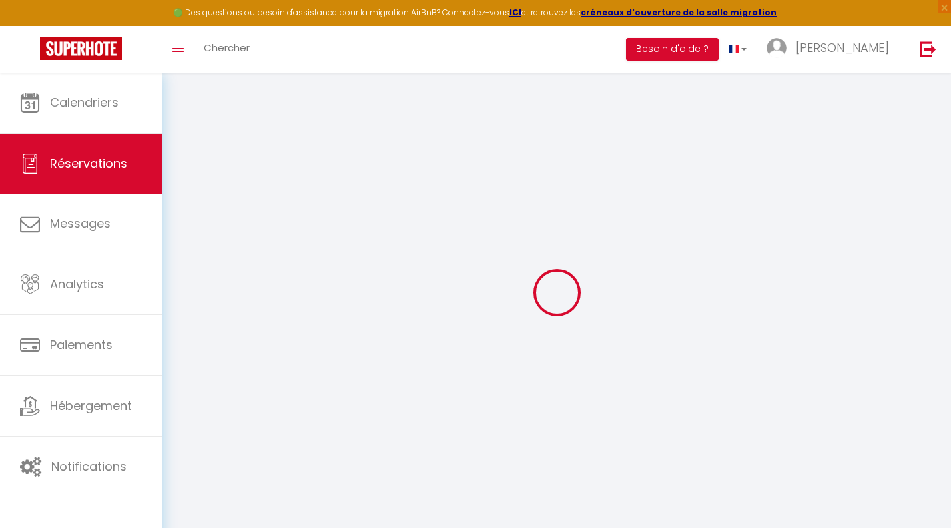
select select
checkbox input "false"
select select
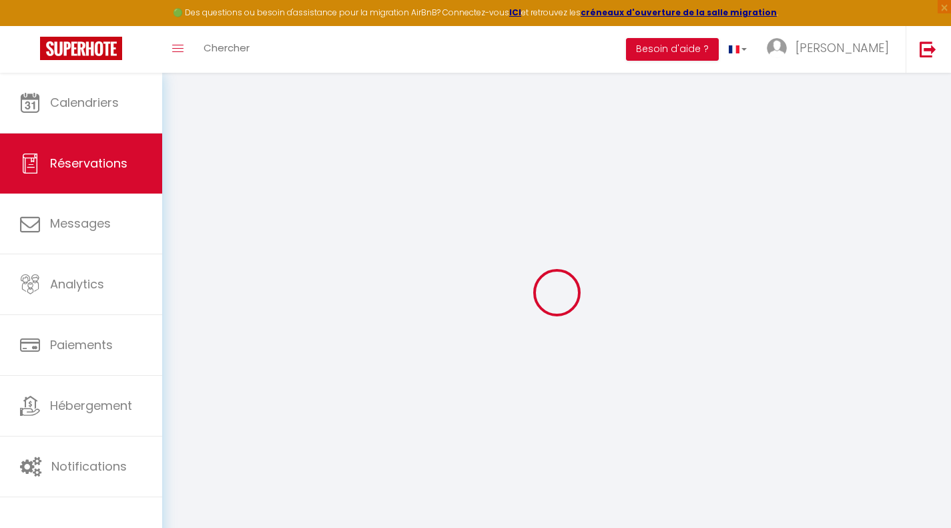
select select
checkbox input "false"
select select
type input "15"
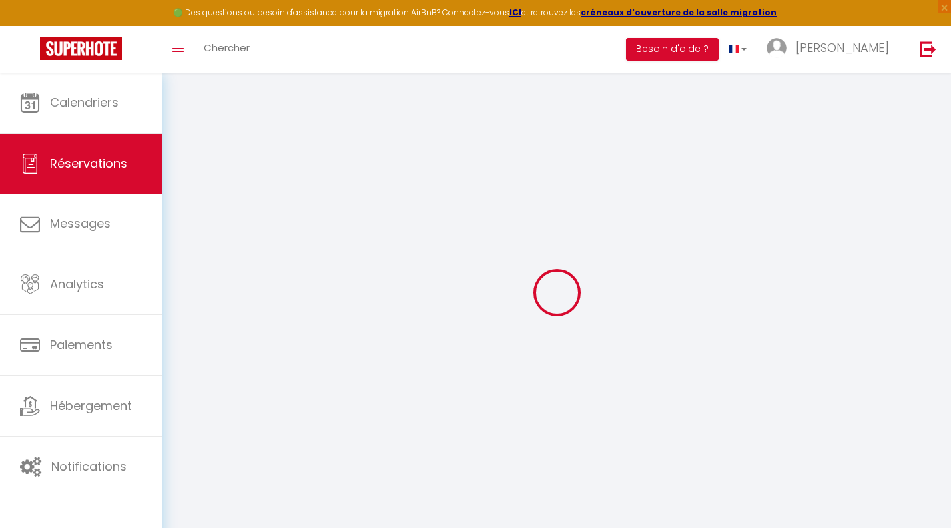
type input "3.71"
select select
checkbox input "false"
select select
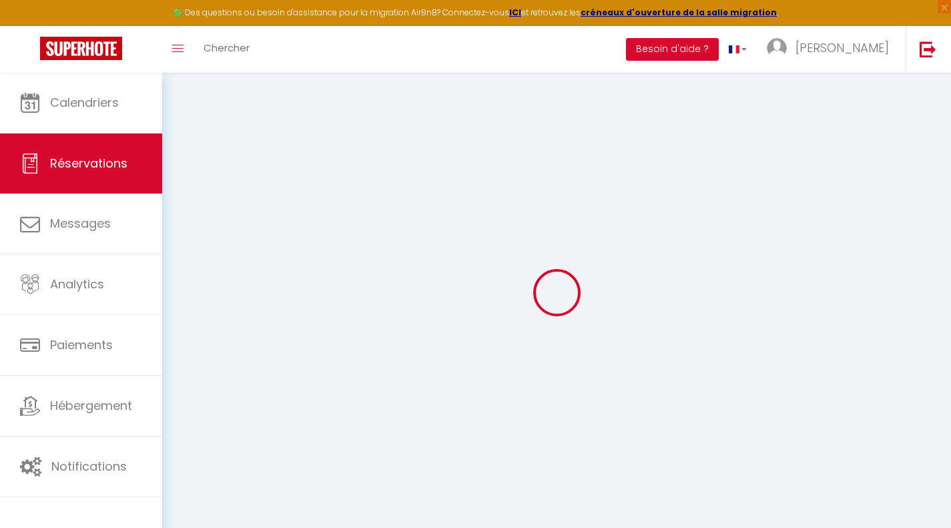
checkbox input "false"
select select
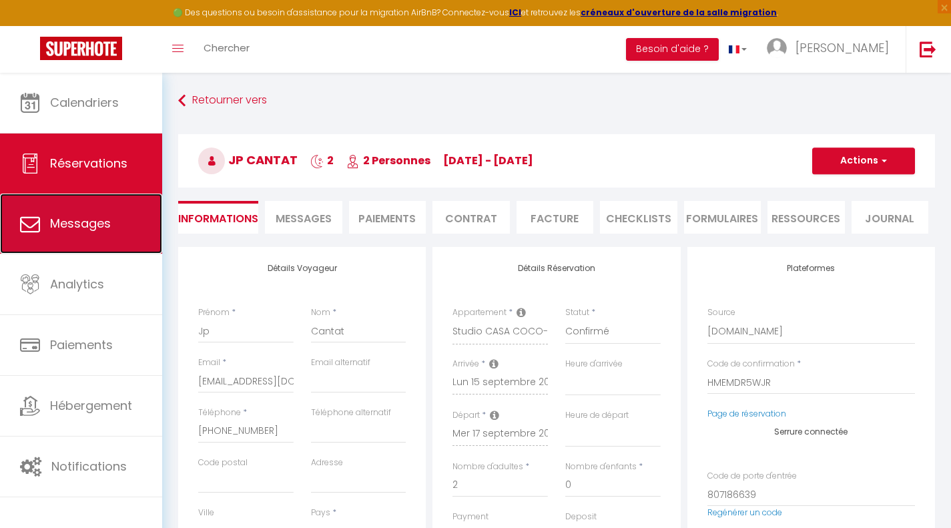
click at [89, 233] on link "Messages" at bounding box center [81, 224] width 162 height 60
select select "message"
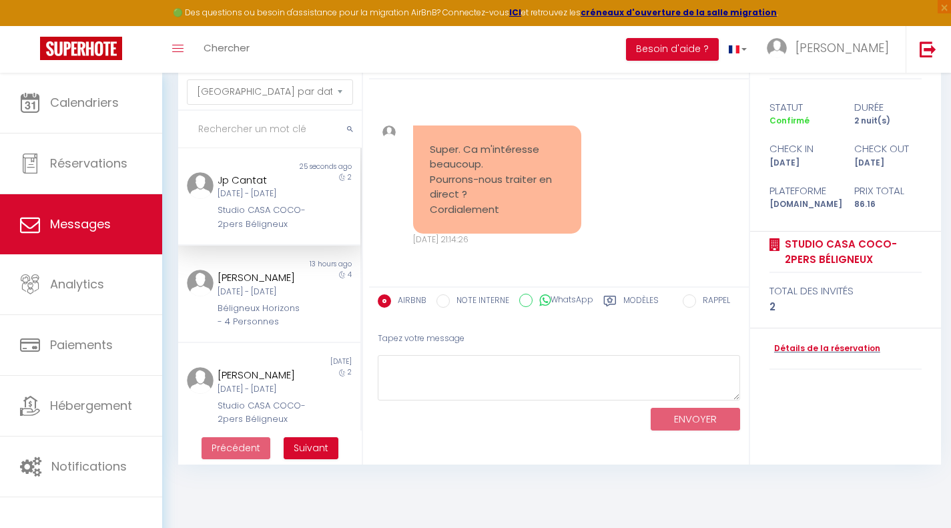
scroll to position [73, 0]
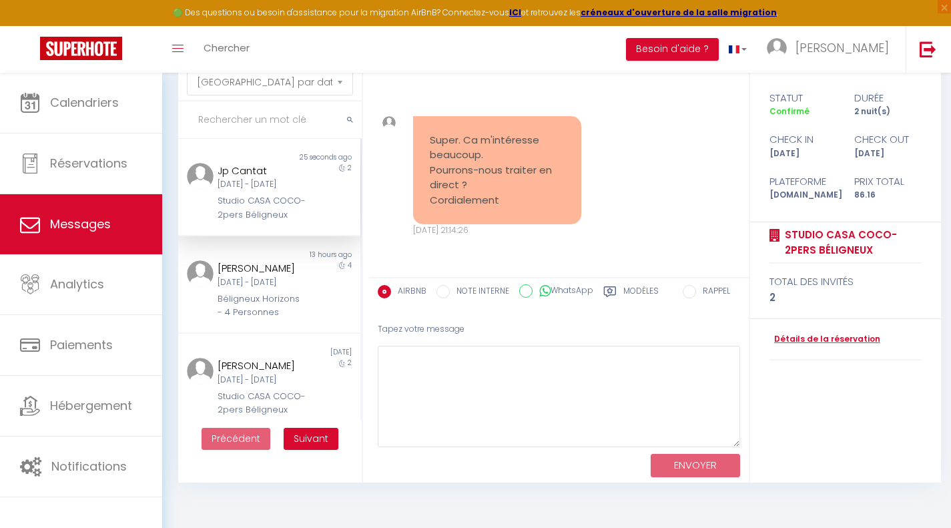
drag, startPoint x: 735, startPoint y: 386, endPoint x: 741, endPoint y: 448, distance: 62.3
click at [741, 448] on div "Tapez votre message ENVOYER" at bounding box center [559, 398] width 380 height 170
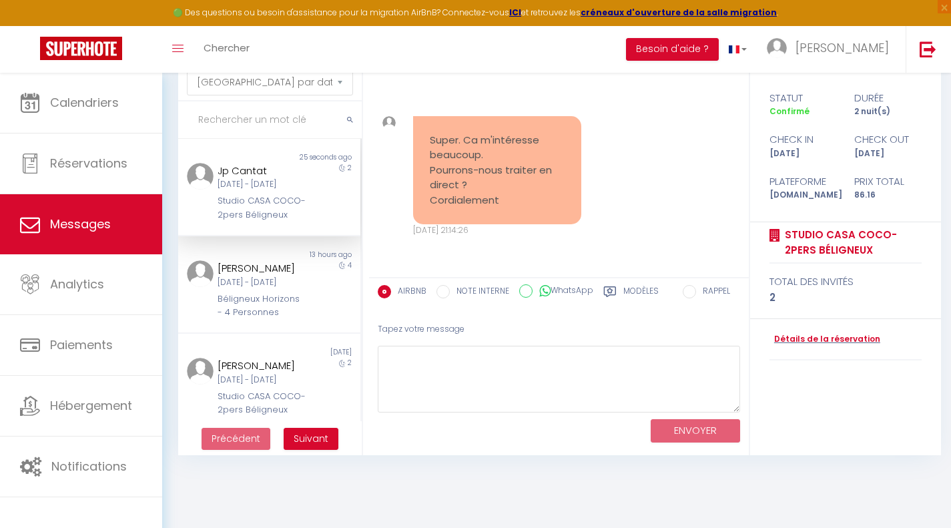
drag, startPoint x: 735, startPoint y: 450, endPoint x: 731, endPoint y: 410, distance: 40.9
click at [731, 410] on textarea at bounding box center [559, 379] width 362 height 67
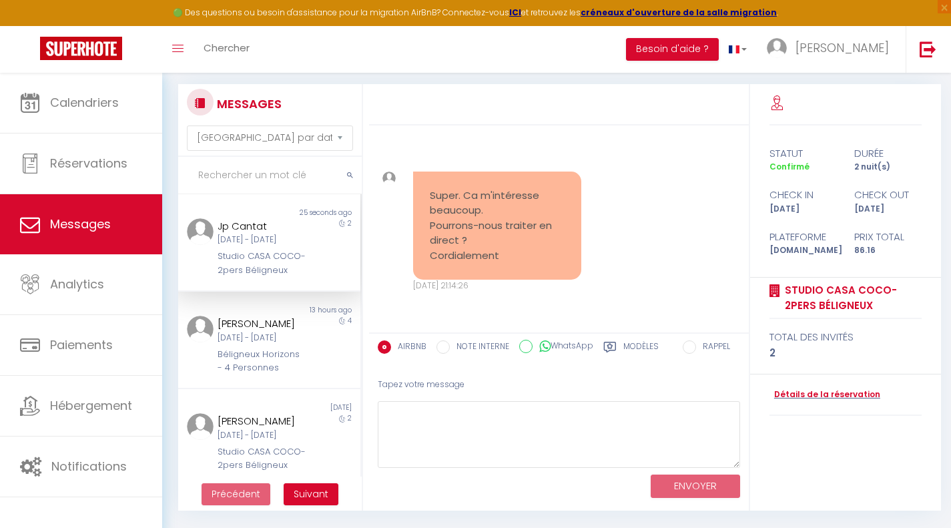
scroll to position [0, 0]
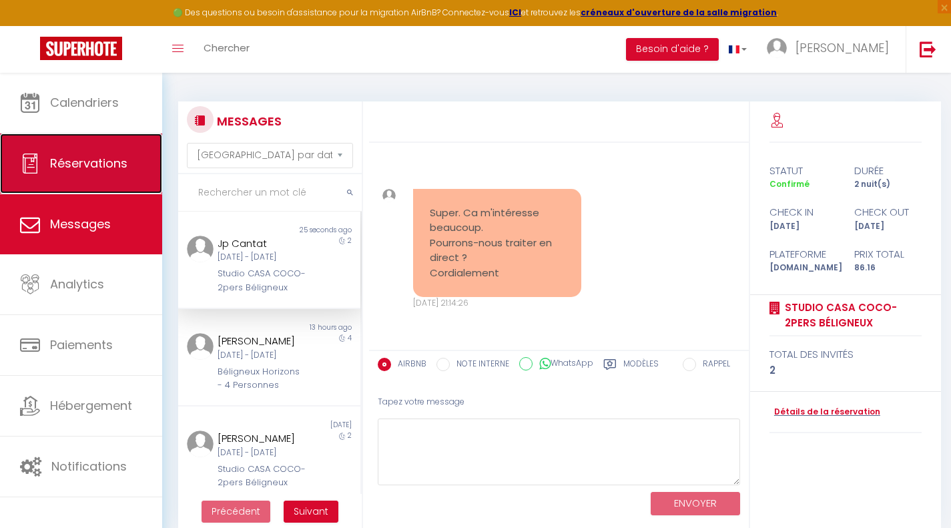
click at [109, 161] on span "Réservations" at bounding box center [88, 163] width 77 height 17
select select "not_cancelled"
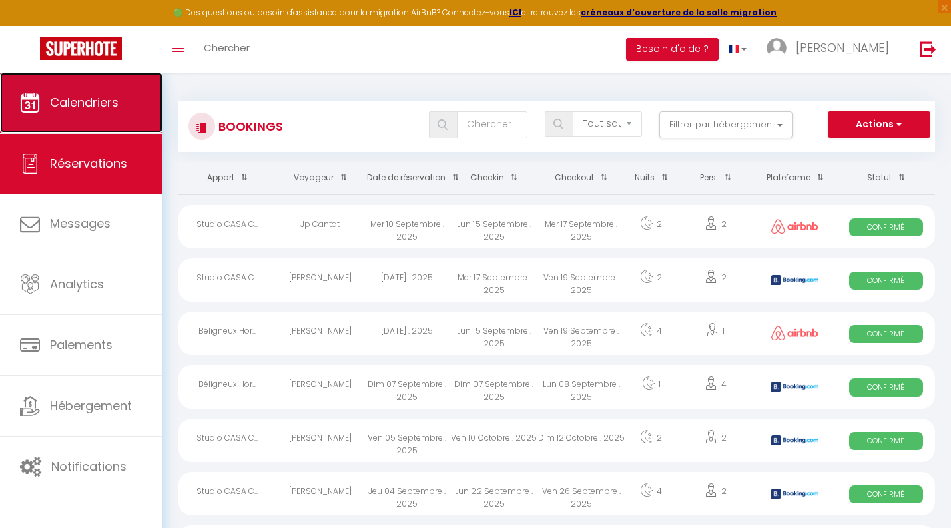
click at [91, 116] on link "Calendriers" at bounding box center [81, 103] width 162 height 60
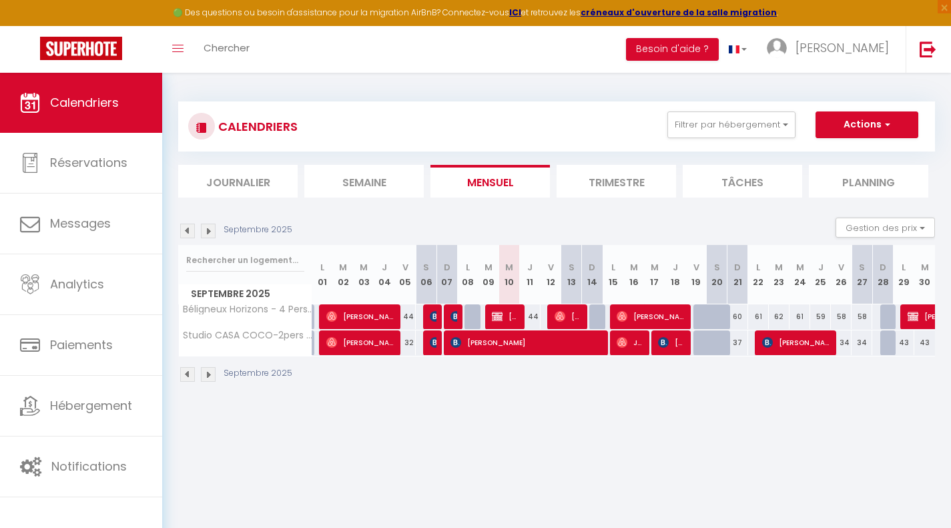
click at [610, 346] on div at bounding box center [620, 342] width 21 height 25
click at [632, 343] on span "Jp Cantat" at bounding box center [630, 342] width 27 height 25
select select "OK"
select select "0"
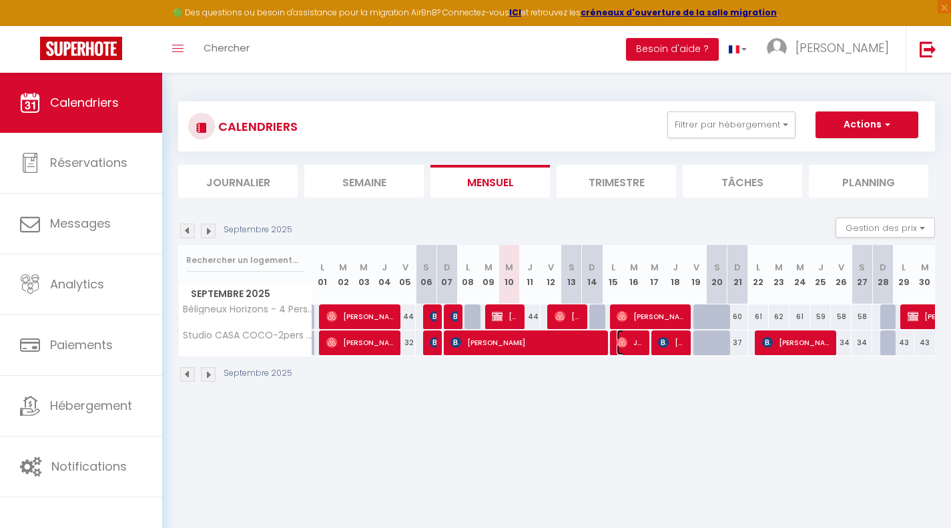
select select "0"
select select "1"
select select
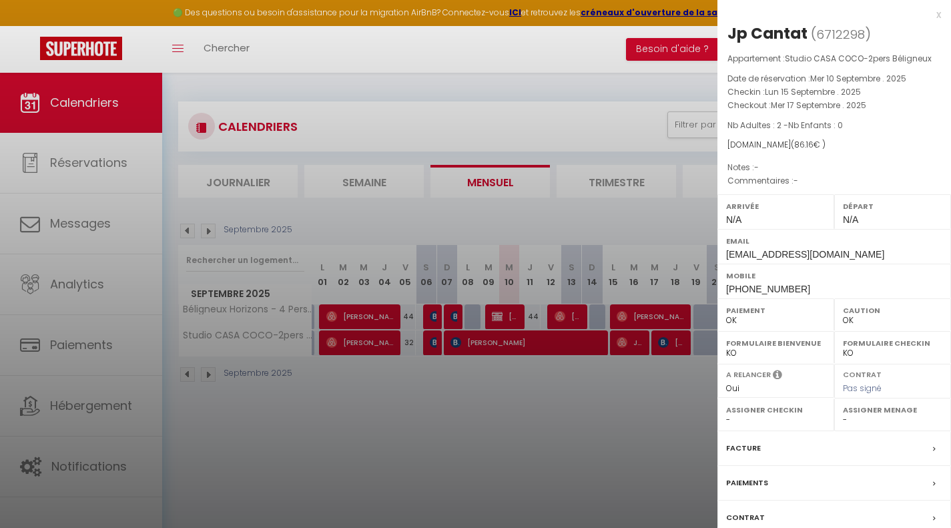
click at [924, 13] on div "x" at bounding box center [829, 15] width 224 height 16
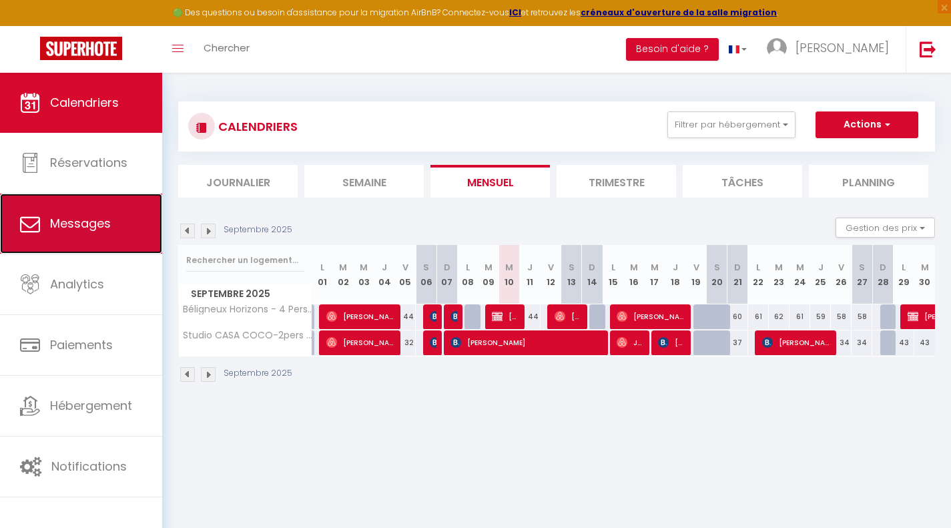
click at [83, 205] on link "Messages" at bounding box center [81, 224] width 162 height 60
select select "message"
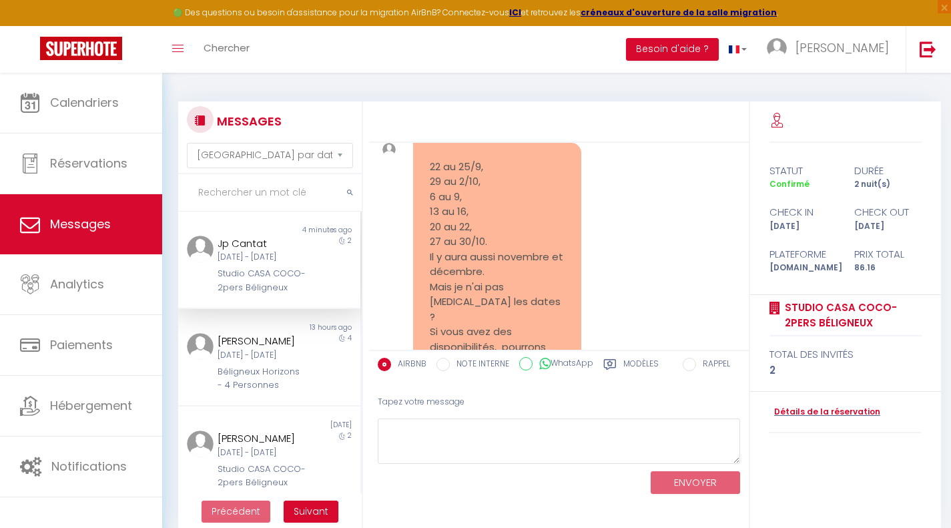
scroll to position [1158, 0]
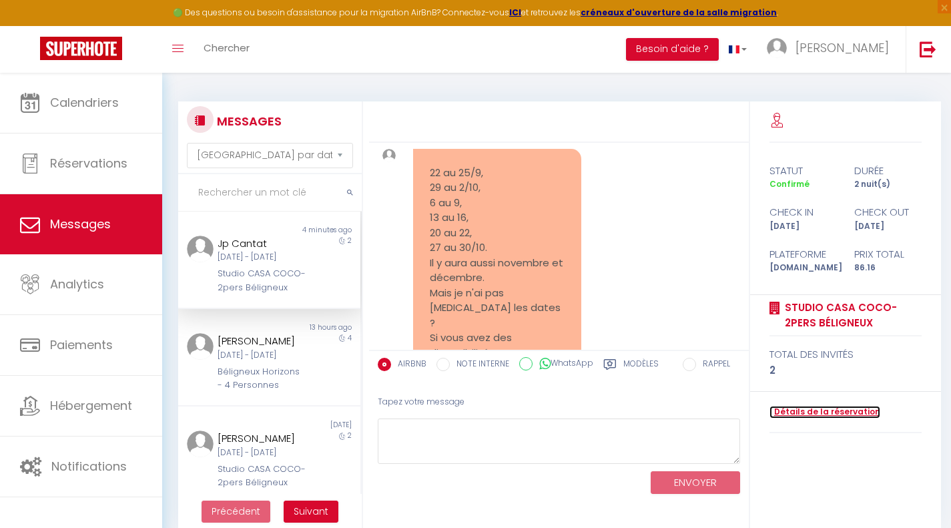
click at [833, 410] on link "Détails de la réservation" at bounding box center [824, 412] width 111 height 13
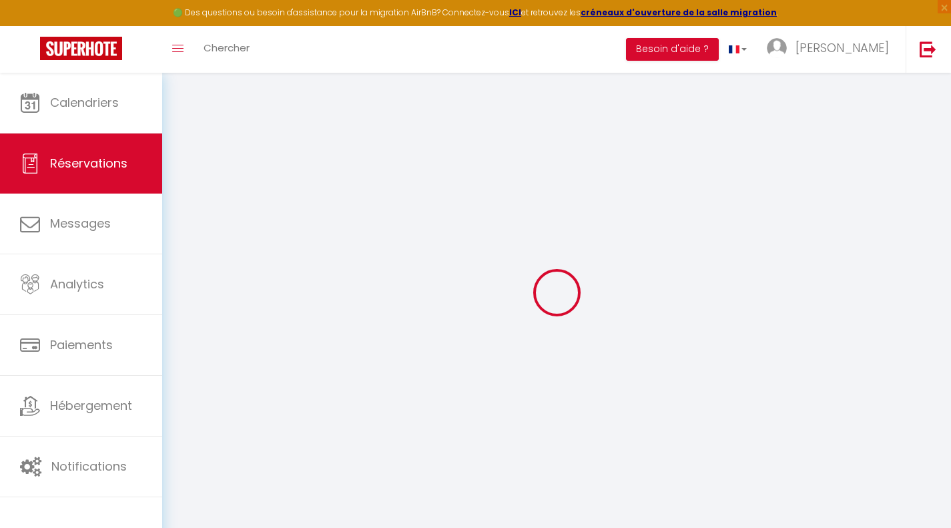
select select
checkbox input "false"
select select
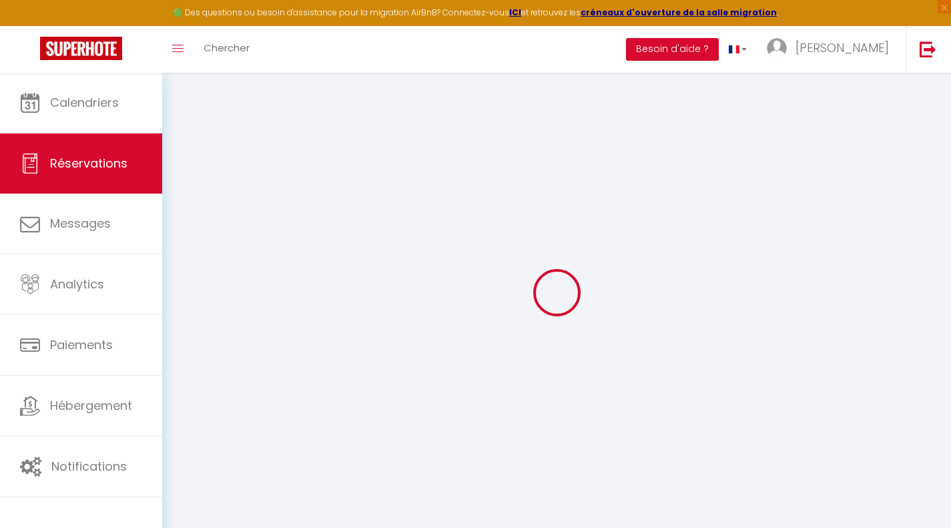
select select
checkbox input "false"
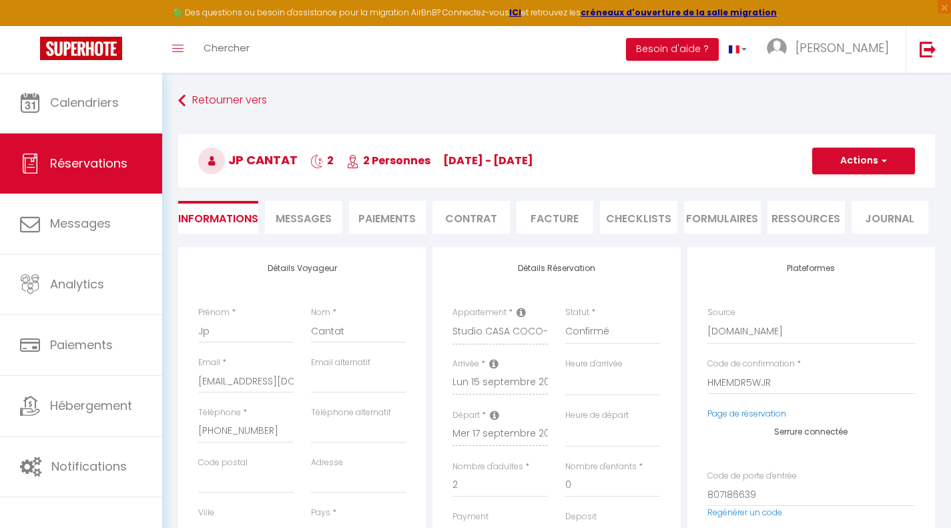
select select
type input "15"
type input "3.71"
select select
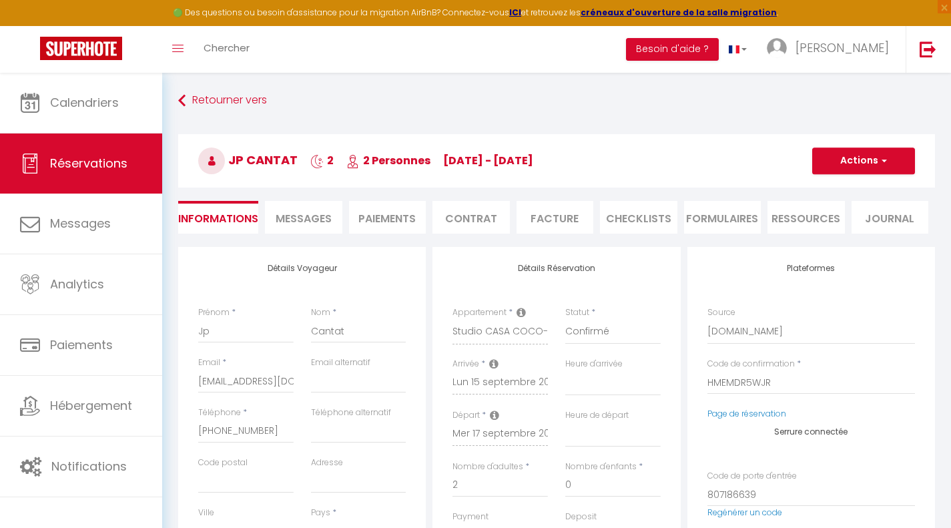
checkbox input "false"
select select
checkbox input "false"
select select
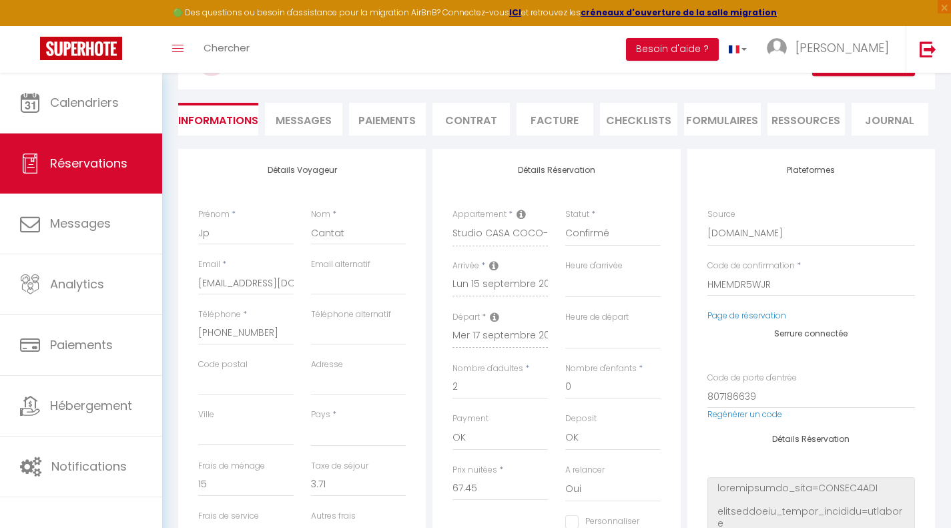
scroll to position [89, 0]
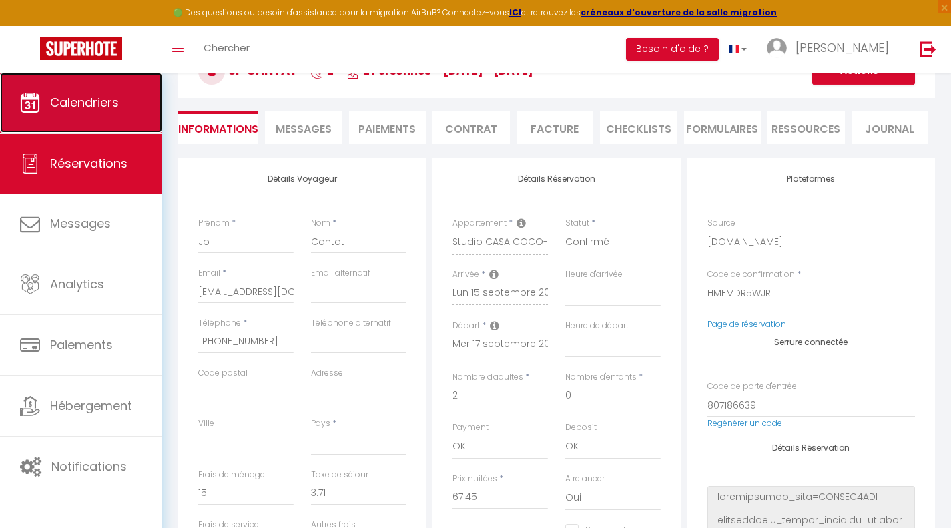
click at [111, 100] on span "Calendriers" at bounding box center [84, 102] width 69 height 17
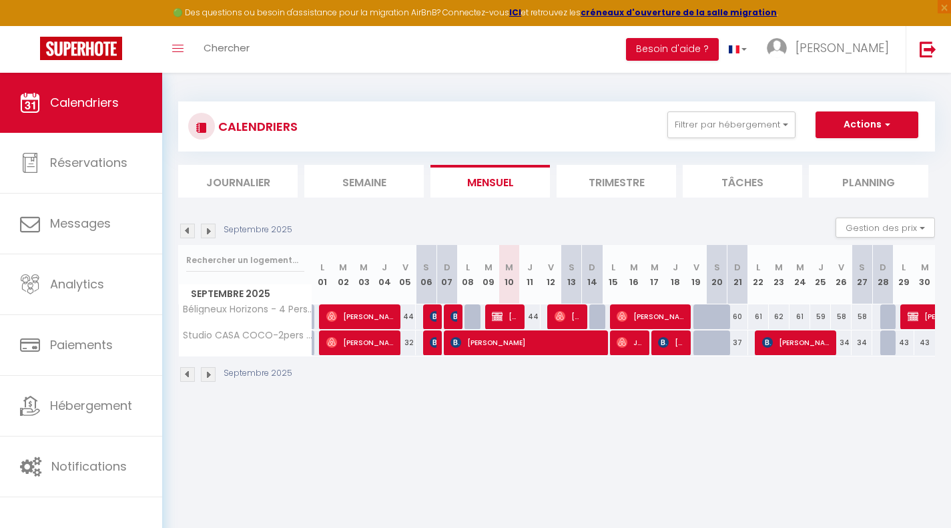
click at [762, 314] on div "61" at bounding box center [758, 316] width 21 height 25
type input "61"
type input "Lun 22 Septembre 2025"
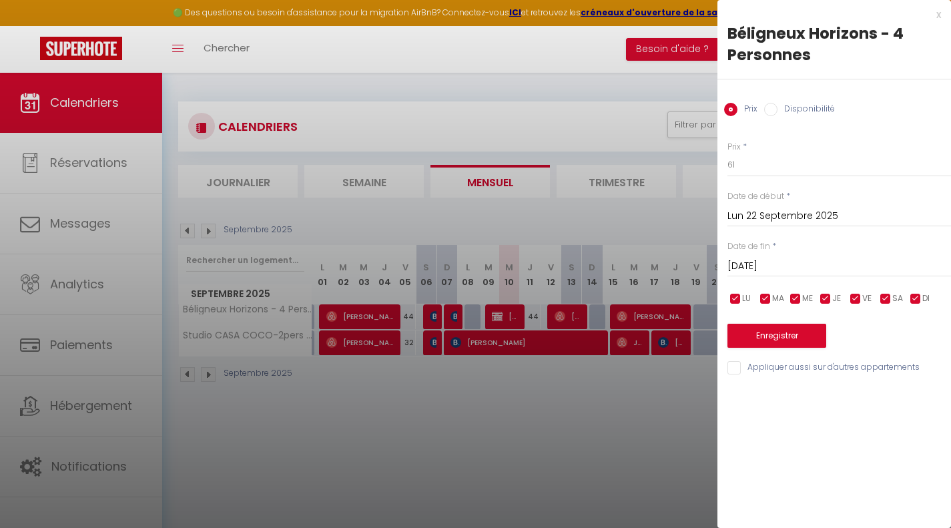
click at [807, 262] on input "Mar 23 Septembre 2025" at bounding box center [839, 266] width 224 height 17
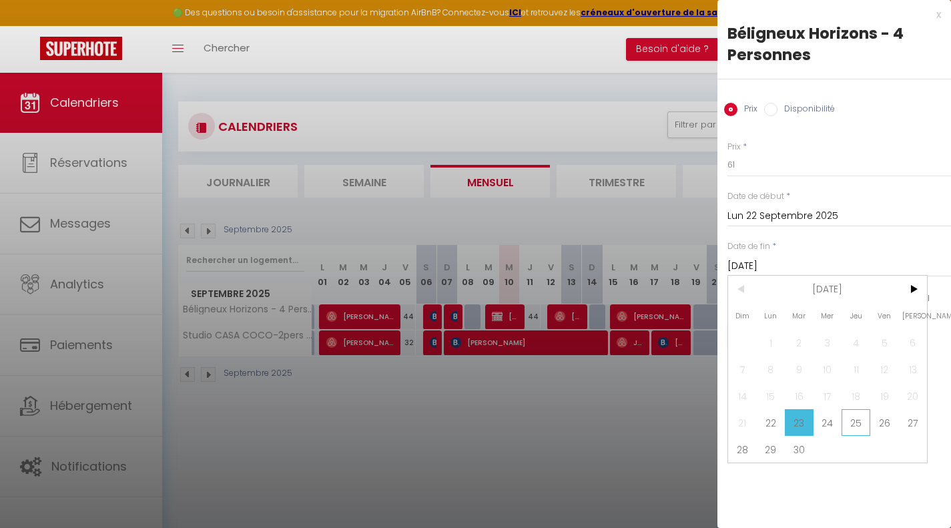
click at [855, 424] on span "25" at bounding box center [856, 422] width 29 height 27
type input "Jeu 25 Septembre 2025"
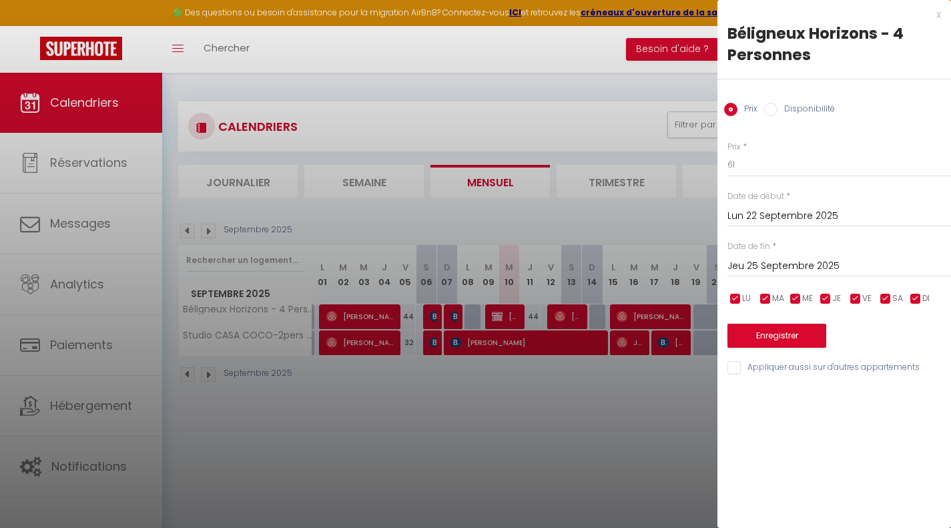
click at [943, 10] on div "x Béligneux Horizons - 4 Personnes Prix Disponibilité Prix * 61 Statut * Dispon…" at bounding box center [834, 194] width 234 height 389
click at [939, 14] on div "x" at bounding box center [829, 15] width 224 height 16
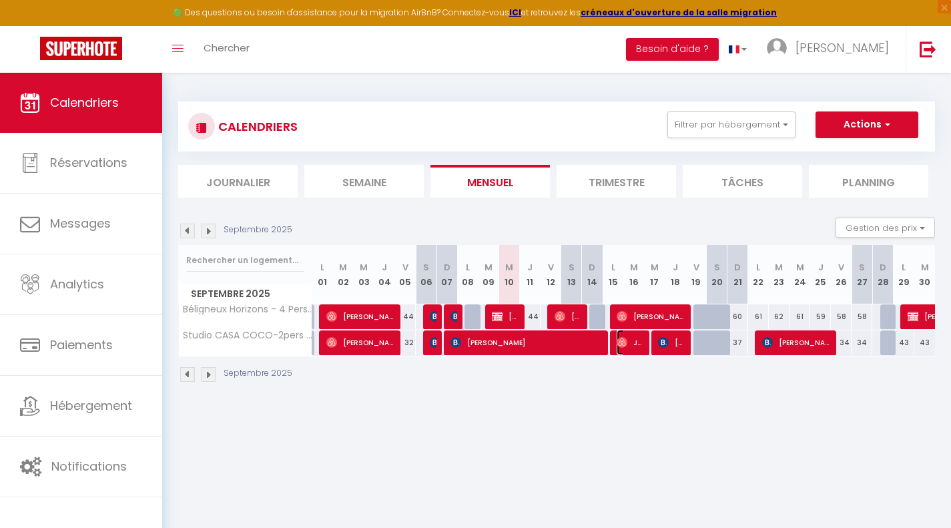
click at [628, 346] on span "Jp Cantat" at bounding box center [630, 342] width 27 height 25
select select "OK"
select select "0"
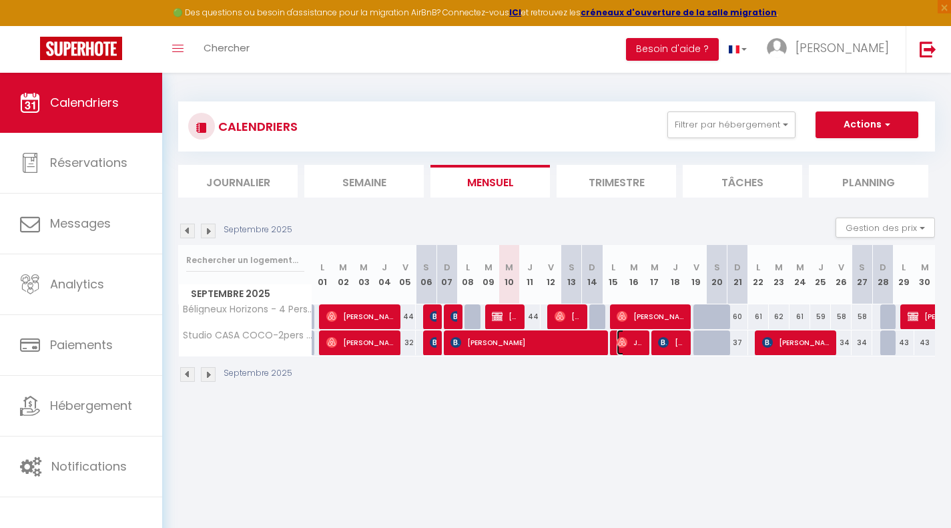
select select "1"
select select
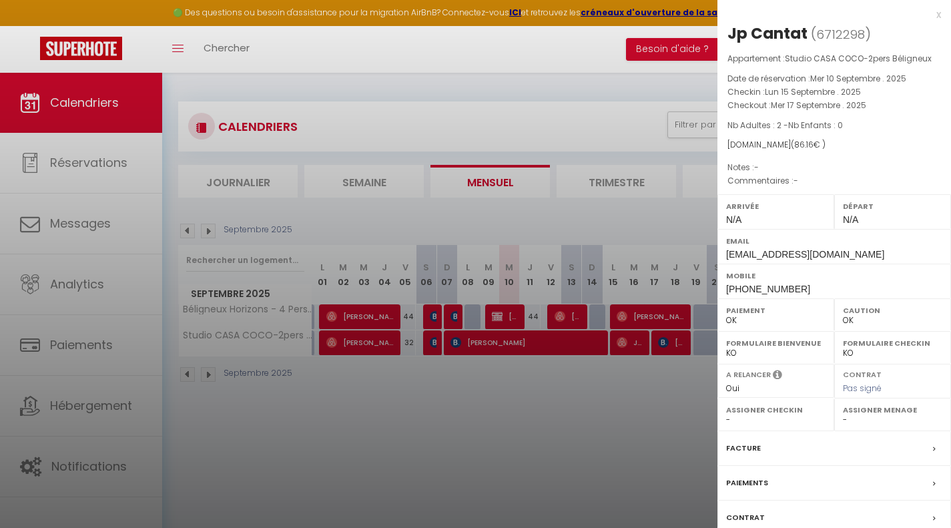
click at [925, 14] on div "x" at bounding box center [829, 15] width 224 height 16
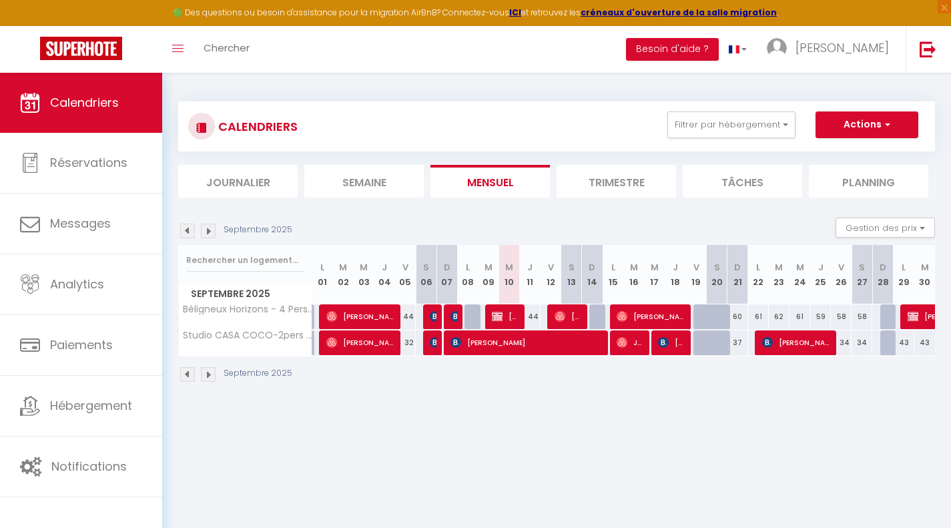
click at [764, 318] on div "61" at bounding box center [758, 316] width 21 height 25
type input "61"
type input "Lun 22 Septembre 2025"
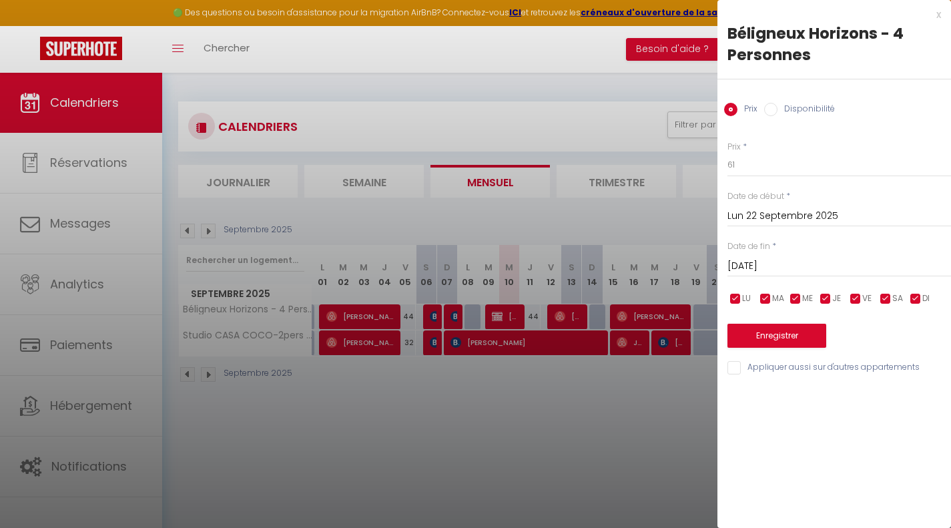
click at [765, 266] on input "Mar 23 Septembre 2025" at bounding box center [839, 266] width 224 height 17
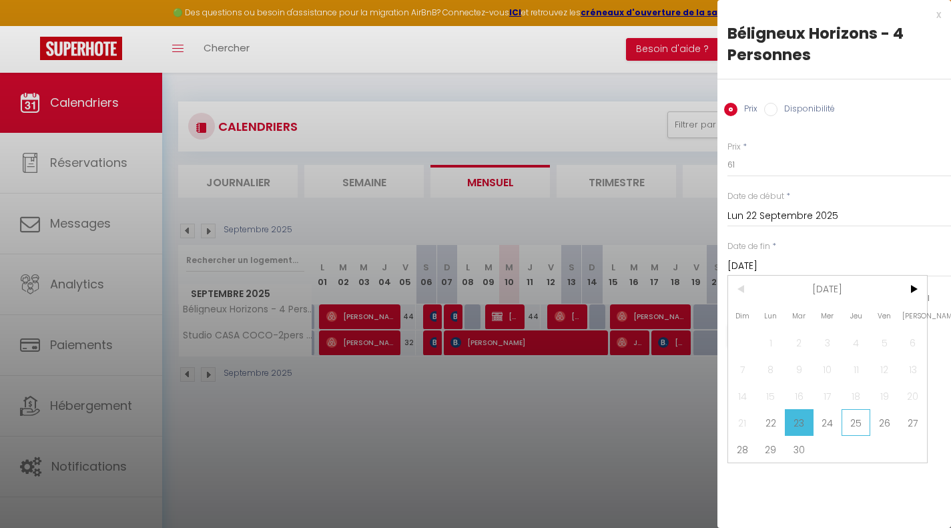
click at [857, 419] on span "25" at bounding box center [856, 422] width 29 height 27
type input "Jeu 25 Septembre 2025"
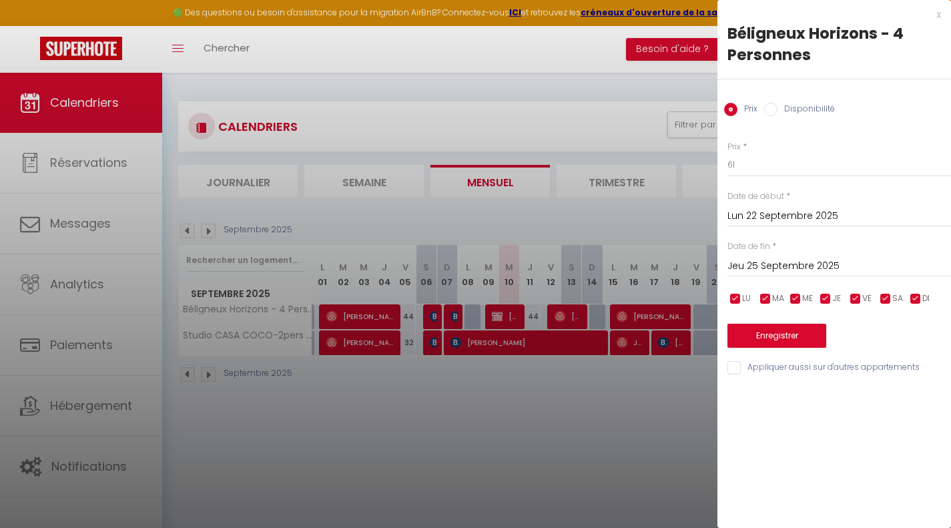
click at [767, 110] on input "Disponibilité" at bounding box center [770, 109] width 13 height 13
radio input "true"
radio input "false"
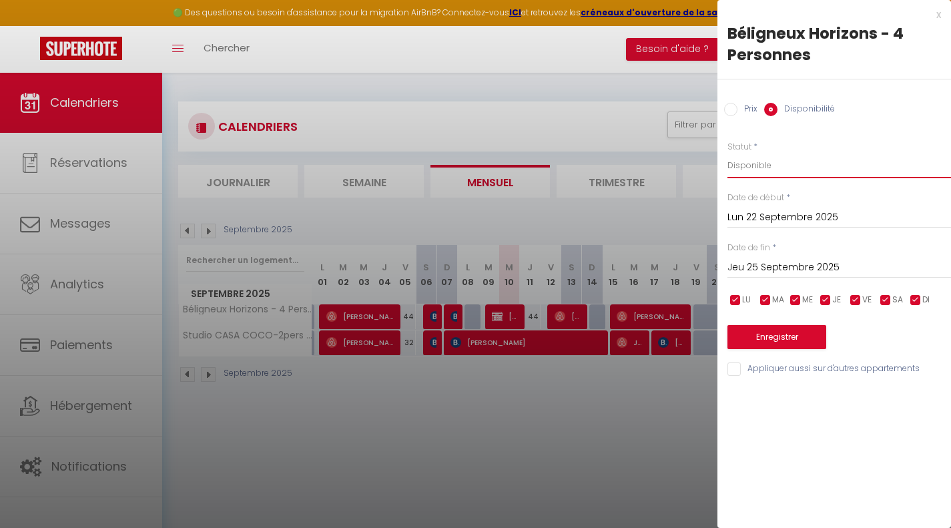
click at [767, 167] on select "Disponible Indisponible" at bounding box center [839, 165] width 224 height 25
select select "0"
click at [727, 153] on select "Disponible Indisponible" at bounding box center [839, 165] width 224 height 25
click at [789, 340] on button "Enregistrer" at bounding box center [776, 337] width 99 height 24
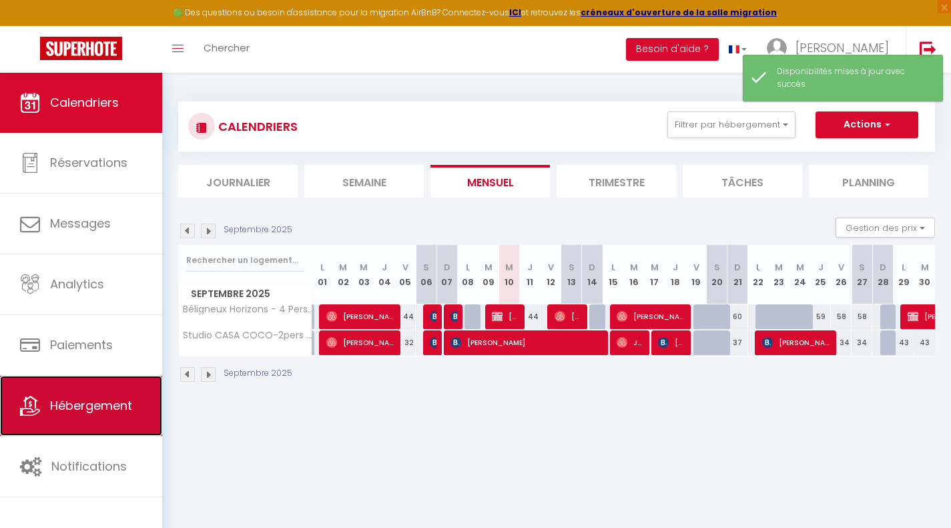
click at [52, 416] on link "Hébergement" at bounding box center [81, 406] width 162 height 60
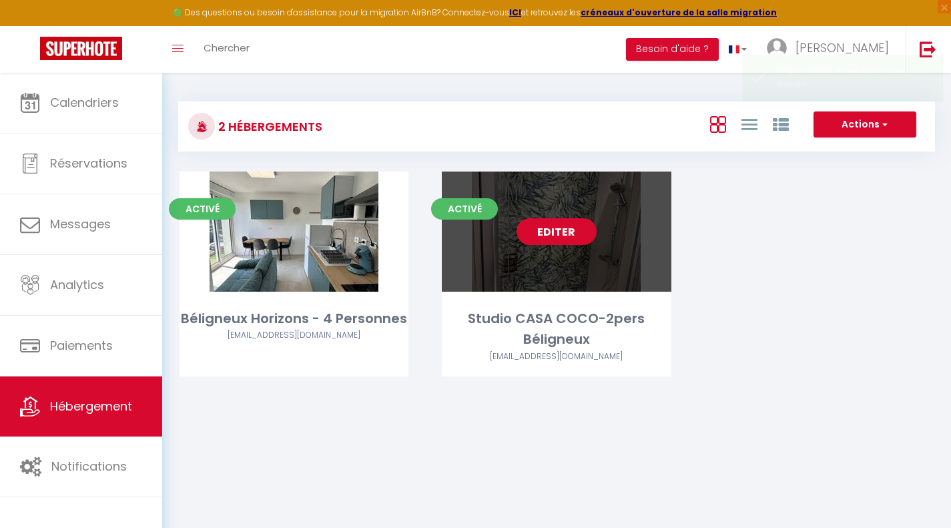
click at [555, 228] on link "Editer" at bounding box center [557, 231] width 80 height 27
click at [557, 228] on link "Editer" at bounding box center [557, 231] width 80 height 27
select select "3"
select select "2"
select select "1"
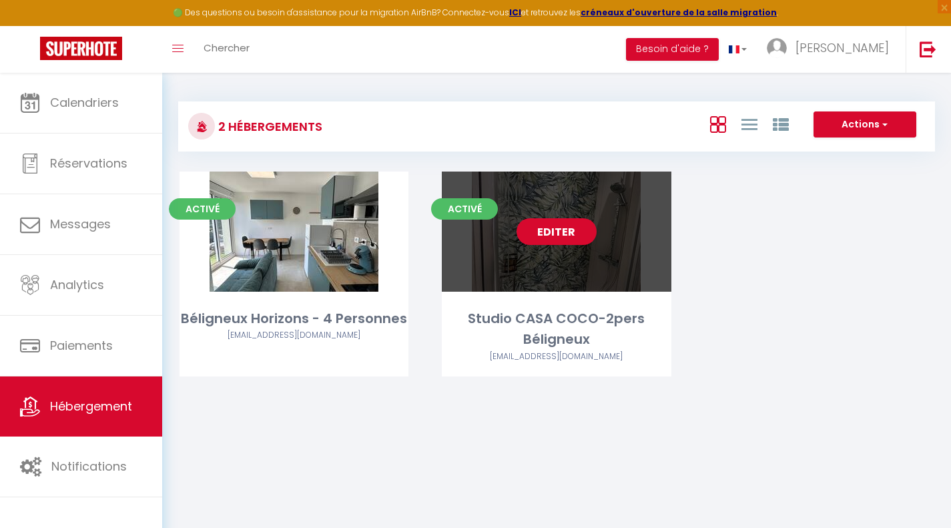
select select "1"
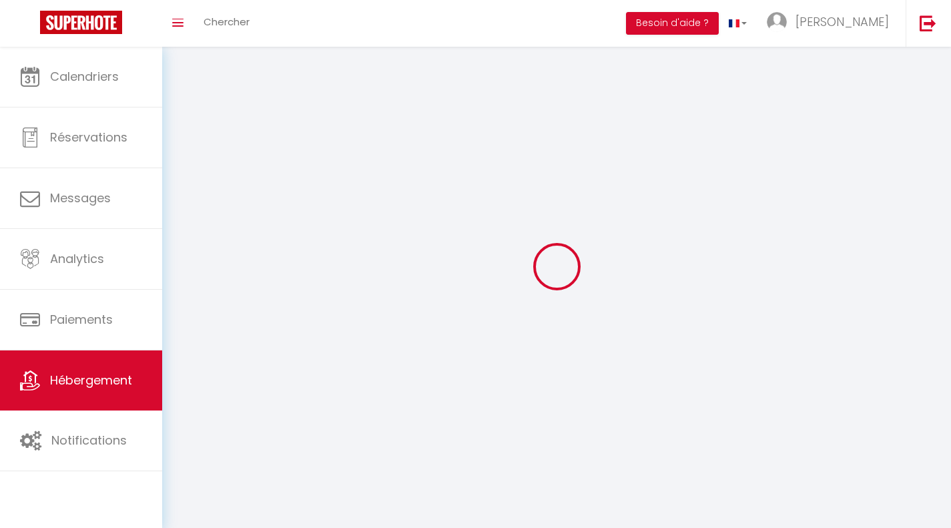
select select
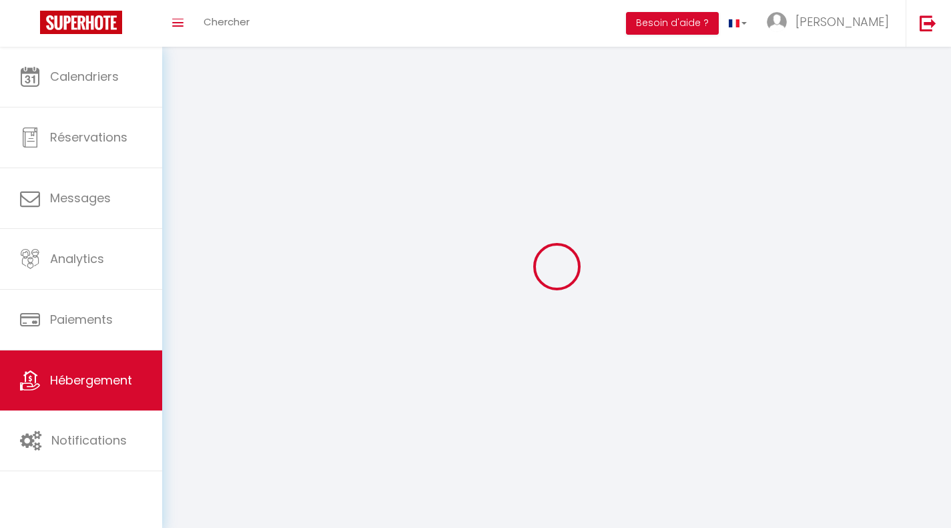
checkbox input "false"
select select
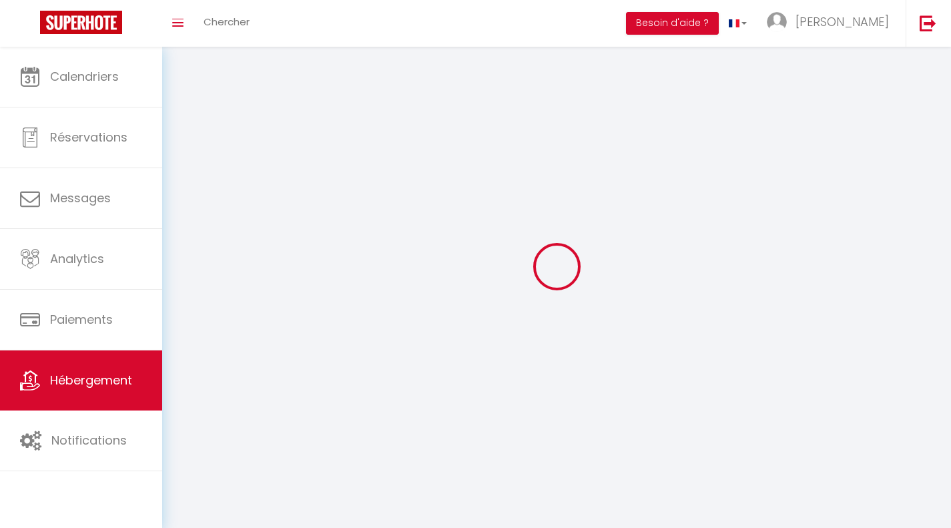
select select
select select "1"
select select
select select "28"
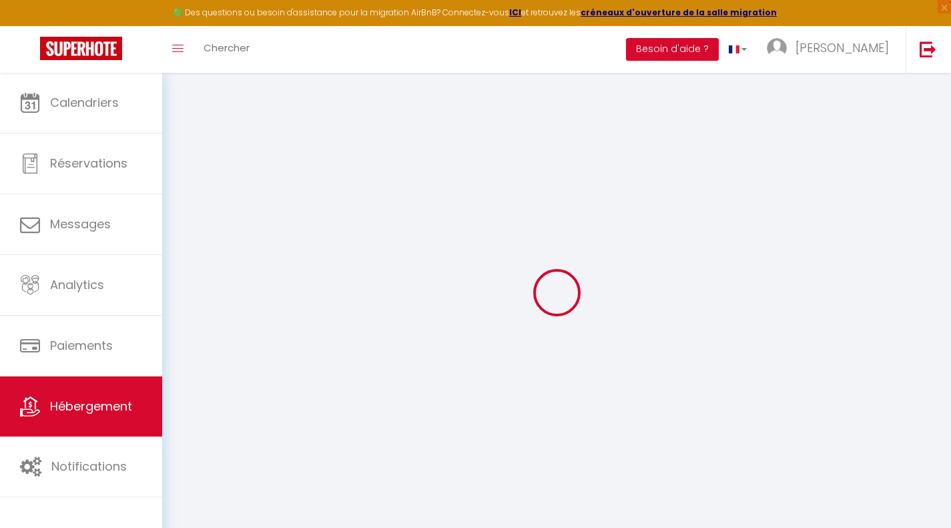
select select
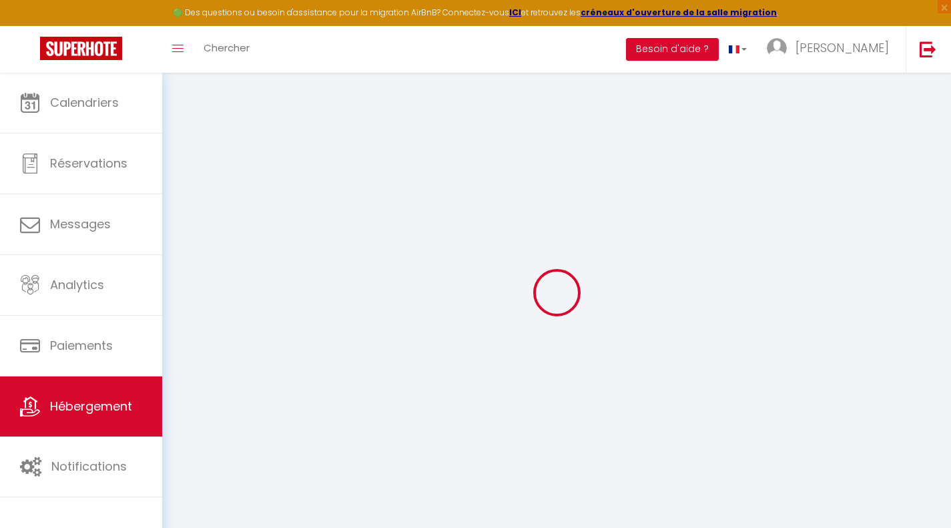
select select
checkbox input "false"
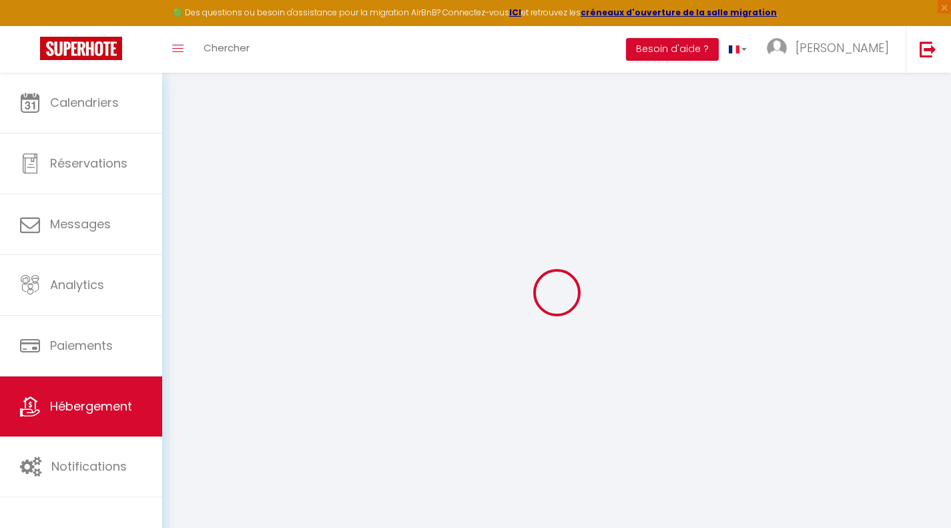
select select
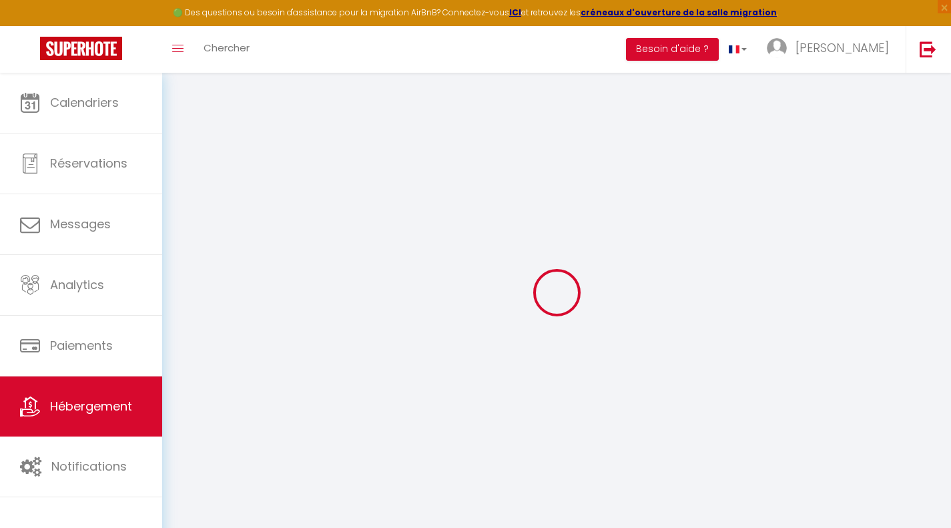
select select
checkbox input "false"
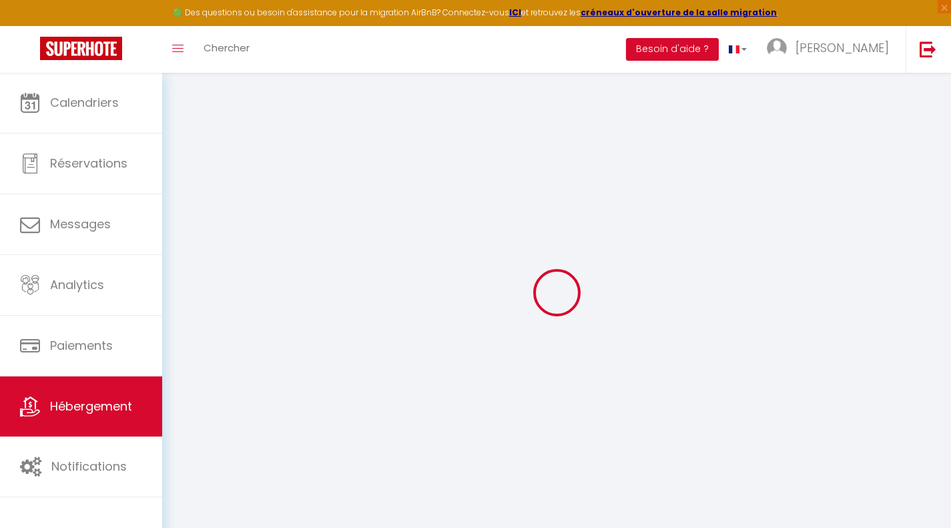
checkbox input "false"
select select
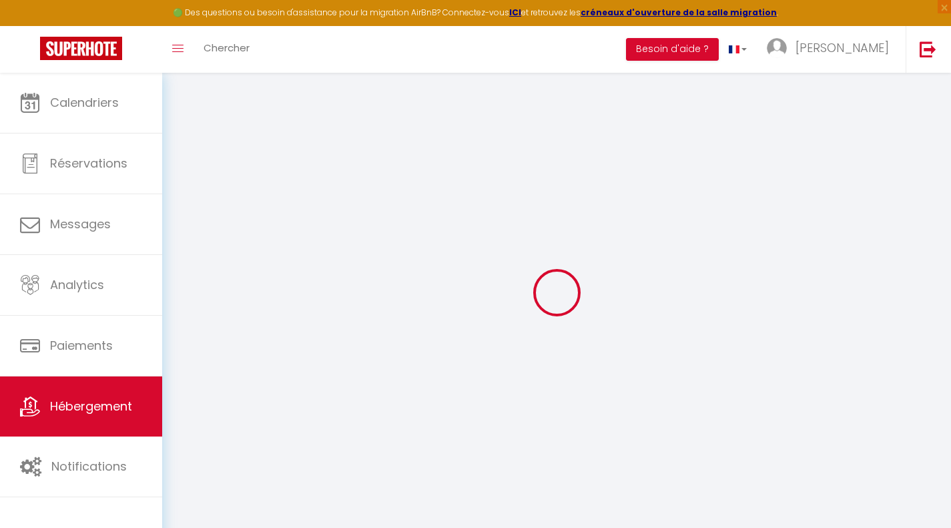
select select
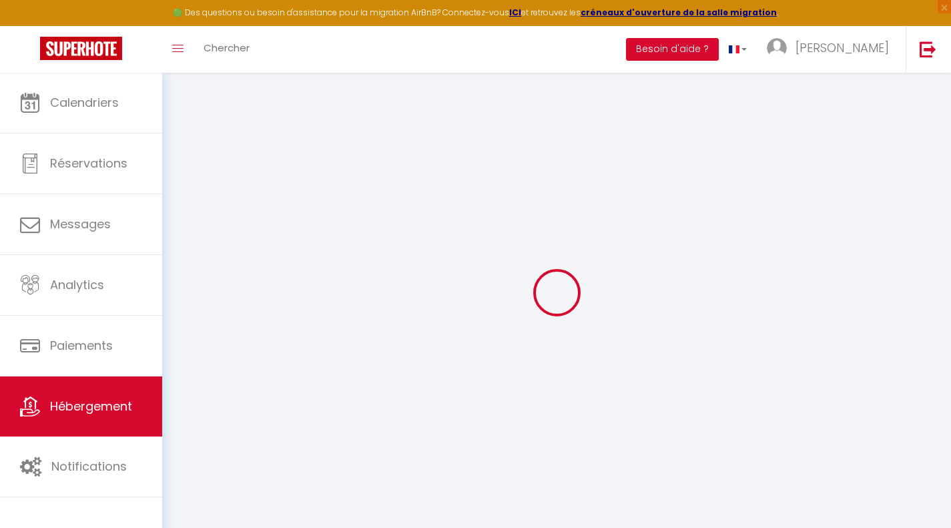
checkbox input "false"
select select
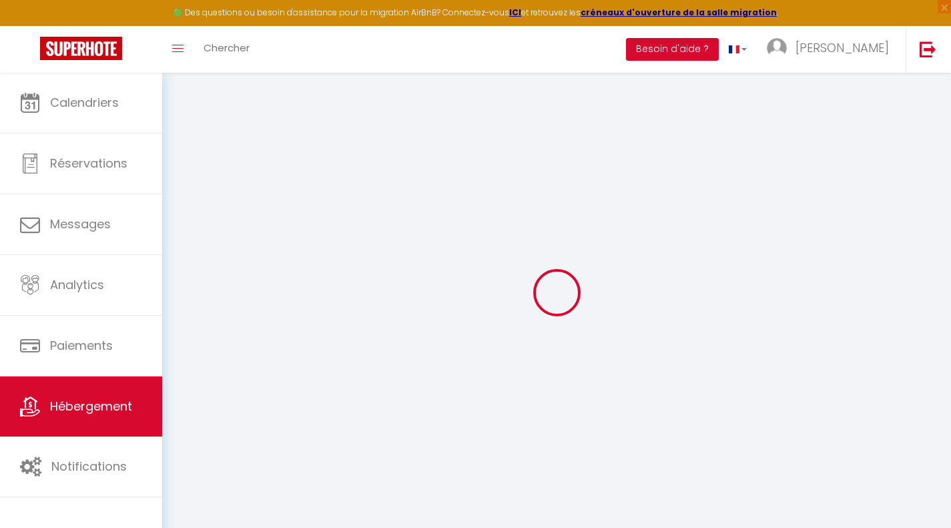
select select
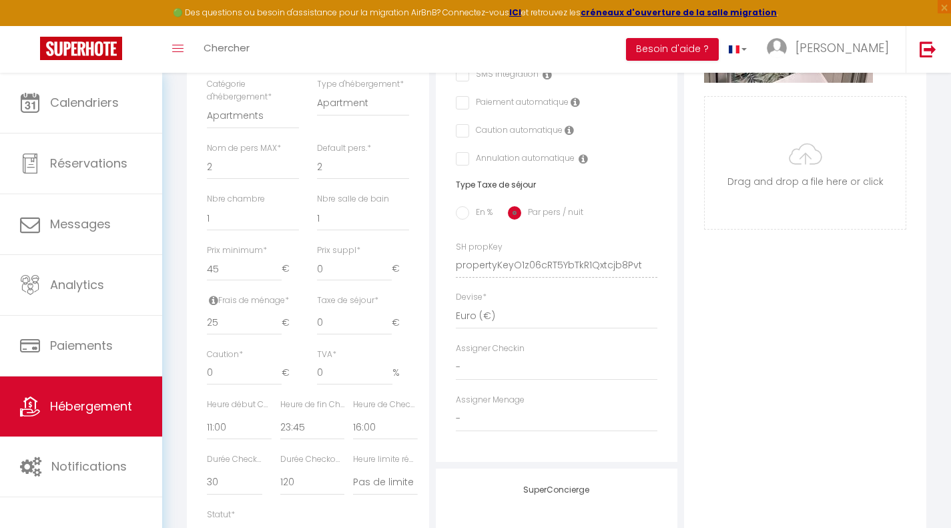
scroll to position [473, 0]
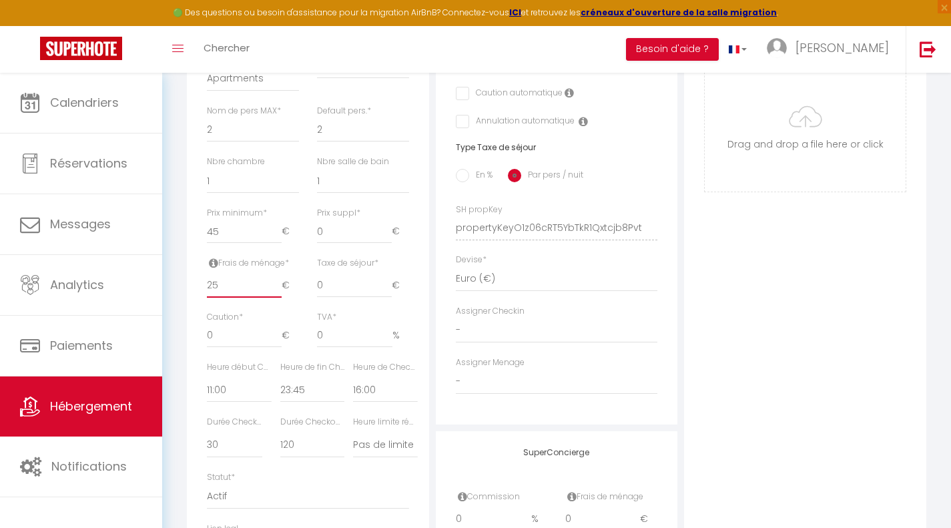
click at [240, 296] on input "25" at bounding box center [244, 286] width 75 height 24
click at [212, 268] on icon at bounding box center [213, 263] width 9 height 11
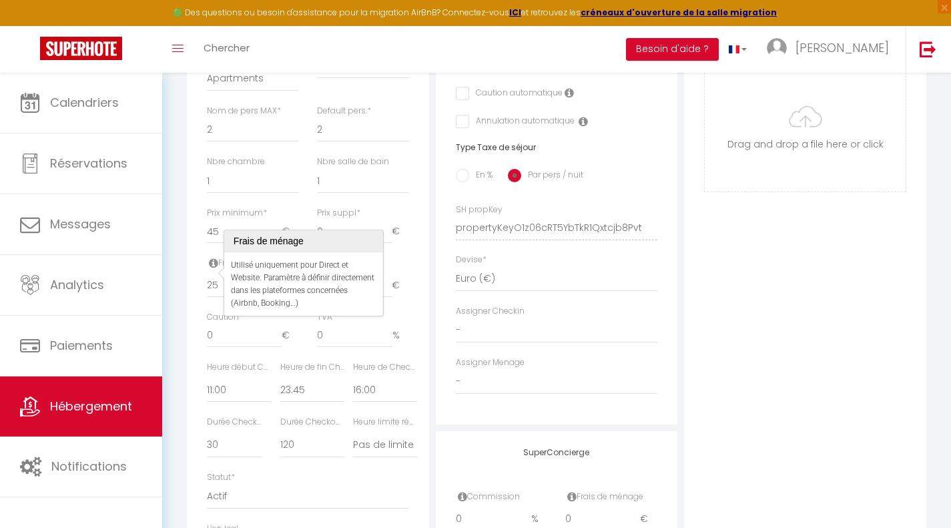
click at [740, 283] on div "Photo Photo Supprimer Drag and drop a file here or click Ooops, something wrong…" at bounding box center [805, 218] width 242 height 900
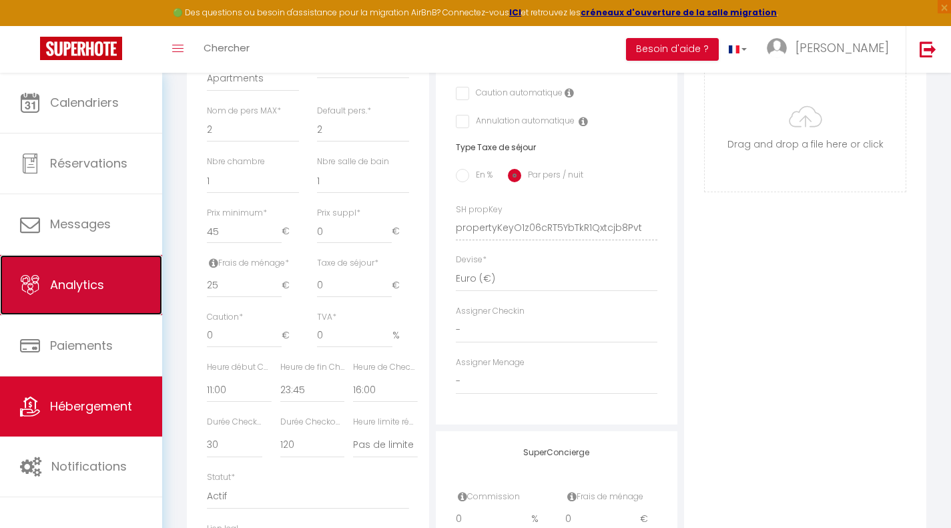
click at [104, 288] on link "Analytics" at bounding box center [81, 285] width 162 height 60
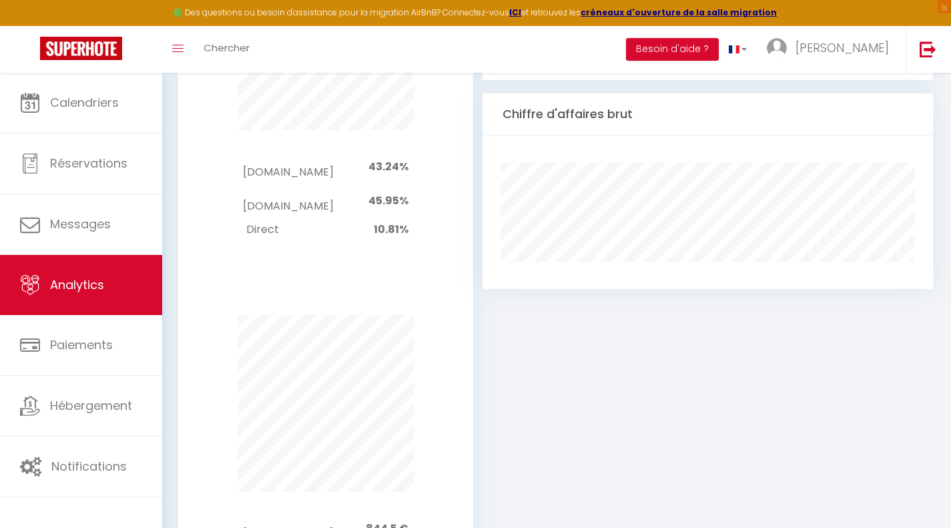
click at [659, 381] on div "Occupation Chiffre d'affaires brut" at bounding box center [707, 267] width 450 height 765
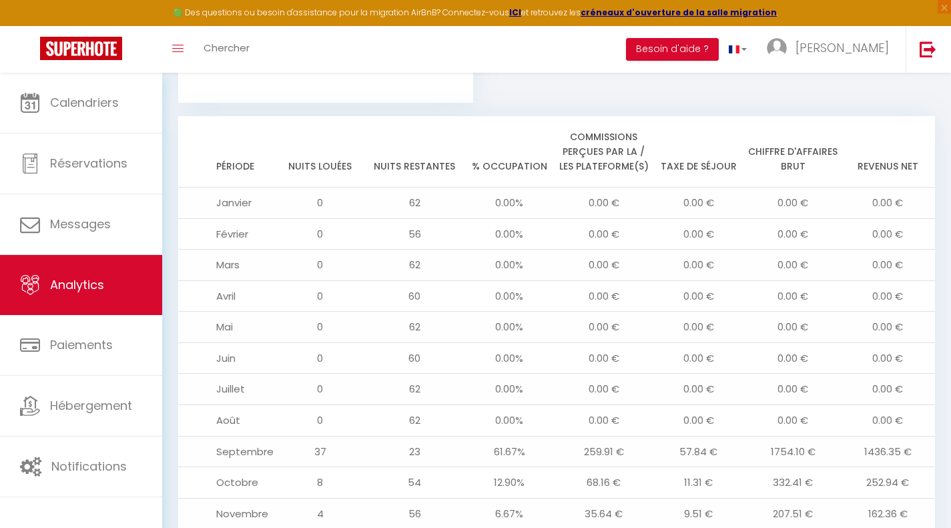
scroll to position [1506, 0]
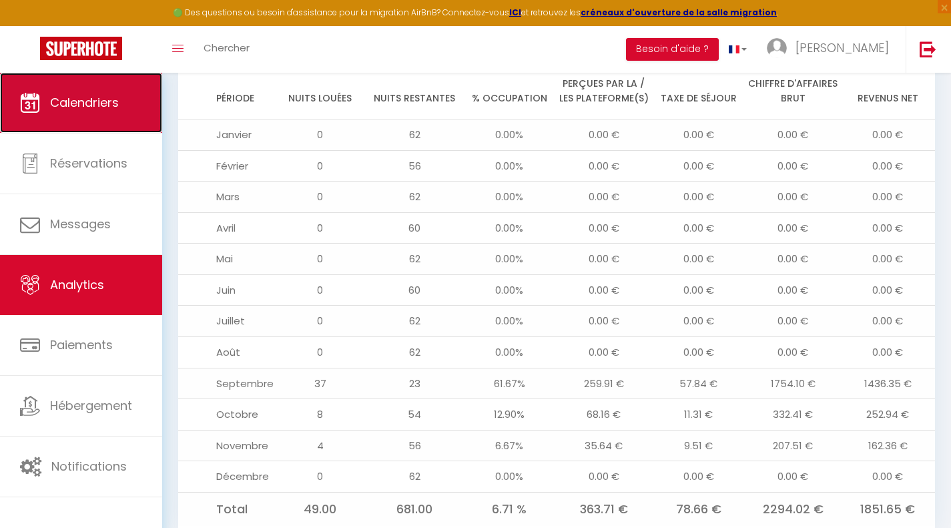
click at [128, 93] on link "Calendriers" at bounding box center [81, 103] width 162 height 60
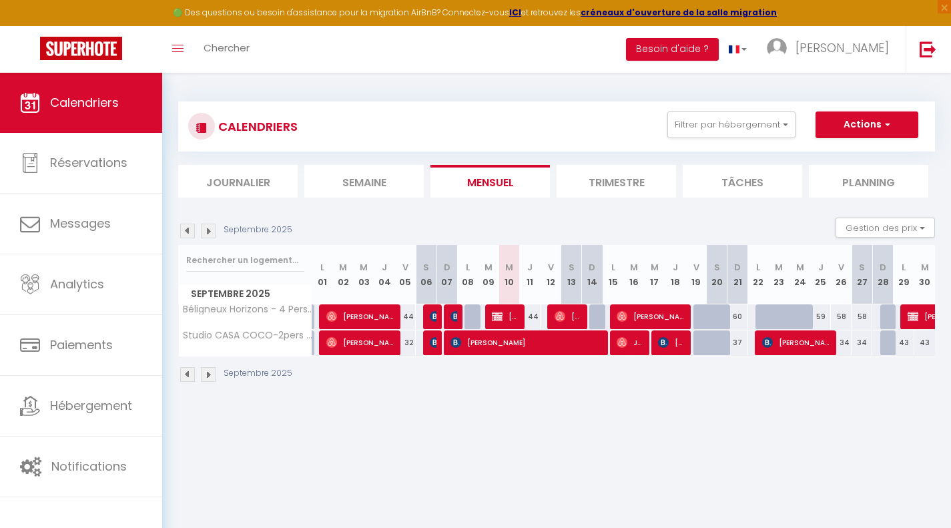
click at [777, 312] on div at bounding box center [786, 324] width 21 height 25
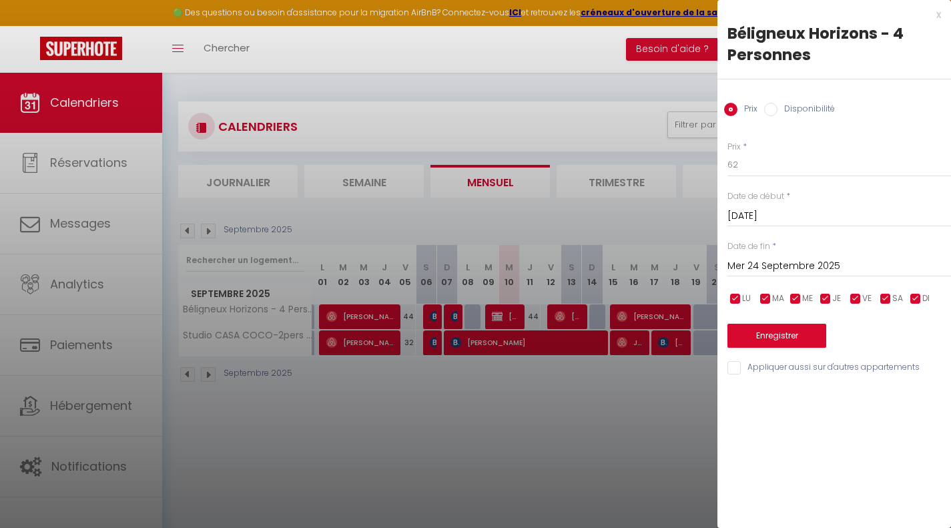
click at [937, 17] on div "x" at bounding box center [829, 15] width 224 height 16
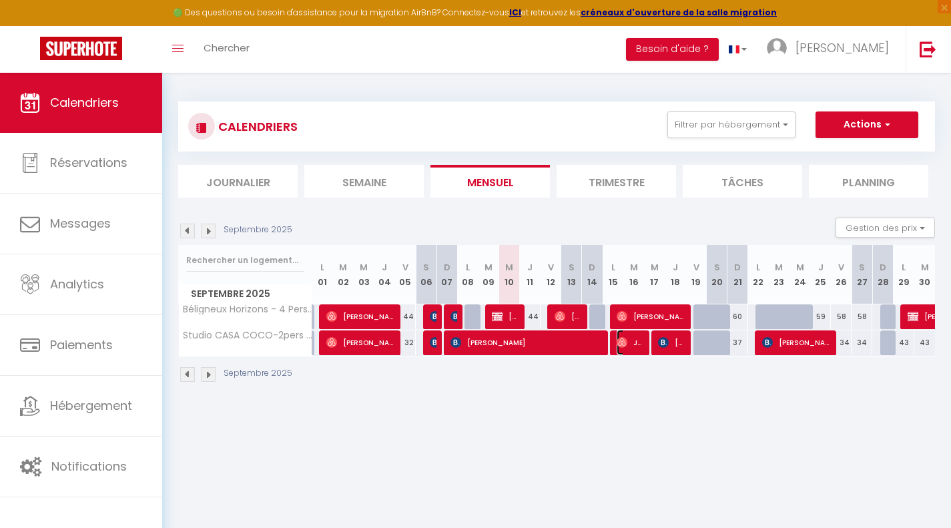
click at [622, 344] on img at bounding box center [622, 342] width 11 height 11
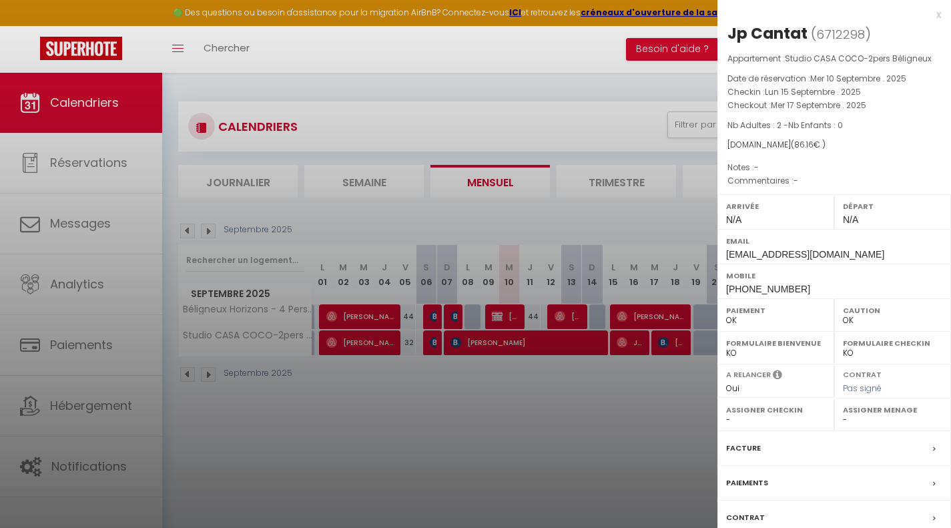
click at [928, 17] on div "x" at bounding box center [829, 15] width 224 height 16
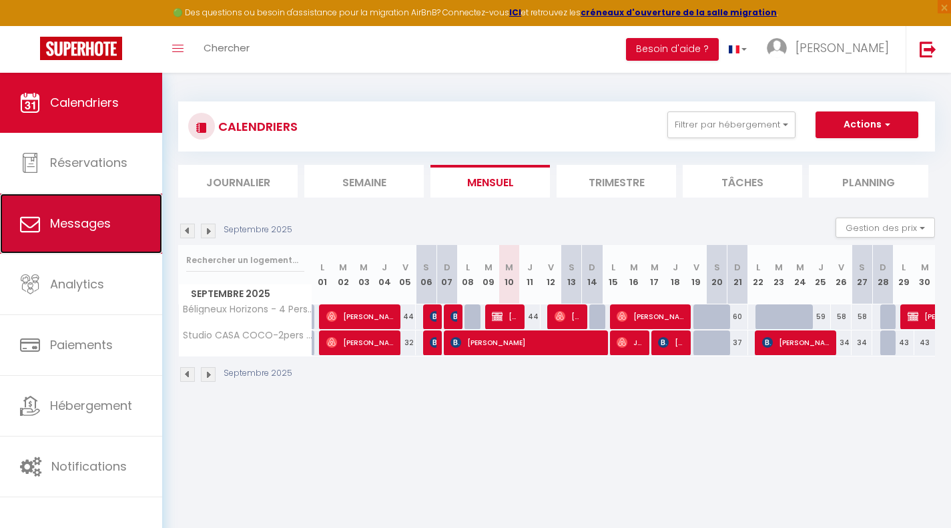
click at [99, 226] on span "Messages" at bounding box center [80, 223] width 61 height 17
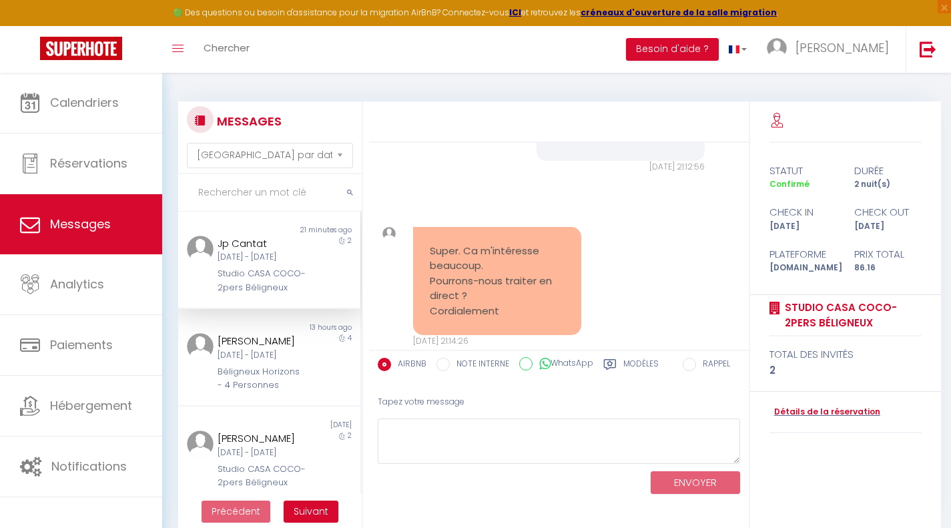
scroll to position [1692, 0]
